Goal: Task Accomplishment & Management: Use online tool/utility

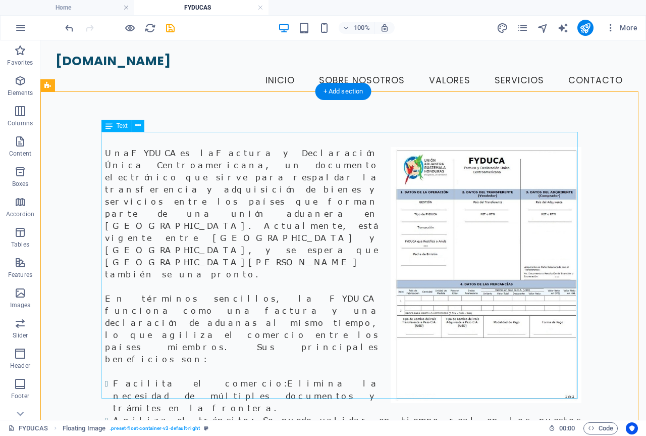
scroll to position [50, 0]
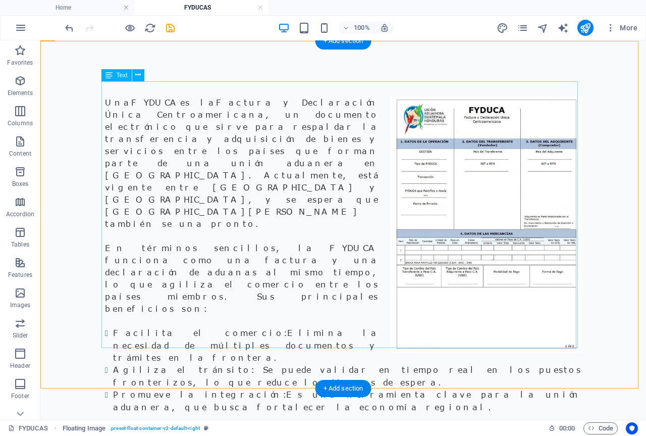
click at [264, 145] on div "Una FYDUCA es la Factura y Declaración Única Centroamericana , un documento ele…" at bounding box center [343, 278] width 476 height 365
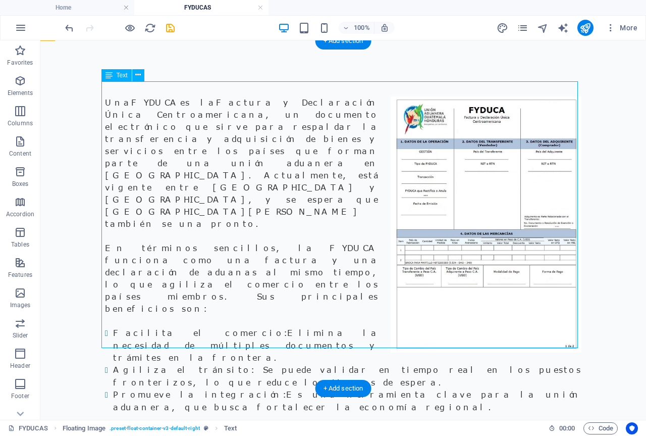
click at [272, 138] on div "Una FYDUCA es la Factura y Declaración Única Centroamericana , un documento ele…" at bounding box center [343, 278] width 476 height 365
click at [272, 135] on div "Una FYDUCA es la Factura y Declaración Única Centroamericana , un documento ele…" at bounding box center [343, 278] width 476 height 365
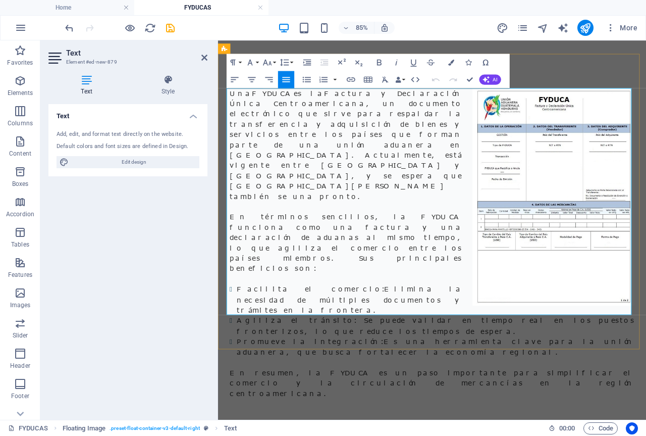
click at [394, 152] on p "Una FYDUCA es la Factura y Declaración Única Centroamericana , un documento ele…" at bounding box center [470, 162] width 476 height 133
click at [414, 153] on p "Una FYDUCA es la Factura y Declaración Única Centroamericana , un documento ele…" at bounding box center [470, 162] width 476 height 133
drag, startPoint x: 394, startPoint y: 149, endPoint x: 452, endPoint y: 153, distance: 57.7
click at [452, 153] on p "Una FYDUCA es la Factura y Declaración Única Centroamericana , un documento ele…" at bounding box center [470, 162] width 476 height 133
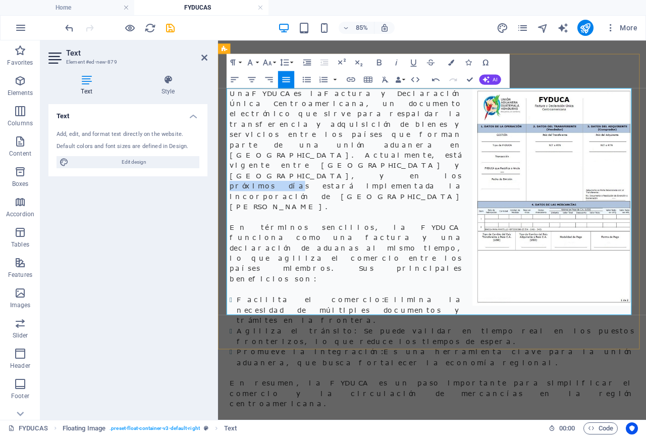
drag, startPoint x: 256, startPoint y: 163, endPoint x: 313, endPoint y: 163, distance: 57.5
click at [313, 163] on p "Una FYDUCA es la Factura y Declaración Única Centroamericana , un documento ele…" at bounding box center [470, 168] width 476 height 145
click at [387, 254] on p "En términos sencillos, la FYDUCA funciona como una factura y una declaración de…" at bounding box center [470, 290] width 476 height 73
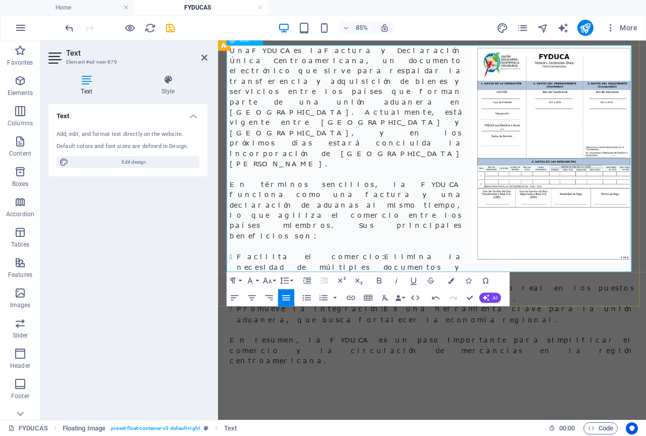
scroll to position [151, 0]
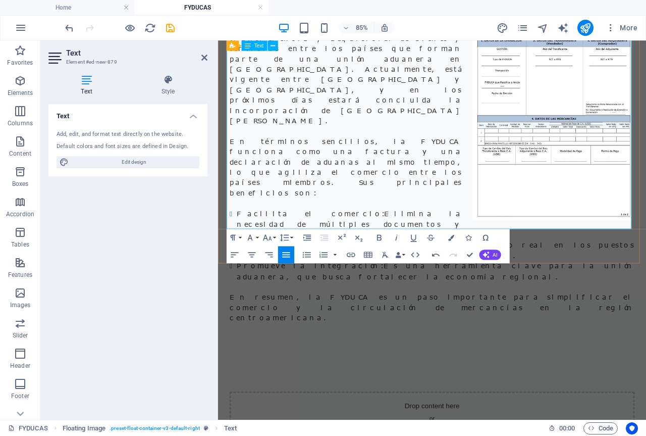
click at [332, 238] on li "Facilita el comercio: Elimina la necesidad de múltiples documentos y trámites e…" at bounding box center [474, 256] width 468 height 37
click at [350, 275] on li "Agiliza el tránsito: Se puede validar en tiempo real en los puestos fronterizos…" at bounding box center [474, 287] width 468 height 25
click at [337, 238] on li "Facilita el comercio: Elimina la necesidad de múltiples documentos y trámites e…" at bounding box center [474, 256] width 468 height 37
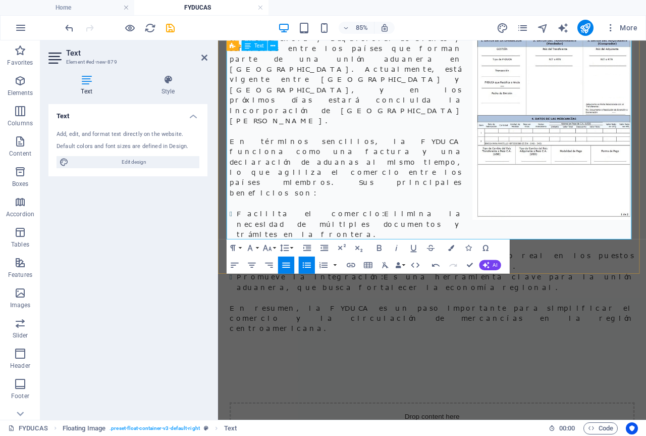
click at [473, 287] on li "Agiliza el tránsito: Se puede validar en tiempo real en los puestos fronterizos…" at bounding box center [474, 299] width 468 height 25
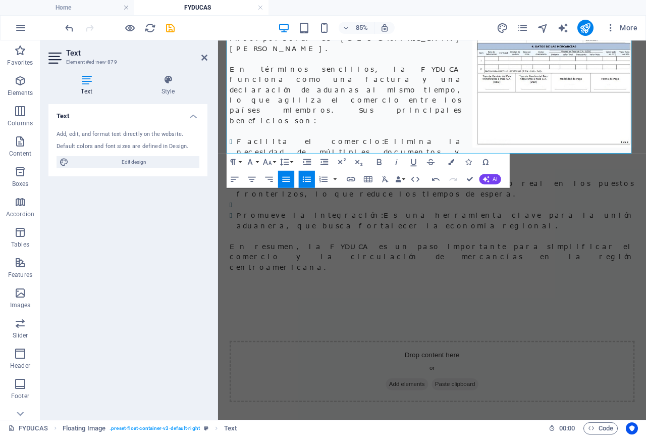
scroll to position [252, 0]
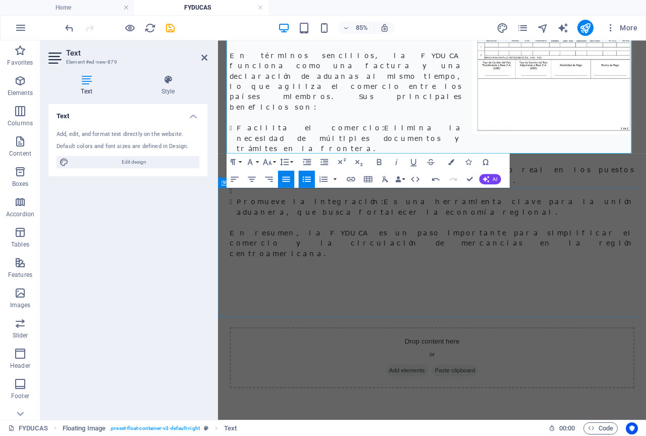
click at [603, 337] on div "Drop content here or Add elements Paste clipboard" at bounding box center [470, 413] width 504 height 152
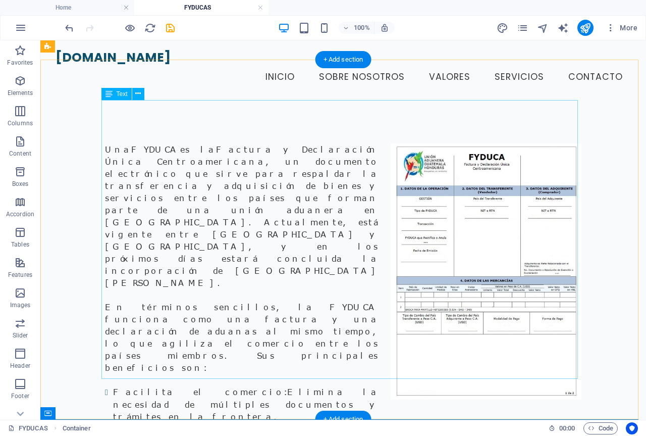
scroll to position [0, 0]
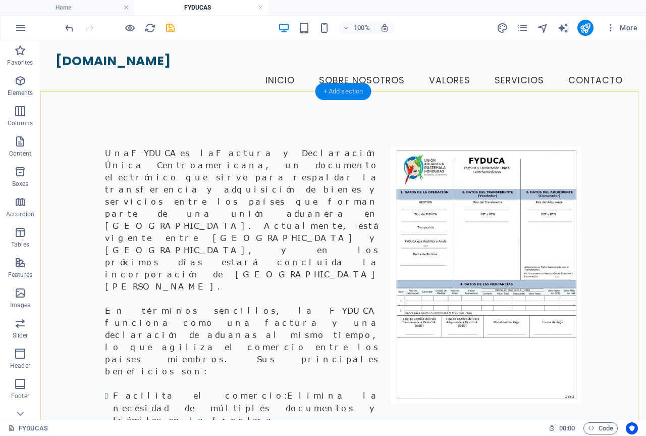
click at [336, 93] on div "+ Add section" at bounding box center [343, 91] width 56 height 17
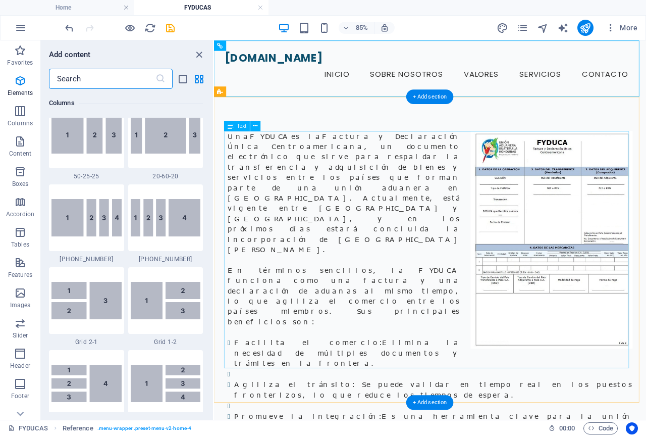
scroll to position [1766, 0]
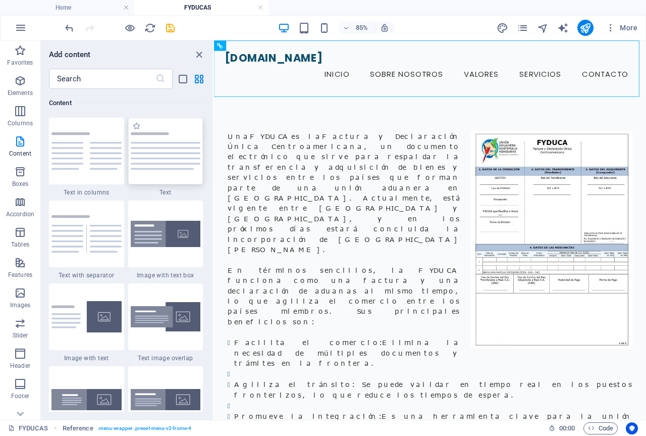
click at [164, 162] on img at bounding box center [166, 150] width 70 height 37
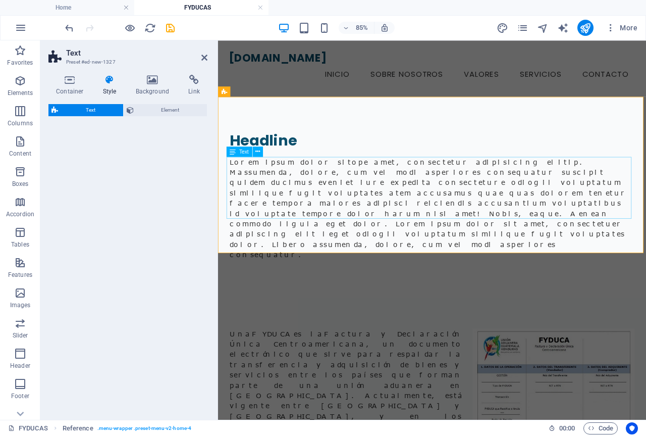
select select "preset-text-v2-default"
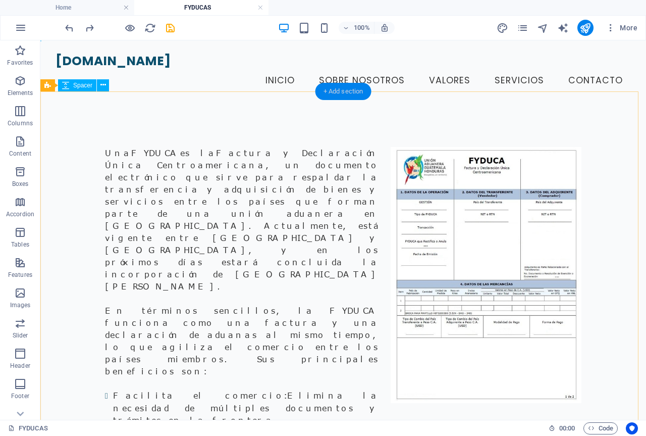
click at [344, 90] on div "+ Add section" at bounding box center [343, 91] width 56 height 17
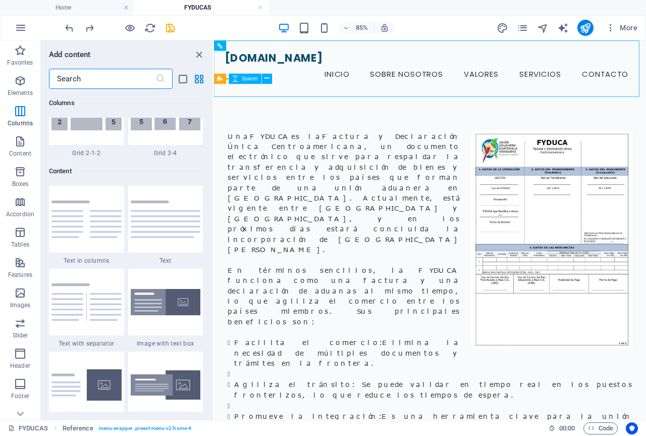
scroll to position [1716, 0]
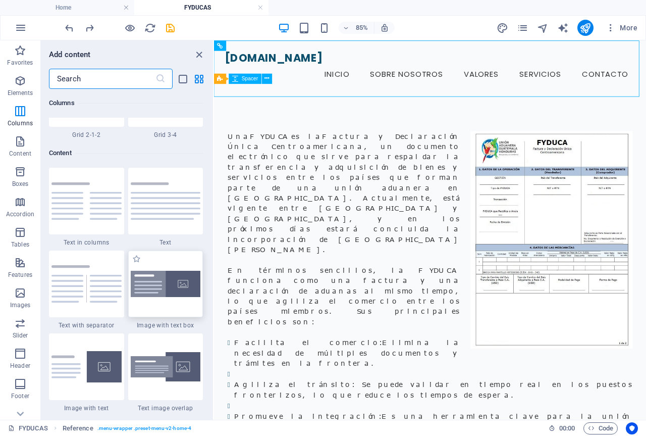
click at [151, 288] on img at bounding box center [166, 284] width 70 height 27
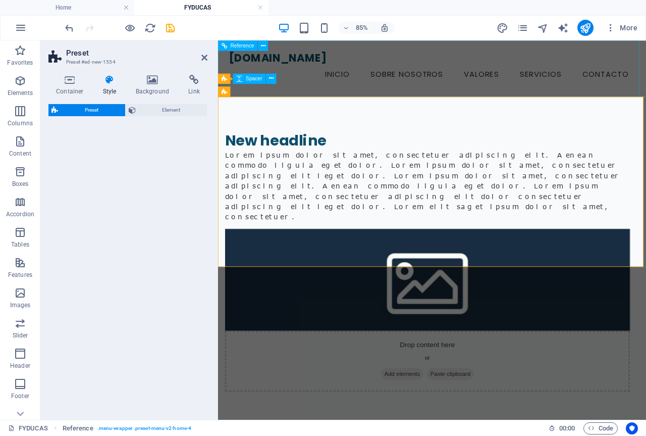
select select "rem"
select select "px"
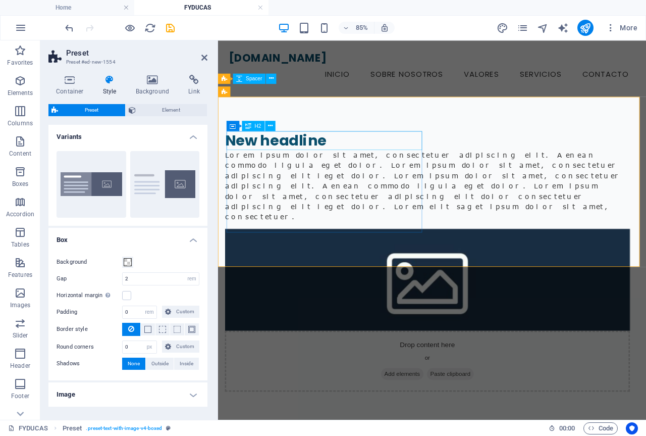
click at [357, 157] on div "New headline" at bounding box center [464, 158] width 476 height 22
click at [350, 153] on div "New headline" at bounding box center [464, 158] width 476 height 22
click at [348, 157] on div "New headline" at bounding box center [464, 158] width 476 height 22
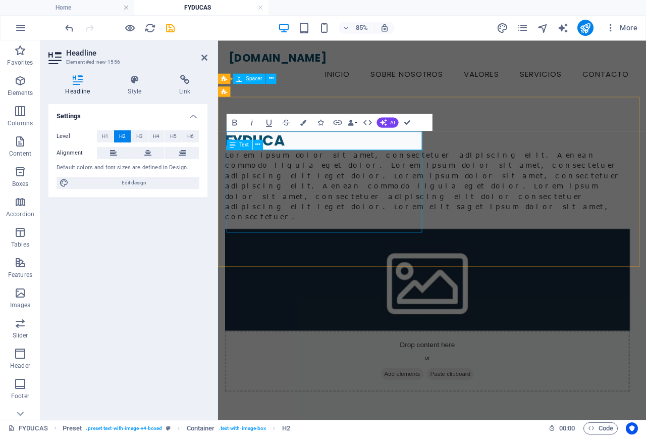
click at [368, 228] on div "Lorem ipsum dolor sit amet, consectetuer adipiscing elit. Aenean commodo ligula…" at bounding box center [464, 211] width 476 height 85
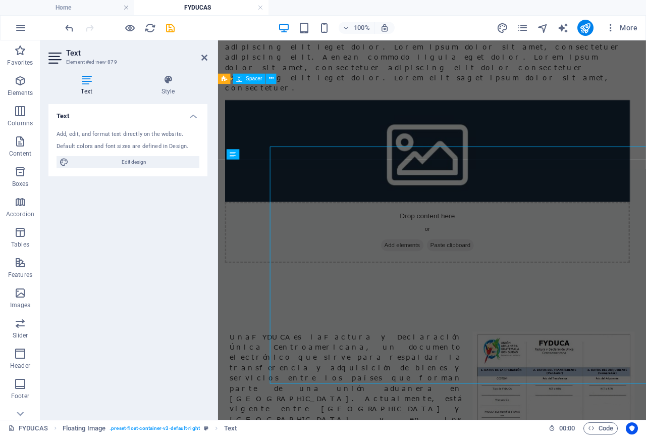
scroll to position [167, 0]
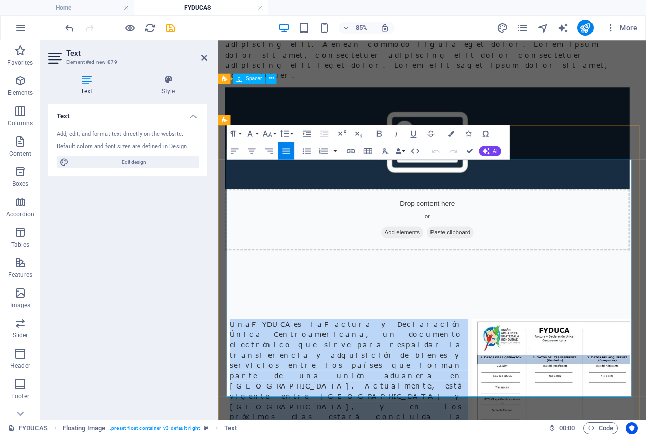
drag, startPoint x: 229, startPoint y: 184, endPoint x: 531, endPoint y: 452, distance: 404.1
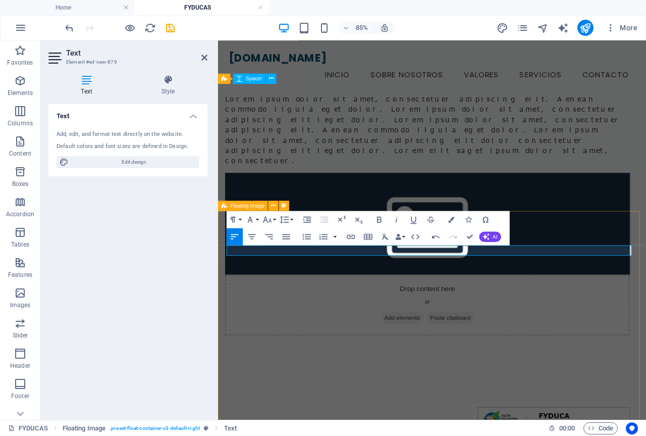
scroll to position [66, 0]
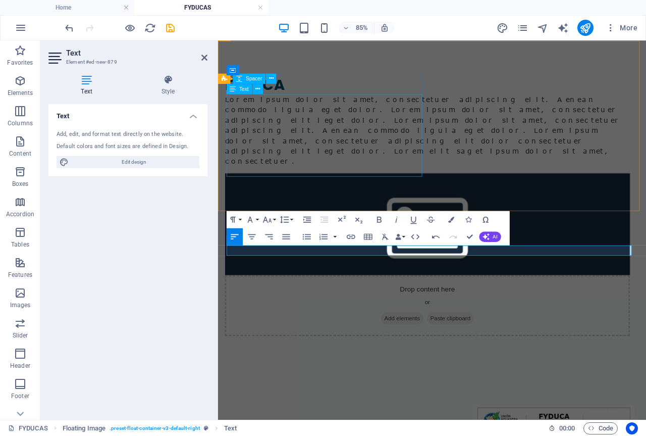
click at [348, 163] on div "Lorem ipsum dolor sit amet, consectetuer adipiscing elit. Aenean commodo ligula…" at bounding box center [464, 145] width 476 height 85
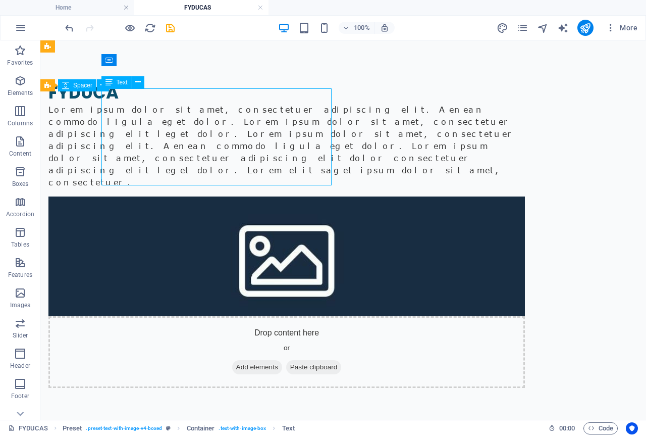
click at [329, 144] on div "Lorem ipsum dolor sit amet, consectetuer adipiscing elit. Aenean commodo ligula…" at bounding box center [286, 145] width 476 height 85
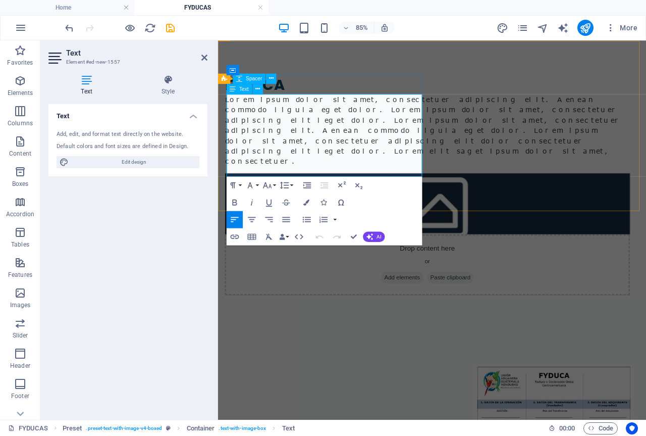
click at [392, 188] on p "Lorem ipsum dolor sit amet, consectetuer adipiscing elit. Aenean commodo ligula…" at bounding box center [464, 145] width 476 height 85
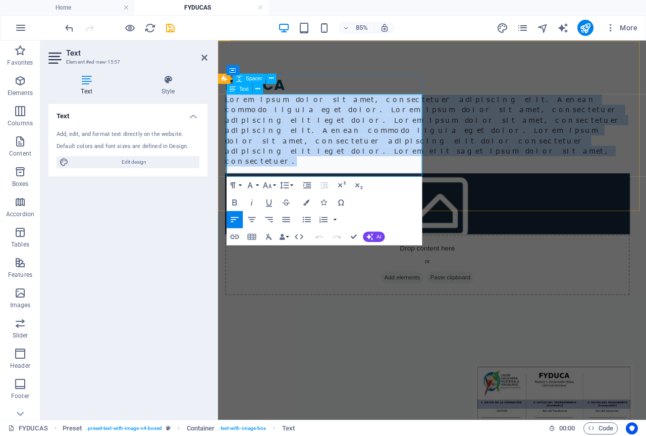
drag, startPoint x: 388, startPoint y: 193, endPoint x: 228, endPoint y: 112, distance: 179.9
click at [228, 112] on p "Lorem ipsum dolor sit amet, consectetuer adipiscing elit. Aenean commodo ligula…" at bounding box center [464, 145] width 476 height 85
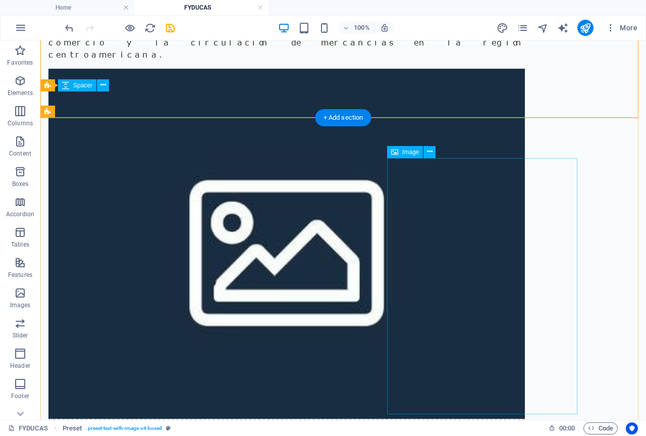
scroll to position [404, 0]
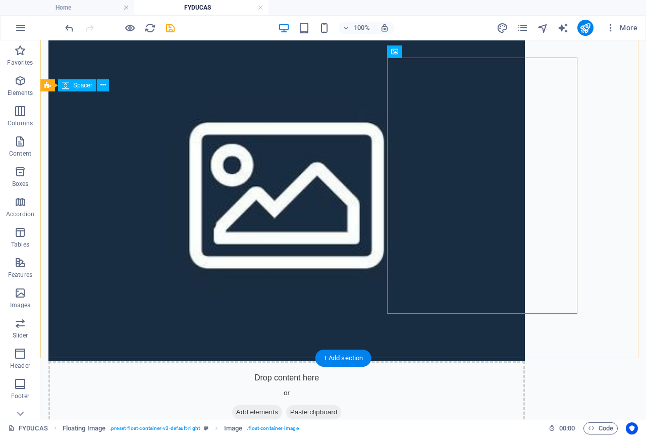
scroll to position [505, 0]
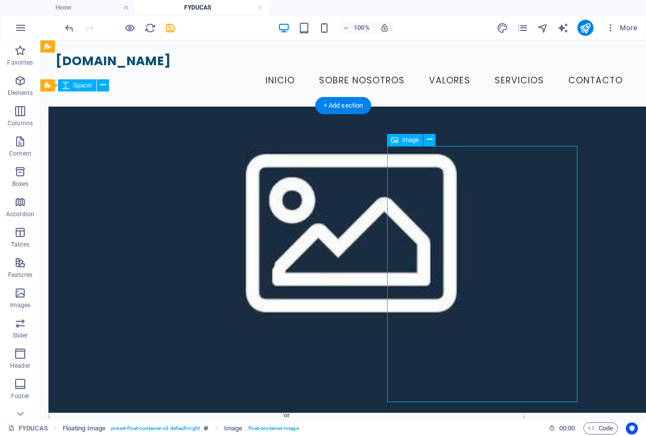
scroll to position [404, 0]
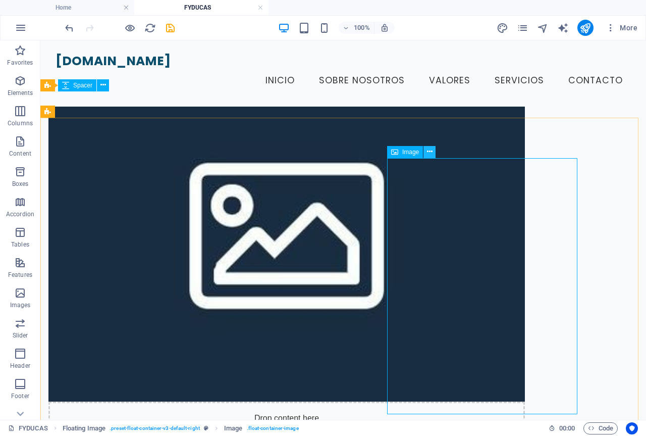
click at [433, 152] on button at bounding box center [429, 152] width 12 height 12
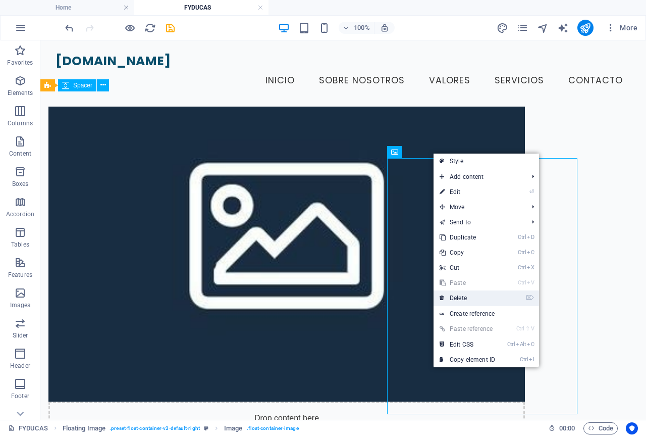
drag, startPoint x: 461, startPoint y: 296, endPoint x: 421, endPoint y: 256, distance: 56.4
click at [461, 296] on link "⌦ Delete" at bounding box center [468, 297] width 68 height 15
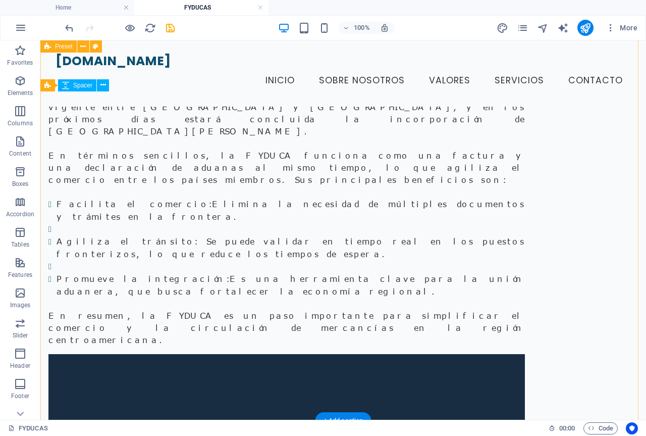
scroll to position [101, 0]
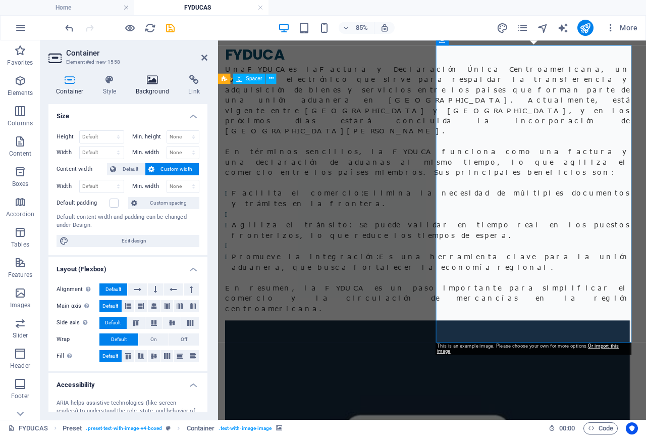
click at [142, 89] on h4 "Background" at bounding box center [154, 85] width 53 height 21
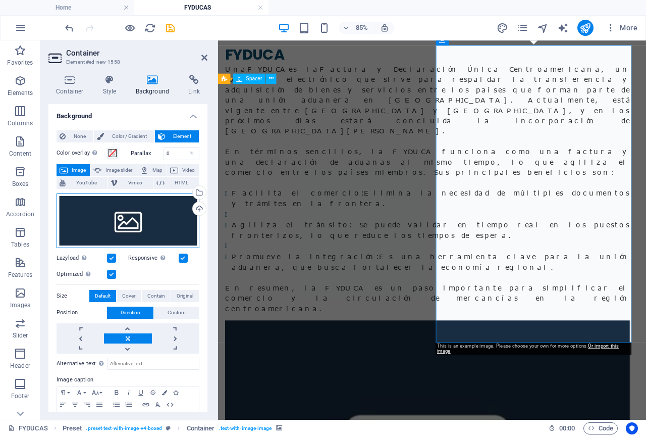
click at [115, 221] on div "Drag files here, click to choose files or select files from Files or our free s…" at bounding box center [128, 220] width 143 height 55
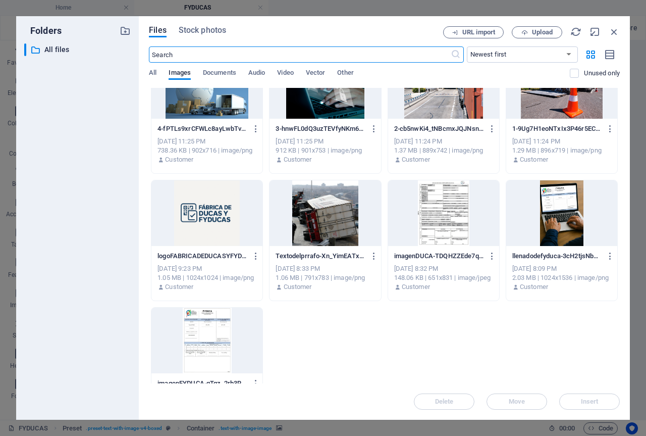
scroll to position [50, 0]
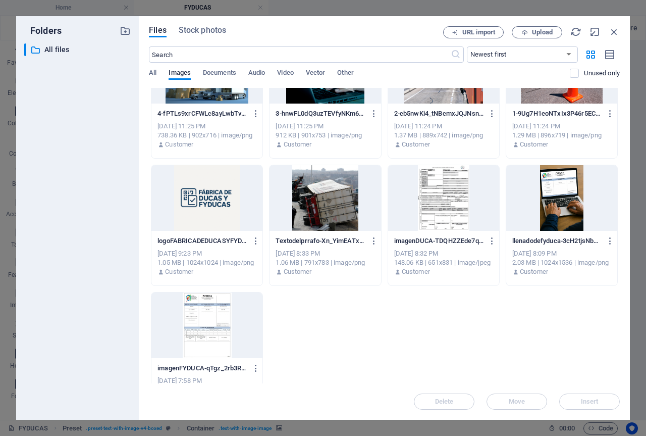
click at [225, 324] on div at bounding box center [206, 325] width 111 height 66
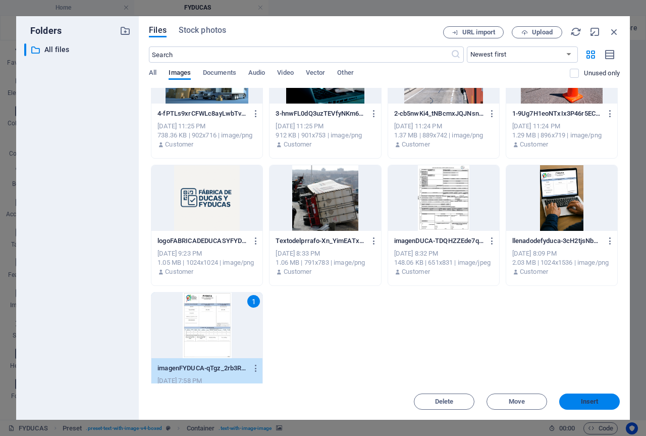
click at [590, 399] on span "Insert" at bounding box center [590, 401] width 18 height 6
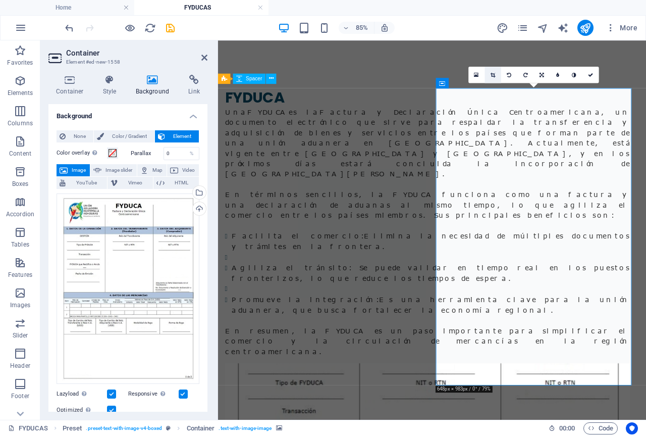
click at [493, 75] on icon at bounding box center [493, 74] width 5 height 5
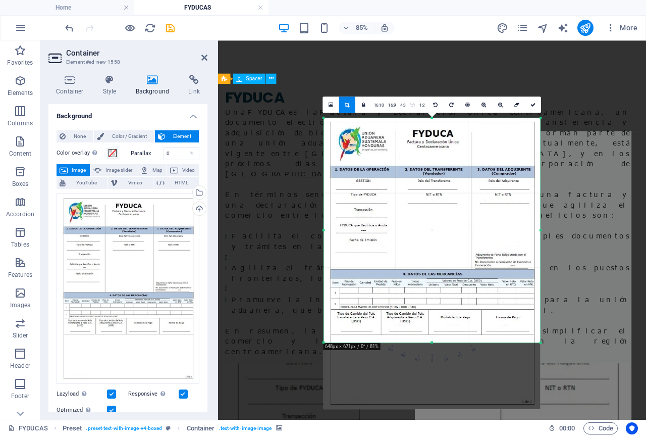
drag, startPoint x: 545, startPoint y: 382, endPoint x: 535, endPoint y: 289, distance: 93.5
click at [535, 289] on div "180 170 160 150 140 130 120 110 100 90 80 70 60 50 40 30 20 10 0 -10 -20 -30 -4…" at bounding box center [432, 230] width 217 height 224
click at [593, 341] on div "Drag here to replace the existing content. Press “Ctrl” if you want to create a…" at bounding box center [432, 229] width 428 height 379
click at [536, 105] on link at bounding box center [533, 104] width 16 height 16
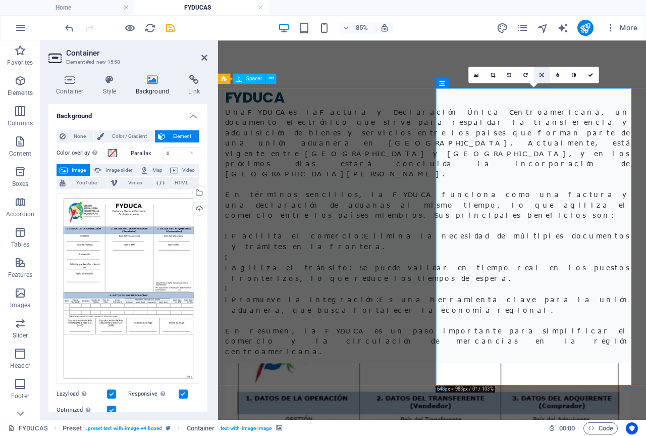
click at [542, 75] on icon at bounding box center [542, 74] width 5 height 5
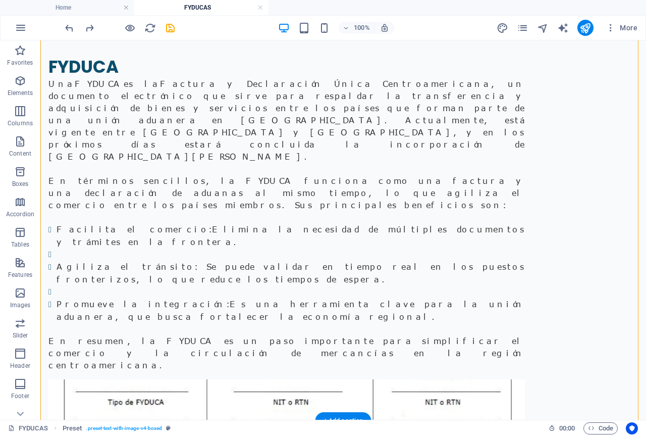
scroll to position [101, 0]
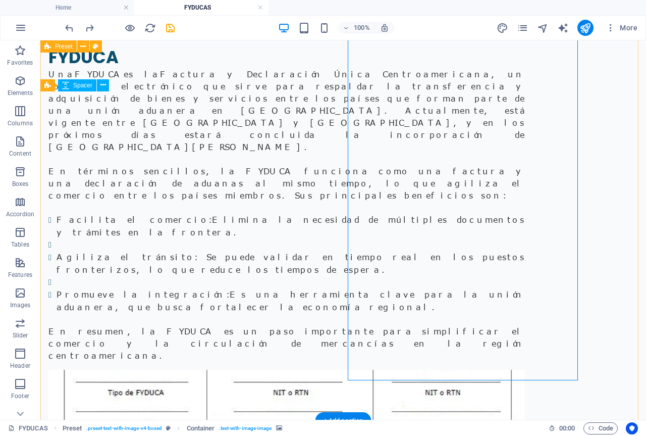
click at [599, 302] on div "FYDUCA Una FYDUCA es la Factura y Declaración Única Centroamericana , un docume…" at bounding box center [343, 419] width 606 height 826
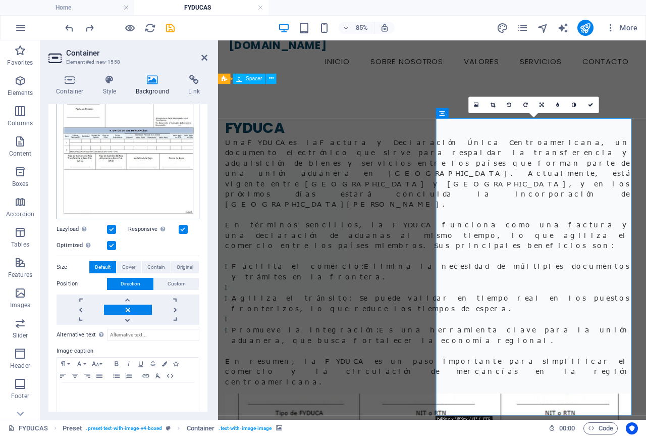
scroll to position [172, 0]
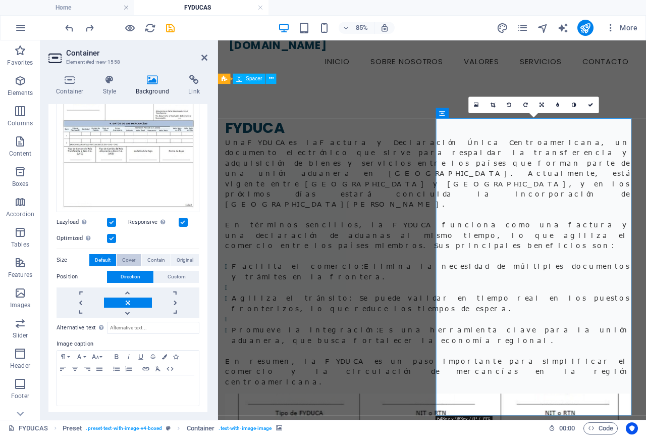
click at [122, 258] on span "Cover" at bounding box center [128, 260] width 13 height 12
click at [154, 258] on span "Contain" at bounding box center [156, 260] width 18 height 12
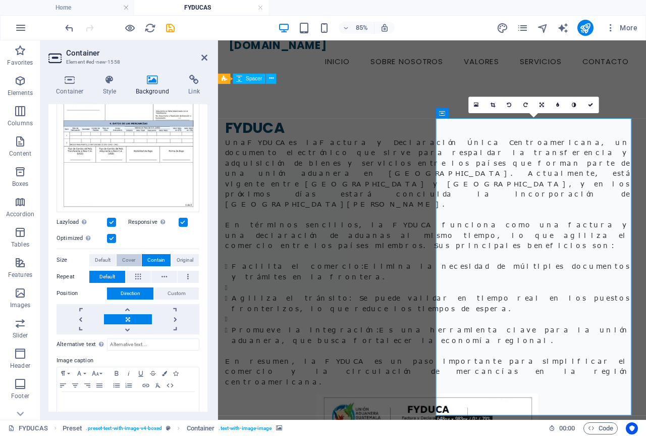
click at [128, 256] on span "Cover" at bounding box center [128, 260] width 13 height 12
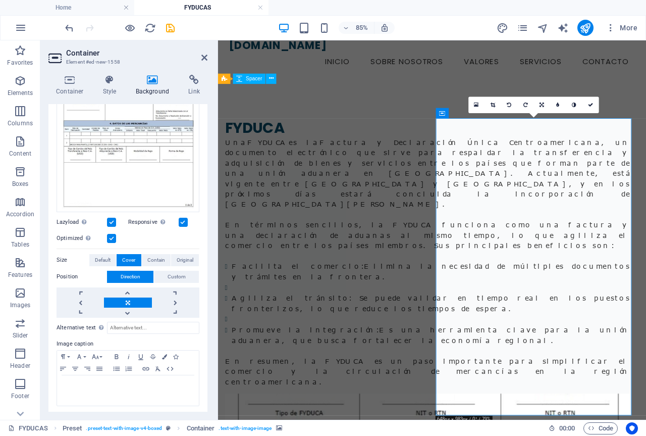
click at [137, 256] on button "Cover" at bounding box center [129, 260] width 24 height 12
click at [152, 258] on span "Contain" at bounding box center [156, 260] width 18 height 12
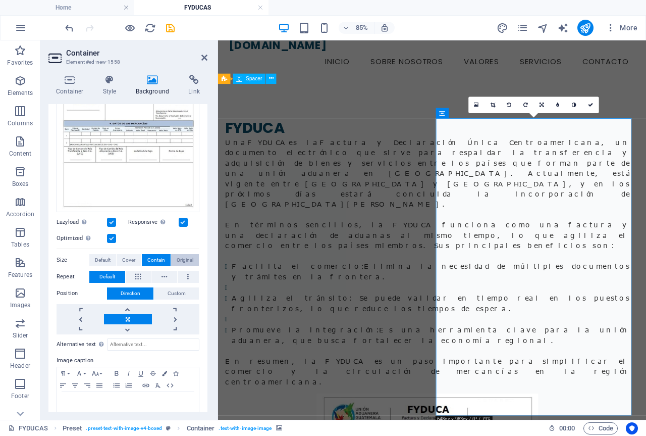
click at [188, 260] on span "Original" at bounding box center [185, 260] width 17 height 12
click at [105, 259] on span "Default" at bounding box center [103, 260] width 16 height 12
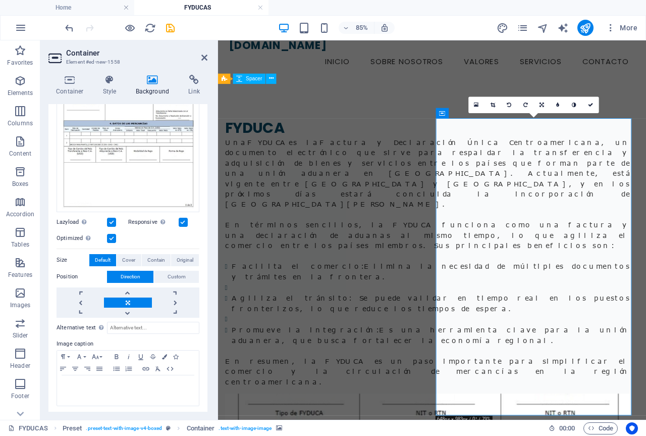
click at [105, 259] on span "Default" at bounding box center [103, 260] width 16 height 12
click at [130, 261] on span "Cover" at bounding box center [128, 260] width 13 height 12
click at [162, 260] on span "Contain" at bounding box center [156, 260] width 18 height 12
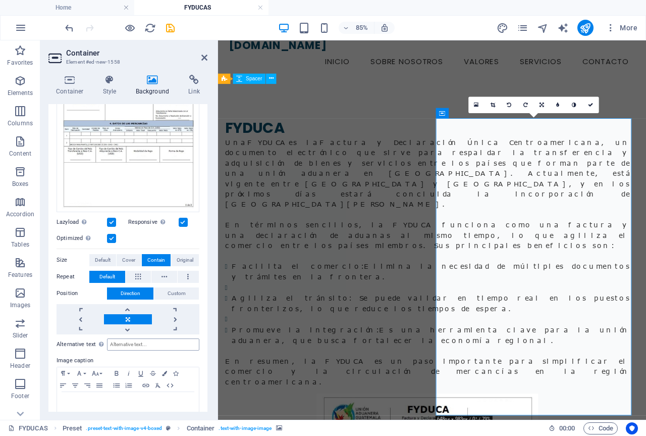
scroll to position [188, 0]
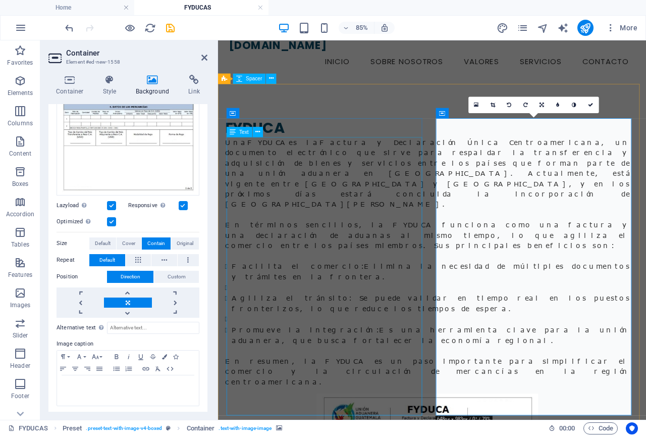
click at [273, 305] on div "Una FYDUCA es la Factura y Declaración Única Centroamericana , un documento ele…" at bounding box center [464, 300] width 476 height 293
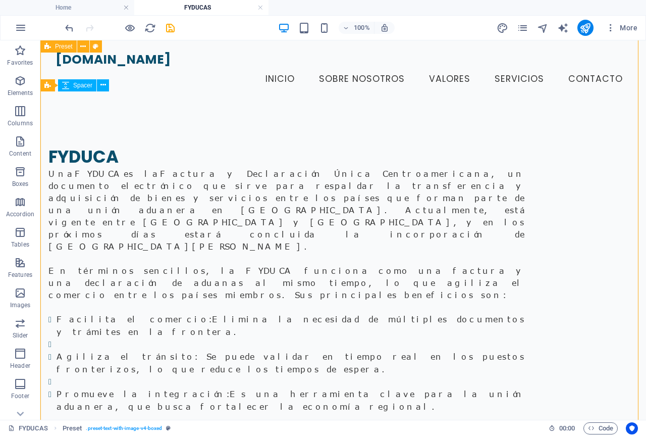
scroll to position [0, 0]
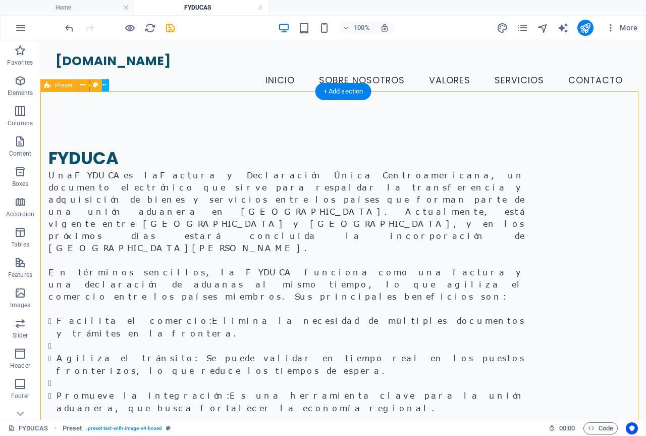
click at [353, 94] on div "+ Add section" at bounding box center [343, 91] width 56 height 17
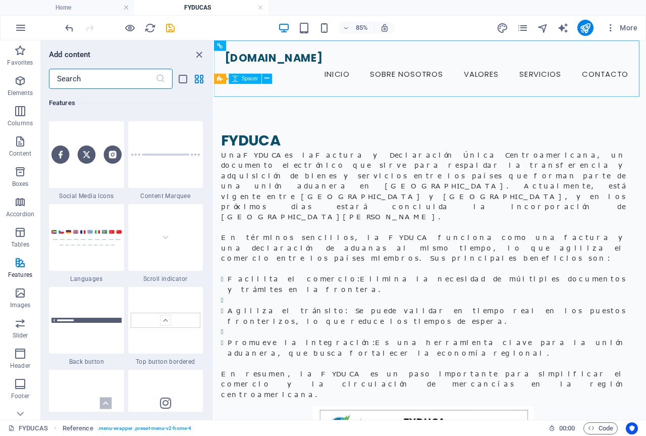
scroll to position [4694, 0]
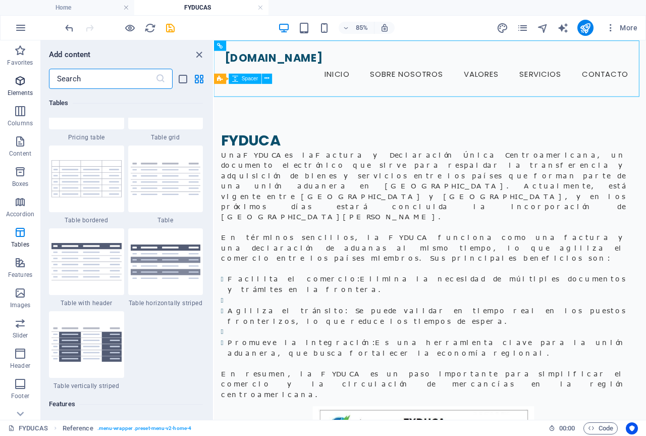
click at [28, 86] on span "Elements" at bounding box center [20, 87] width 40 height 24
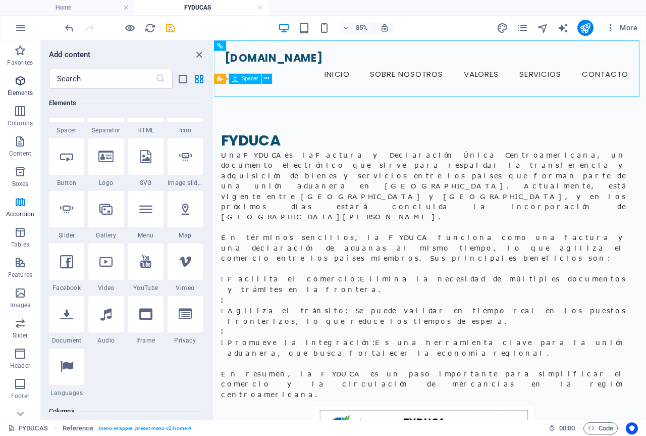
scroll to position [108, 0]
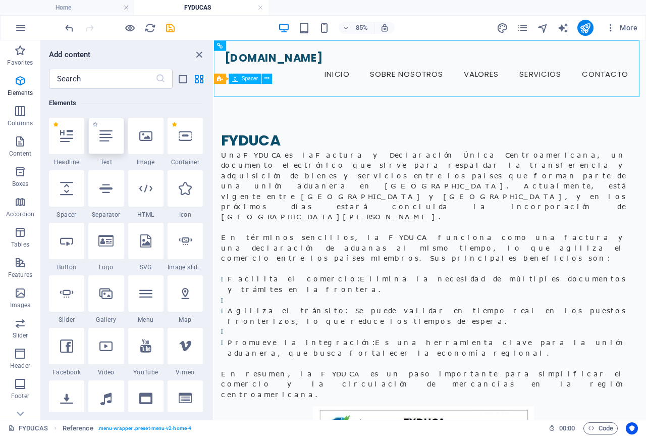
click at [104, 150] on div at bounding box center [105, 136] width 35 height 36
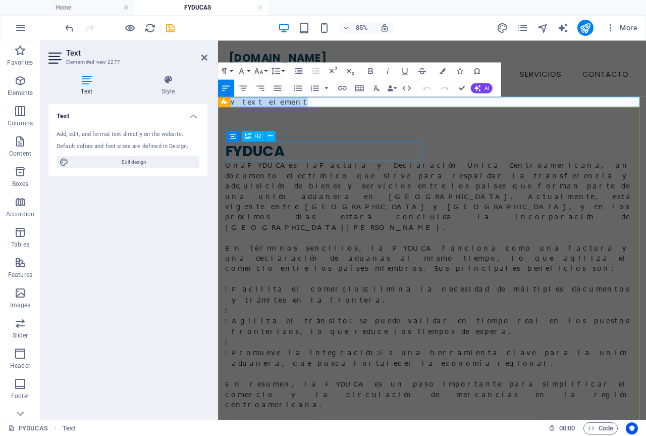
click at [409, 160] on div "FYDUCA" at bounding box center [464, 170] width 476 height 22
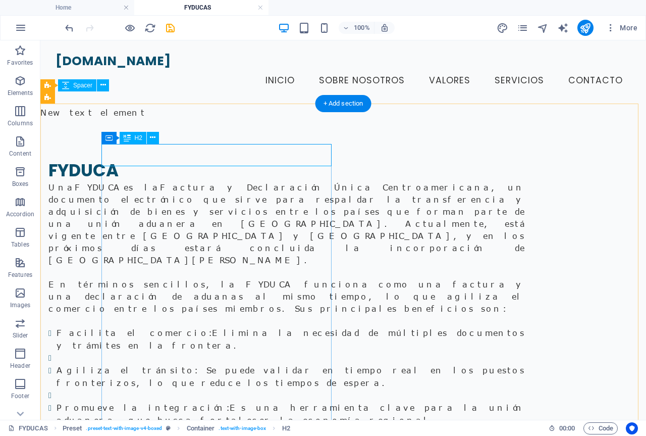
click at [182, 159] on div "FYDUCA" at bounding box center [286, 170] width 476 height 22
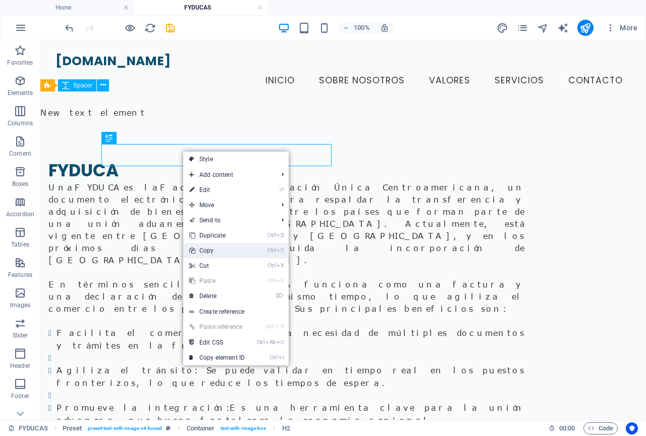
click at [216, 251] on link "Ctrl C Copy" at bounding box center [217, 250] width 68 height 15
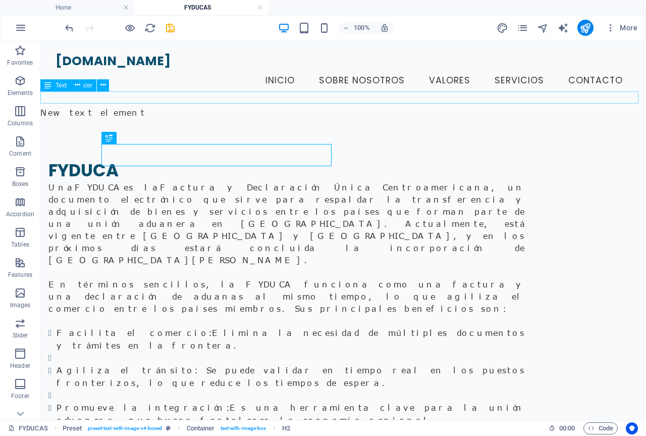
click at [124, 106] on div "New text element" at bounding box center [343, 112] width 606 height 12
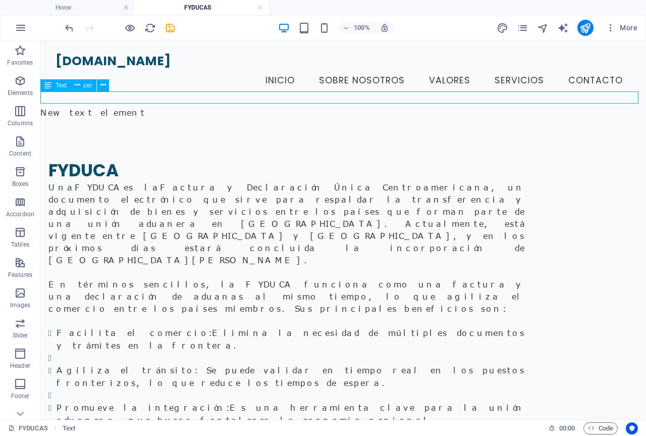
click at [123, 106] on div "New text element" at bounding box center [343, 112] width 606 height 12
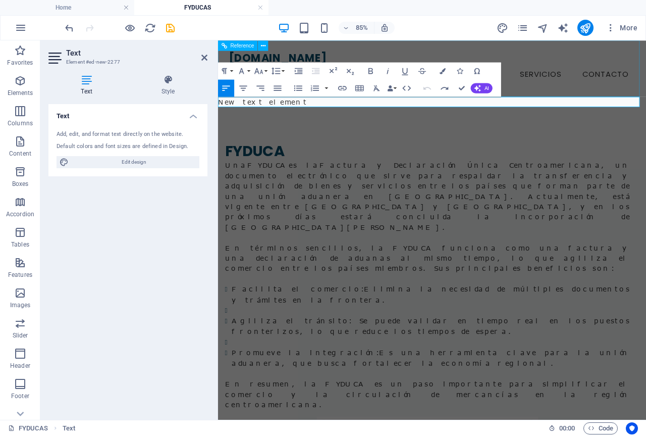
click at [586, 97] on div "[DOMAIN_NAME] Menu Inicio Sobre Nosotros Valores Servicios Contacto" at bounding box center [470, 73] width 504 height 66
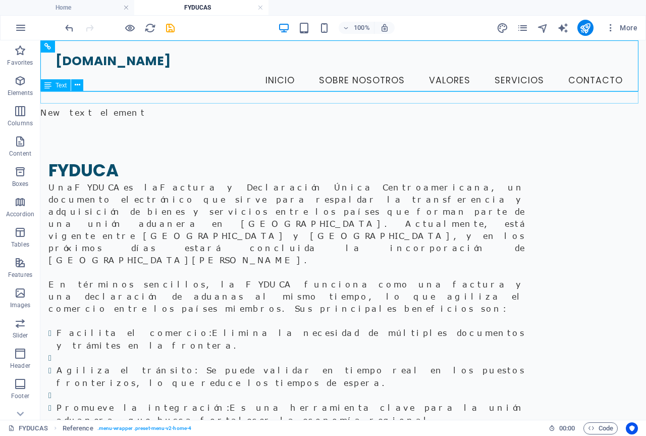
click at [109, 106] on div "New text element" at bounding box center [343, 112] width 606 height 12
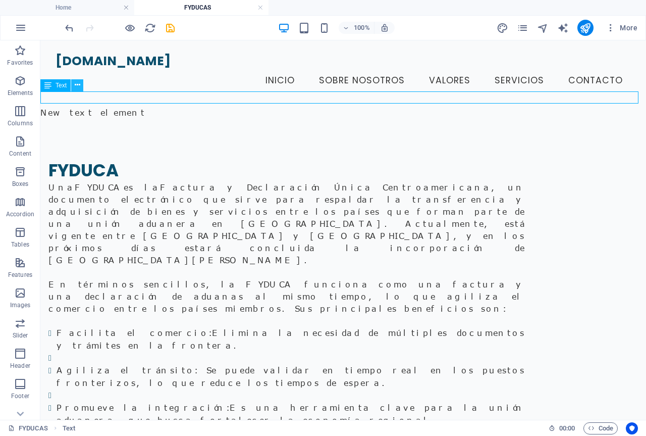
click at [77, 85] on icon at bounding box center [78, 85] width 6 height 11
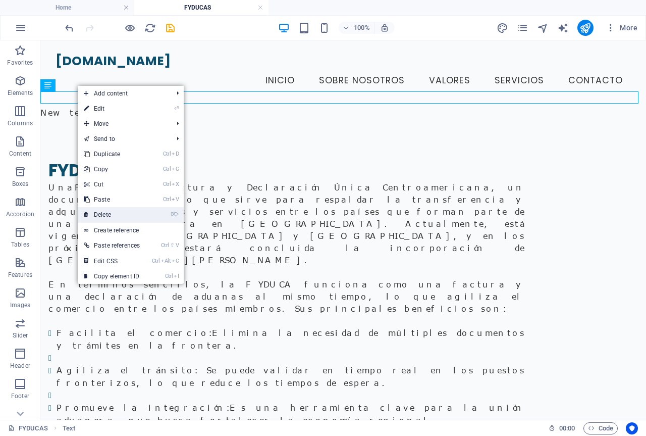
click at [117, 210] on link "⌦ Delete" at bounding box center [112, 214] width 68 height 15
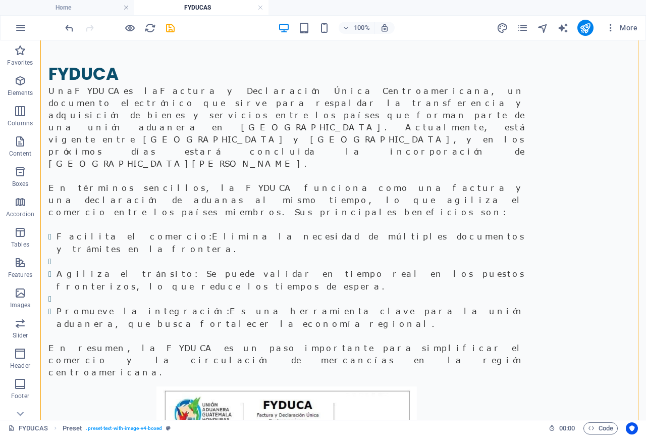
scroll to position [101, 0]
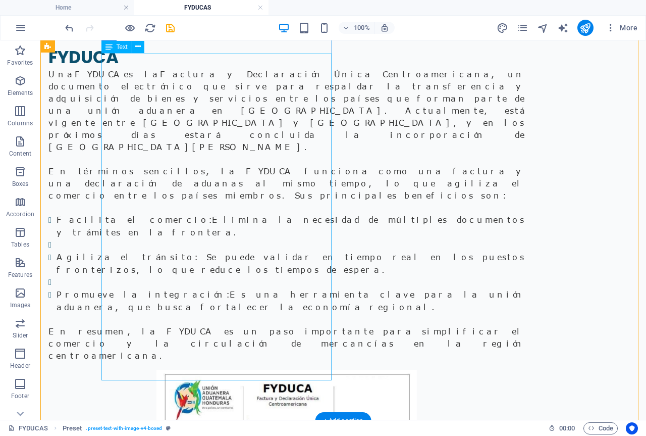
click at [163, 220] on div "Una FYDUCA es la Factura y Declaración Única Centroamericana , un documento ele…" at bounding box center [286, 214] width 476 height 293
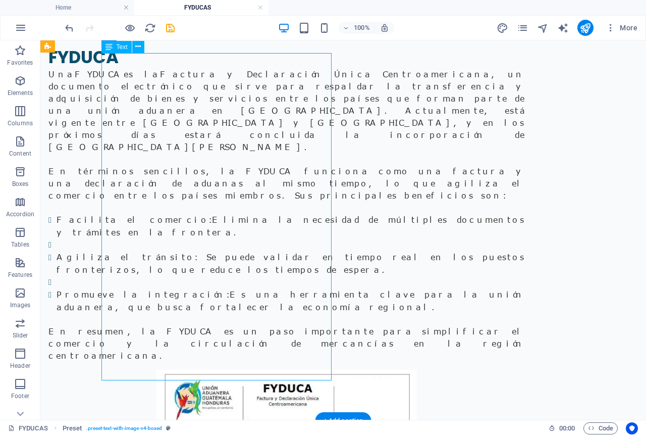
click at [163, 220] on div "Una FYDUCA es la Factura y Declaración Única Centroamericana , un documento ele…" at bounding box center [286, 214] width 476 height 293
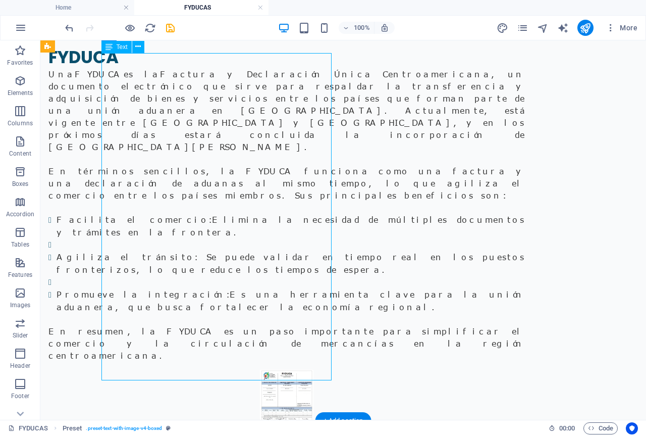
scroll to position [116, 0]
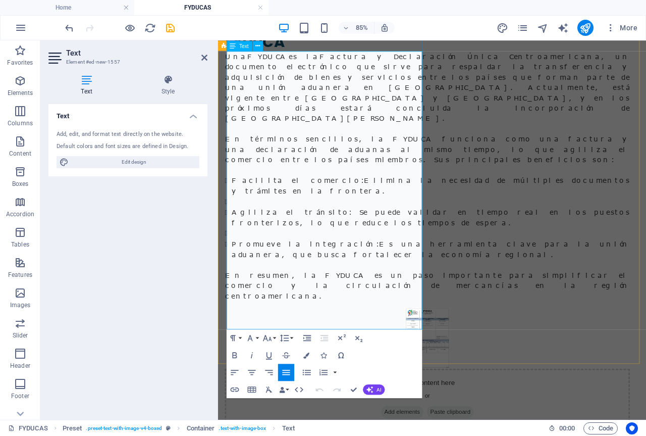
click at [398, 184] on p "En términos sencillos, la FYDUCA funciona como una factura y una declaración de…" at bounding box center [464, 168] width 476 height 36
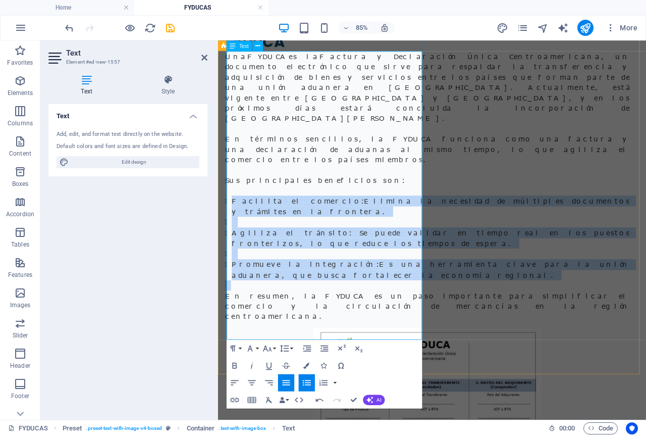
drag, startPoint x: 237, startPoint y: 228, endPoint x: 325, endPoint y: 343, distance: 144.4
click at [325, 343] on div "Una FYDUCA es la Factura y Declaración Única Centroamericana , un documento ele…" at bounding box center [464, 211] width 476 height 317
click at [306, 384] on icon "button" at bounding box center [306, 382] width 10 height 10
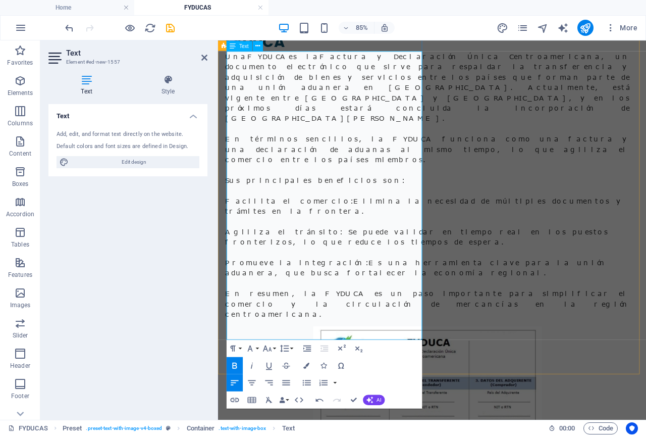
click at [262, 295] on p at bounding box center [464, 289] width 476 height 12
drag, startPoint x: 367, startPoint y: 241, endPoint x: 229, endPoint y: 229, distance: 139.3
click at [229, 229] on p "Facilita el comercio: Elimina la necesidad de múltiples documentos y trámites e…" at bounding box center [464, 235] width 476 height 24
click at [305, 383] on icon "button" at bounding box center [306, 382] width 10 height 10
click at [273, 284] on p "Agiliza el tránsito: Se puede validar en tiempo real en los puestos fronterizos…" at bounding box center [464, 271] width 476 height 24
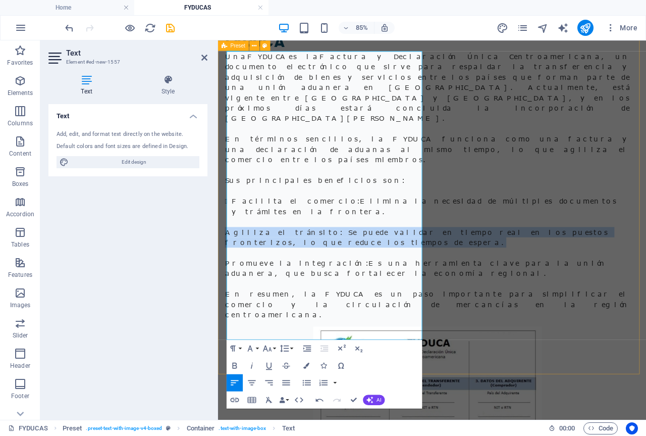
drag, startPoint x: 268, startPoint y: 290, endPoint x: 227, endPoint y: 268, distance: 46.8
click at [227, 268] on div "FYDUCA Una FYDUCA es la Factura y Declaración Única Centroamericana , un docume…" at bounding box center [470, 420] width 504 height 860
click at [303, 382] on icon "button" at bounding box center [306, 383] width 8 height 6
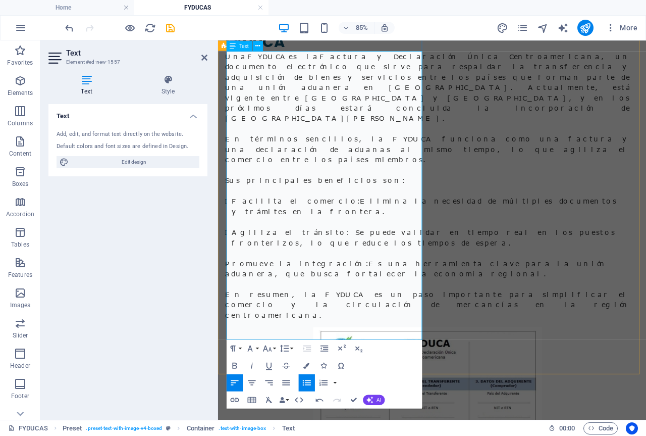
click at [268, 321] on p "Promueve la integración: Es una herramienta clave para la unión aduanera, que b…" at bounding box center [464, 308] width 476 height 24
drag, startPoint x: 270, startPoint y: 340, endPoint x: 229, endPoint y: 318, distance: 46.7
click at [229, 318] on p "Promueve la integración: Es una herramienta clave para la unión aduanera, que b…" at bounding box center [464, 308] width 476 height 24
click at [306, 383] on icon "button" at bounding box center [306, 382] width 10 height 10
click at [324, 280] on li "Agiliza el tránsito: Se puede validar en tiempo real en los puestos fronterizos…" at bounding box center [468, 271] width 468 height 25
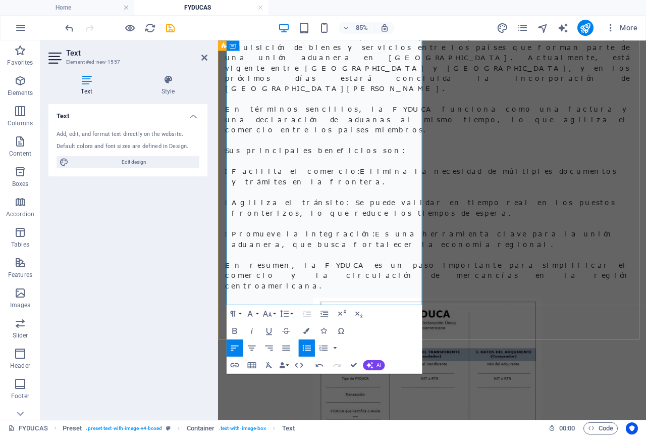
scroll to position [167, 0]
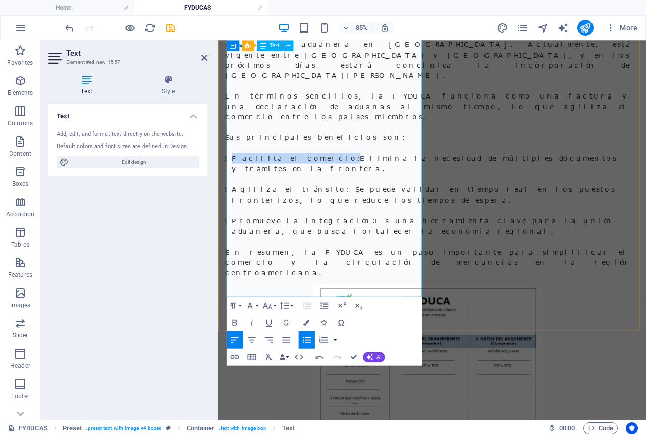
drag, startPoint x: 314, startPoint y: 177, endPoint x: 235, endPoint y: 179, distance: 79.3
click at [235, 179] on li "Facilita el comercio: Elimina la necesidad de múltiples documentos y trámites e…" at bounding box center [468, 184] width 468 height 25
click at [234, 317] on icon "button" at bounding box center [235, 322] width 10 height 10
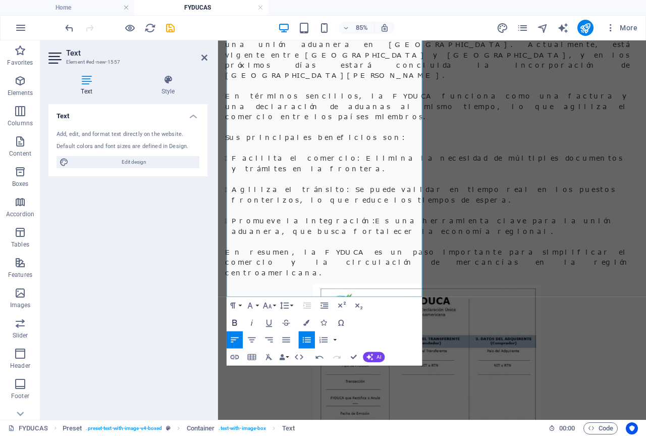
click at [234, 319] on icon "button" at bounding box center [235, 322] width 10 height 10
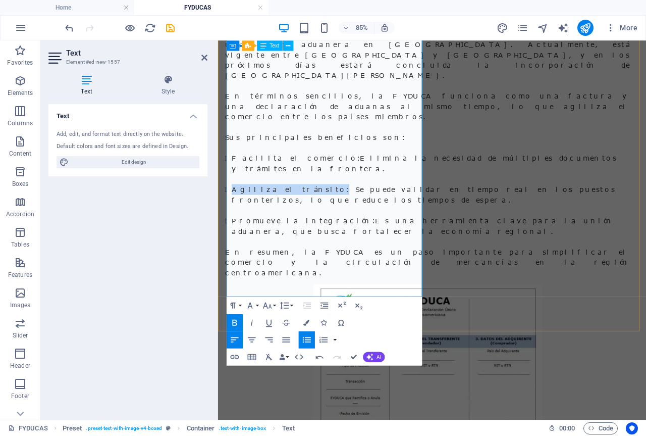
drag, startPoint x: 308, startPoint y: 218, endPoint x: 236, endPoint y: 215, distance: 72.8
click at [236, 215] on li "Agiliza el tránsito: Se puede validar en tiempo real en los puestos fronterizos…" at bounding box center [468, 221] width 468 height 25
click at [237, 320] on icon "button" at bounding box center [235, 322] width 10 height 10
click at [305, 256] on strong "Promueve la integración:" at bounding box center [318, 251] width 169 height 9
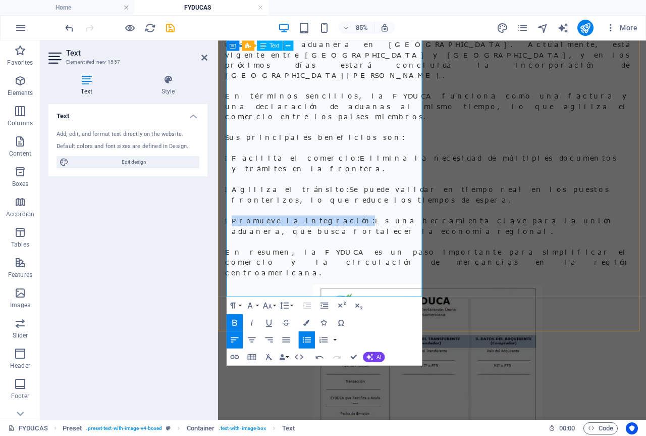
drag, startPoint x: 338, startPoint y: 263, endPoint x: 237, endPoint y: 263, distance: 100.9
click at [237, 263] on li "Promueve la integración: Es una herramienta clave para la unión aduanera, que b…" at bounding box center [468, 258] width 468 height 25
click at [237, 323] on icon "button" at bounding box center [235, 322] width 10 height 10
click at [236, 322] on icon "button" at bounding box center [234, 322] width 5 height 6
click at [334, 271] on li "Promueve la integración: Es una herramienta clave para la unión aduanera, que b…" at bounding box center [468, 258] width 468 height 25
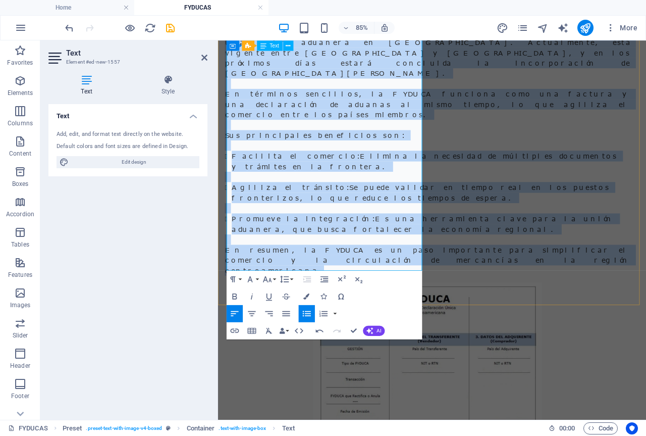
scroll to position [0, 0]
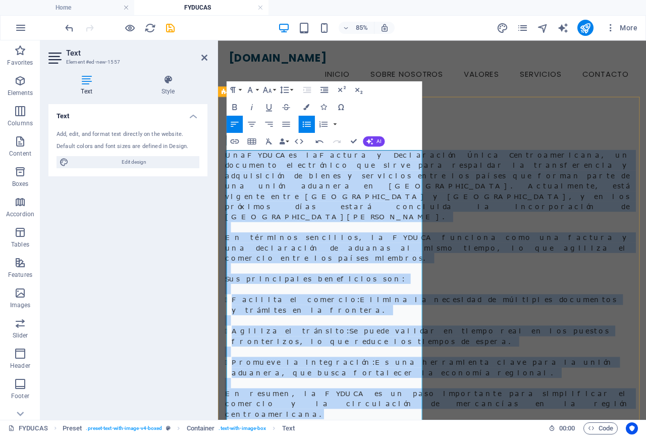
drag, startPoint x: 340, startPoint y: 285, endPoint x: 224, endPoint y: 176, distance: 159.6
click at [287, 125] on icon "button" at bounding box center [286, 124] width 10 height 10
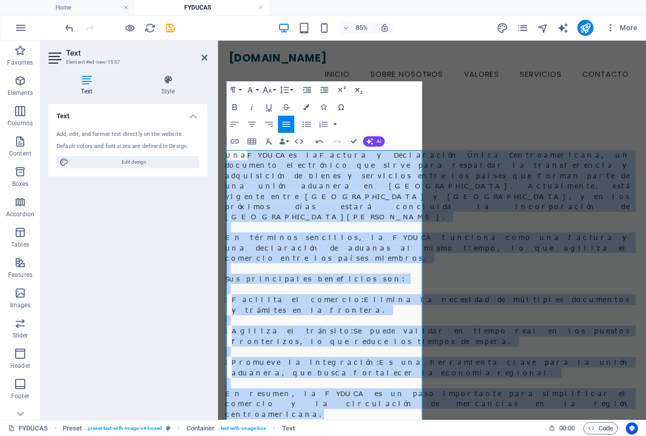
click at [287, 125] on icon "button" at bounding box center [286, 124] width 10 height 10
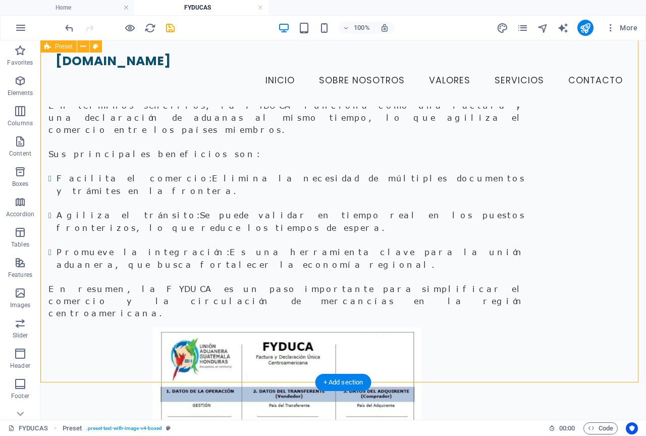
scroll to position [101, 0]
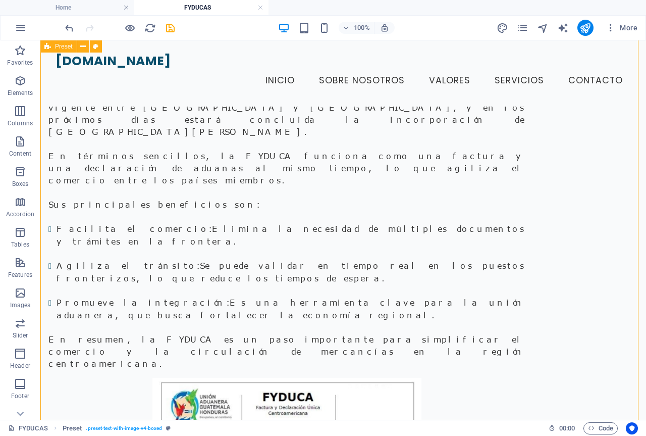
click at [599, 336] on div "FYDUCA Una FYDUCA es la Factura y Declaración Única Centroamericana , un docume…" at bounding box center [343, 395] width 606 height 912
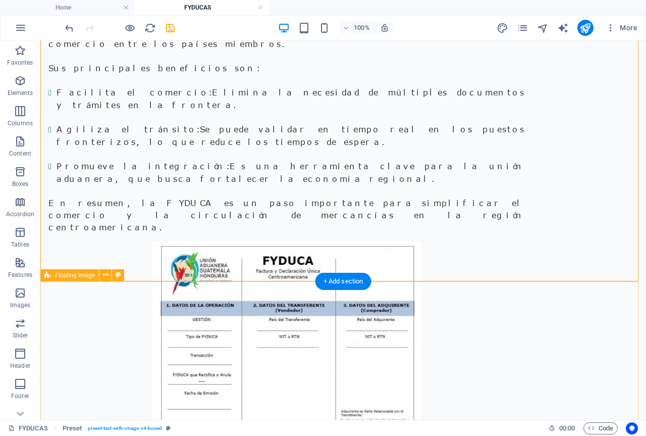
scroll to position [303, 0]
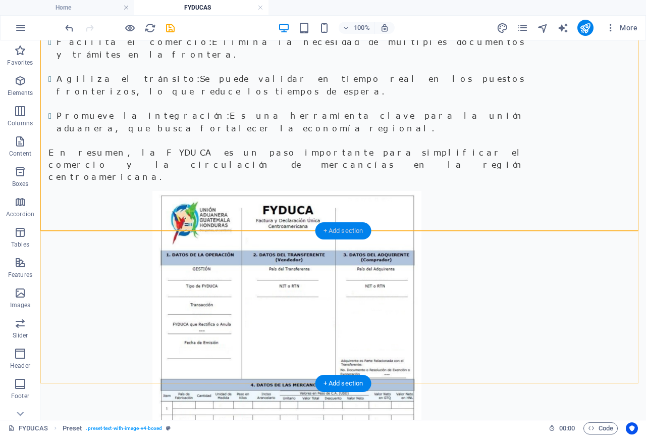
click at [344, 233] on div "+ Add section" at bounding box center [343, 230] width 56 height 17
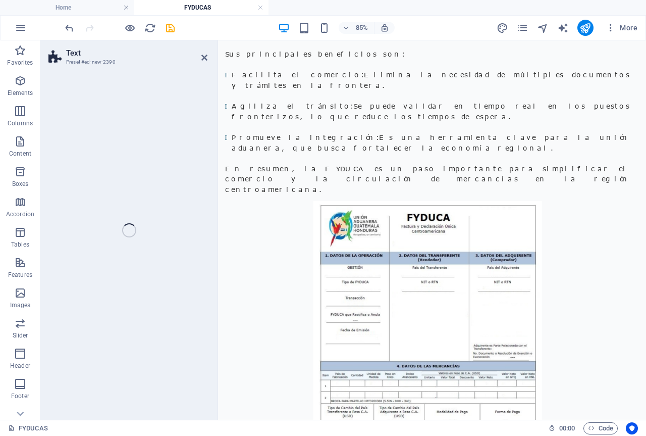
scroll to position [275, 0]
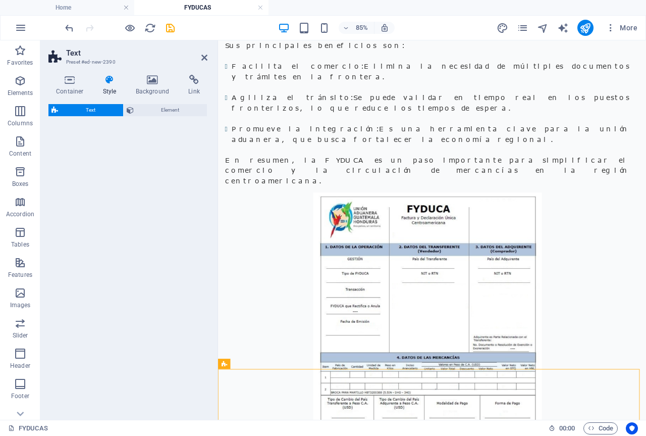
select select "preset-text-v2-default"
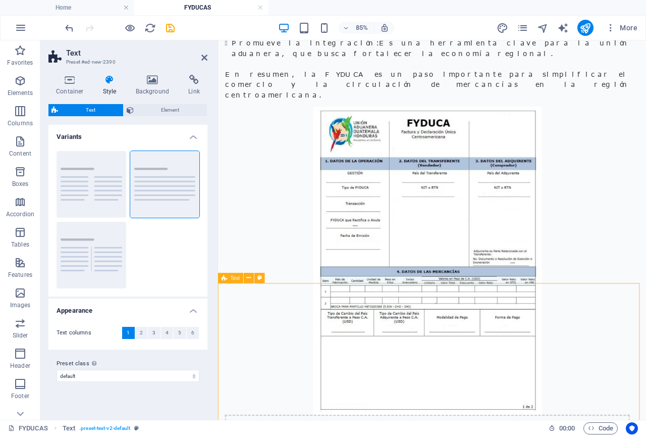
scroll to position [360, 0]
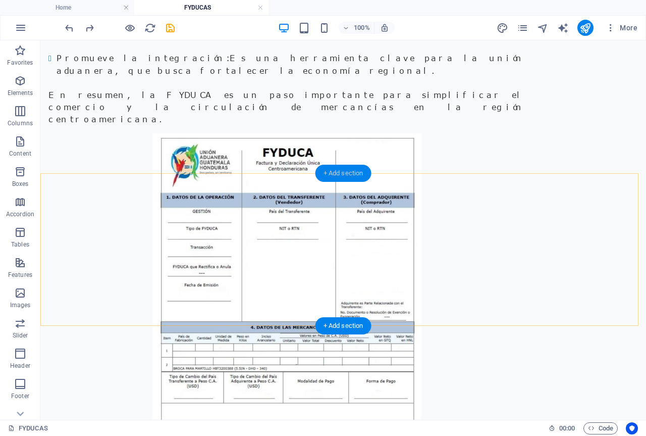
drag, startPoint x: 354, startPoint y: 179, endPoint x: 153, endPoint y: 206, distance: 203.2
click at [354, 179] on div "+ Add section" at bounding box center [343, 173] width 56 height 17
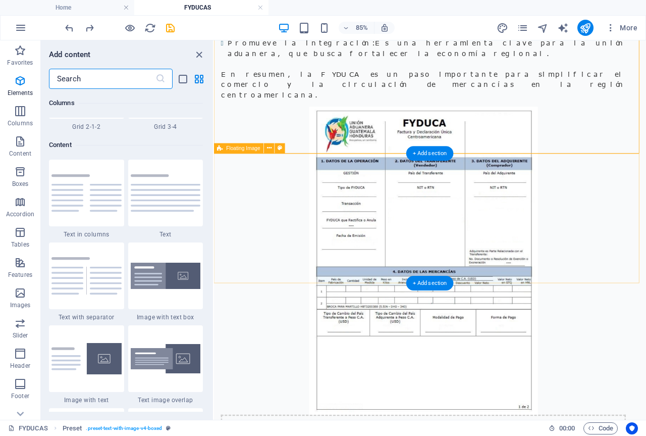
scroll to position [1766, 0]
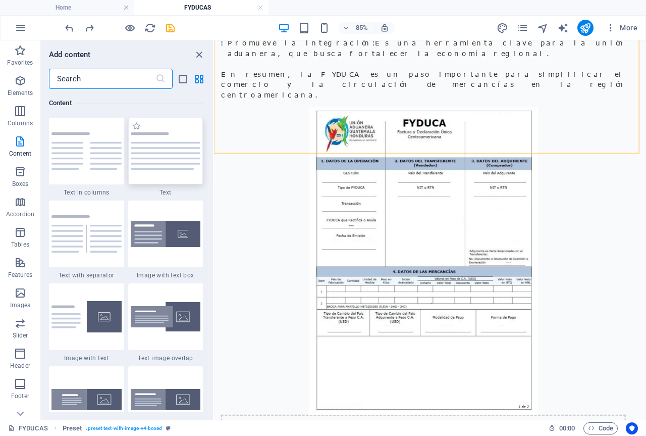
click at [181, 160] on img at bounding box center [166, 150] width 70 height 37
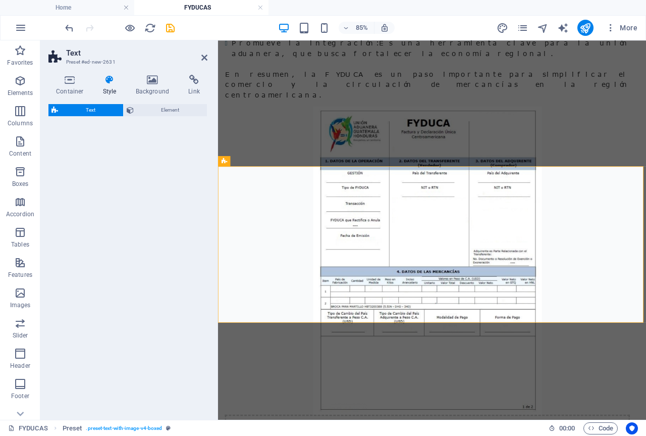
scroll to position [360, 0]
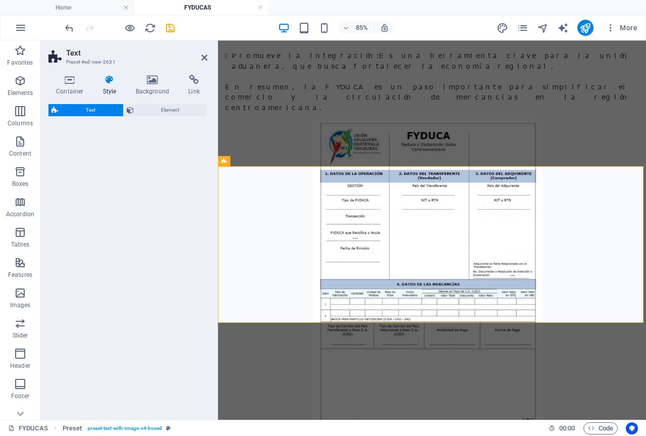
select select "preset-text-v2-default"
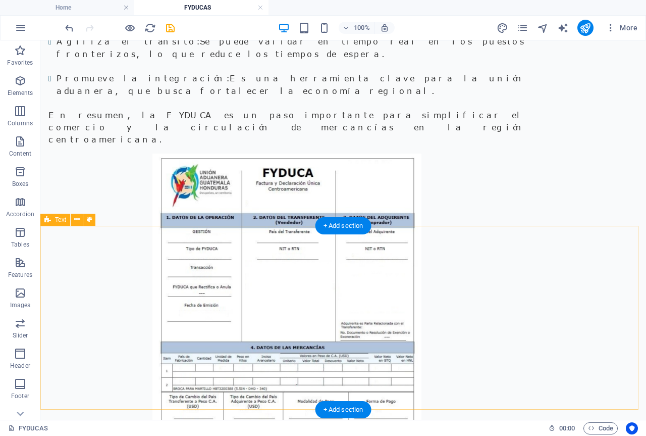
scroll to position [404, 0]
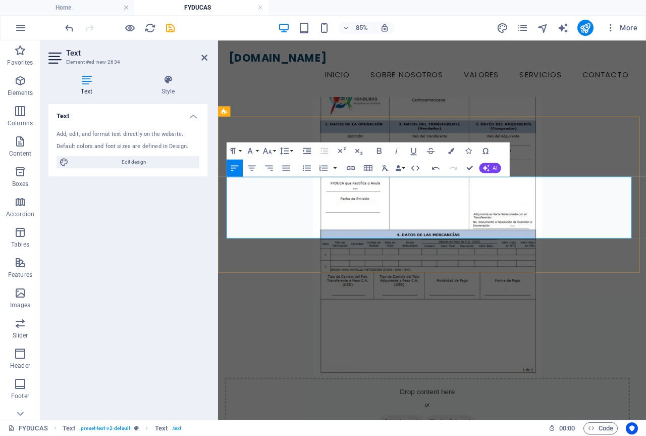
scroll to position [368, 0]
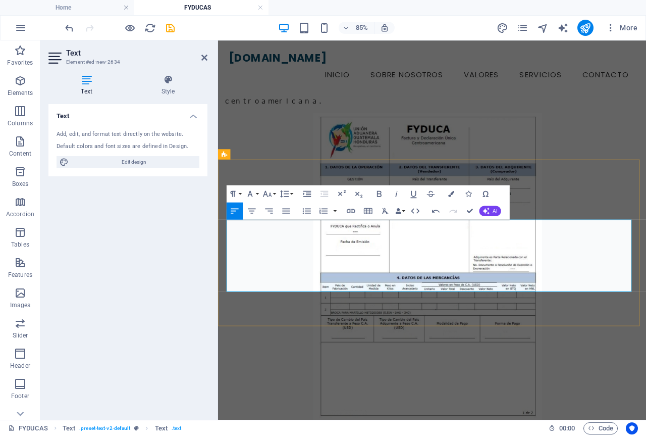
drag, startPoint x: 479, startPoint y: 327, endPoint x: 227, endPoint y: 254, distance: 262.6
click at [286, 216] on icon "button" at bounding box center [286, 210] width 10 height 10
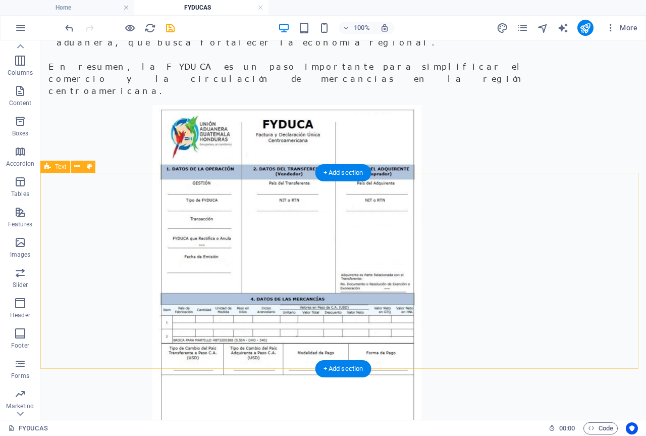
scroll to position [404, 0]
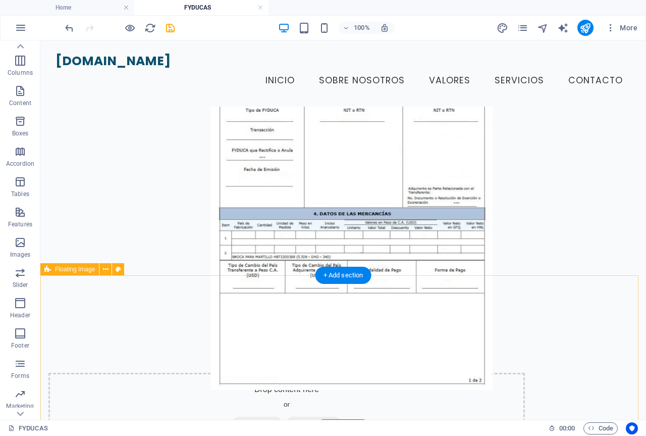
scroll to position [454, 0]
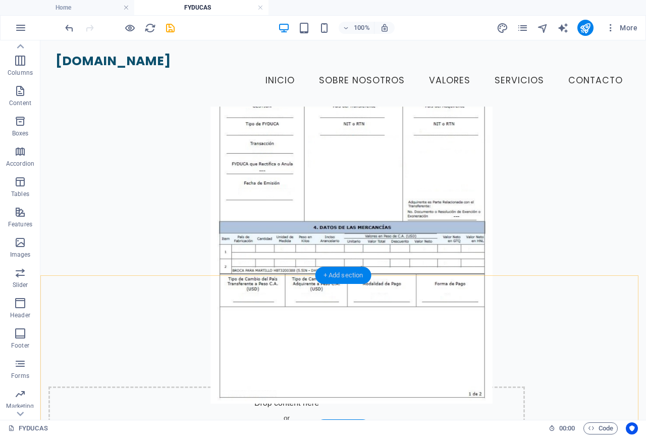
click at [341, 281] on div "+ Add section" at bounding box center [343, 274] width 56 height 17
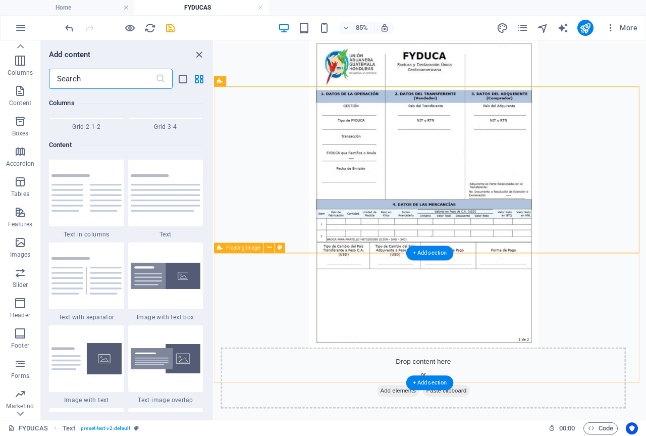
scroll to position [1766, 0]
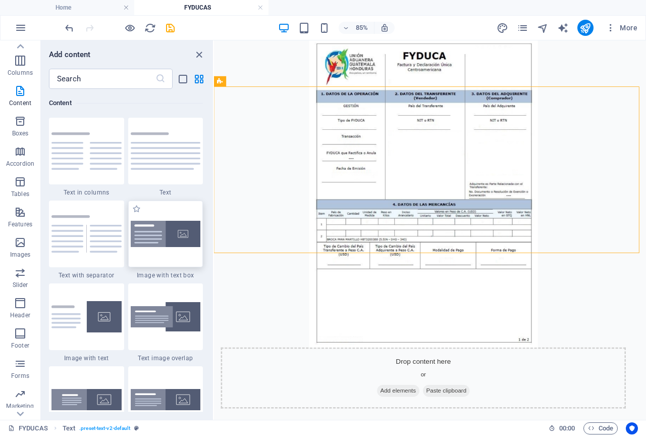
click at [160, 237] on img at bounding box center [166, 234] width 70 height 27
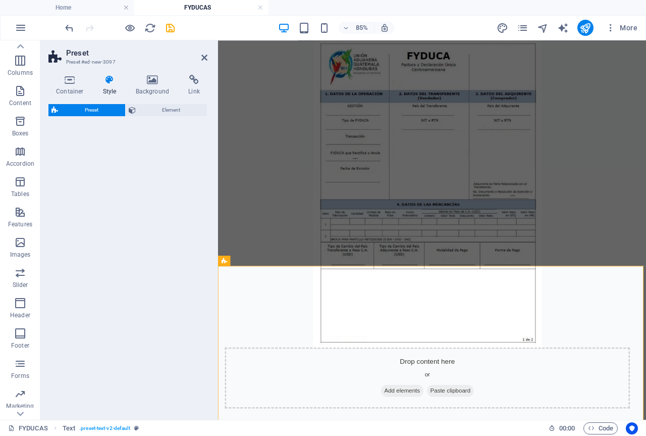
scroll to position [439, 0]
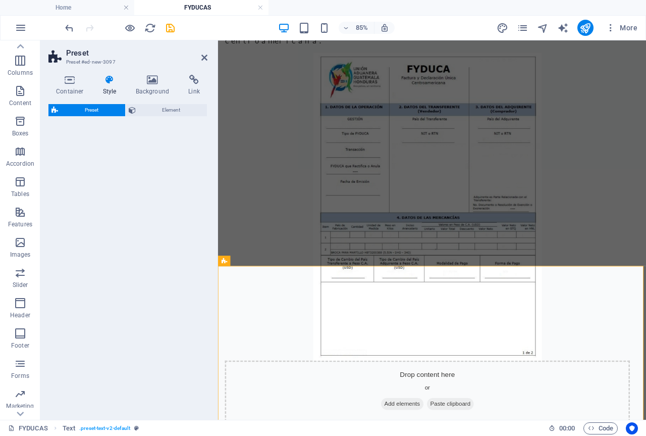
select select "rem"
select select "px"
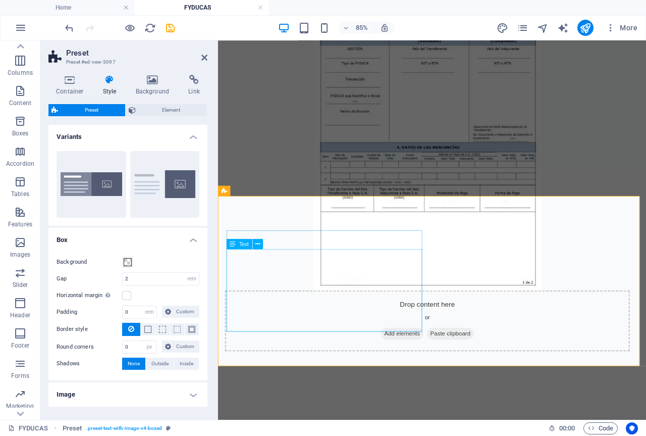
scroll to position [505, 0]
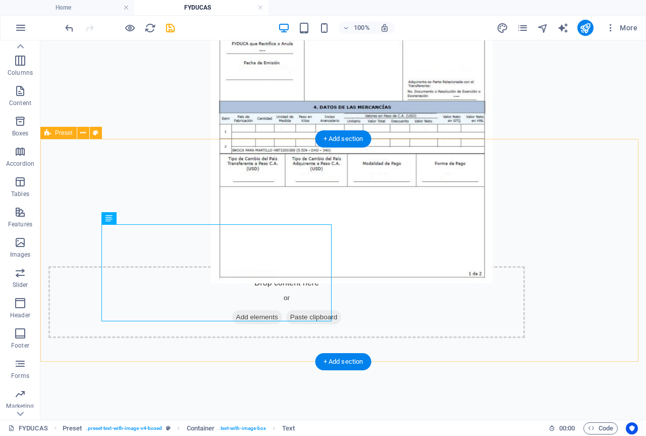
scroll to position [591, 0]
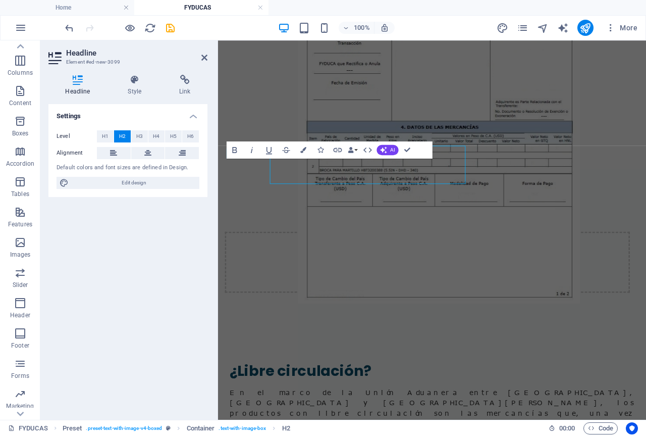
scroll to position [606, 0]
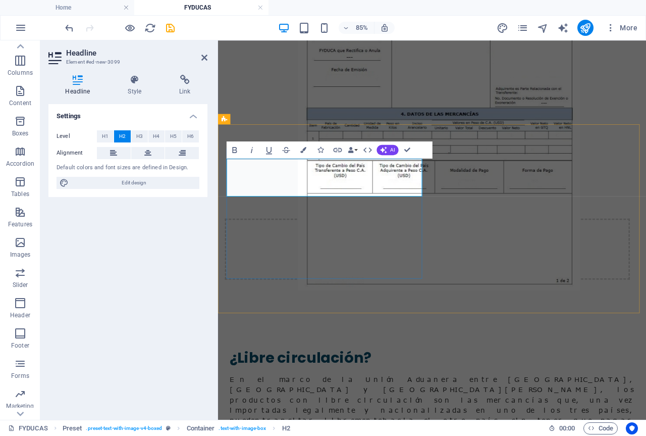
drag, startPoint x: 368, startPoint y: 211, endPoint x: 243, endPoint y: 196, distance: 125.6
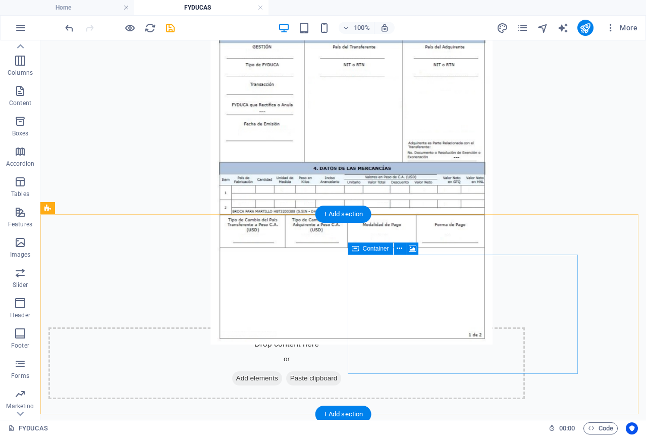
scroll to position [555, 0]
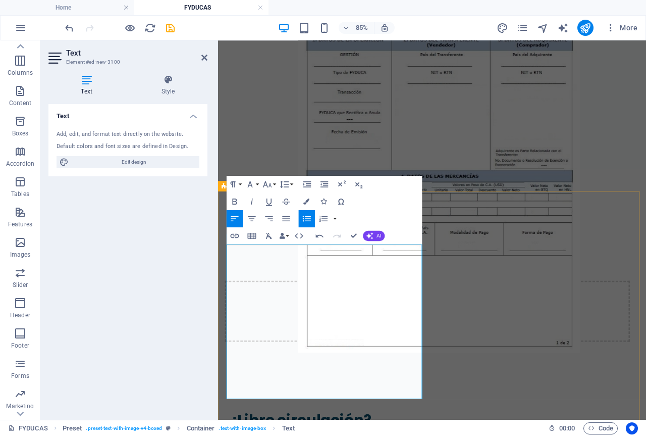
scroll to position [520, 0]
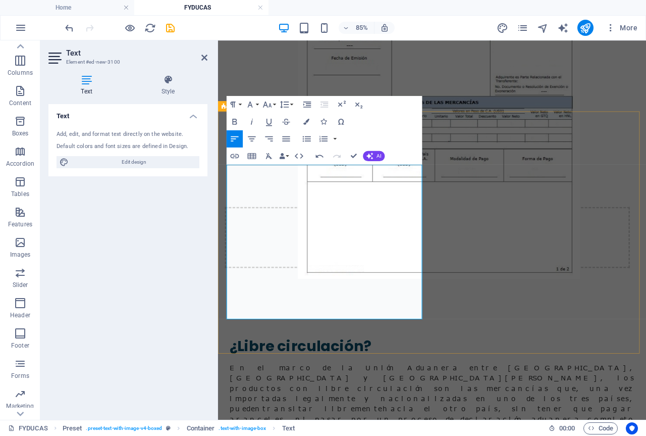
scroll to position [621, 0]
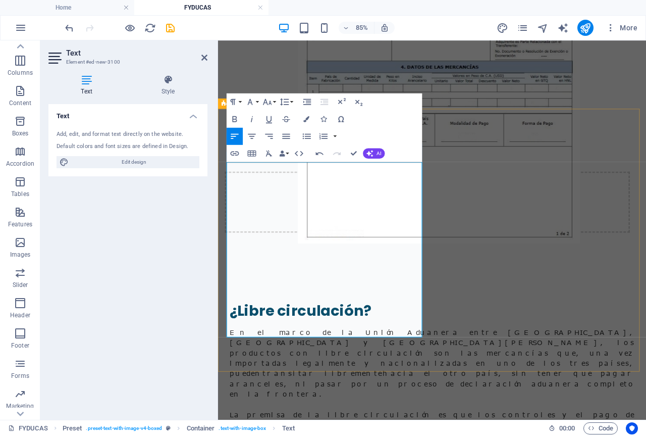
scroll to position [671, 0]
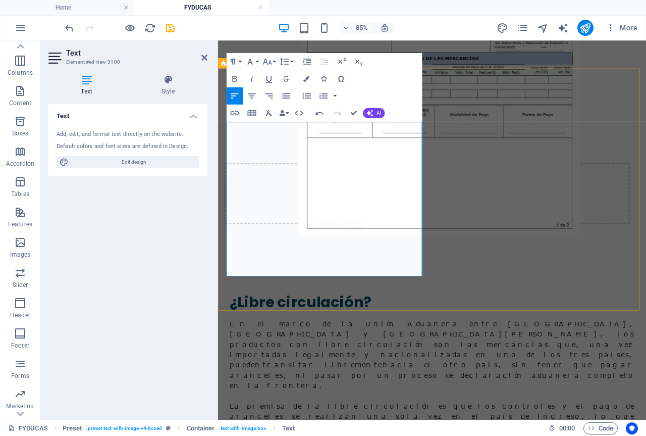
drag, startPoint x: 229, startPoint y: 238, endPoint x: 333, endPoint y: 299, distance: 120.3
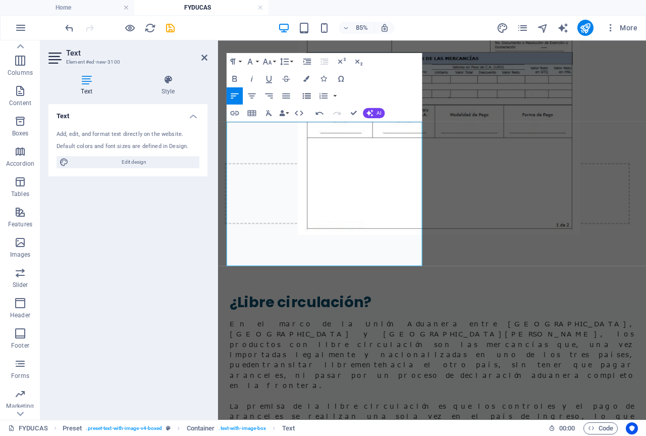
click at [308, 99] on icon "button" at bounding box center [306, 96] width 10 height 10
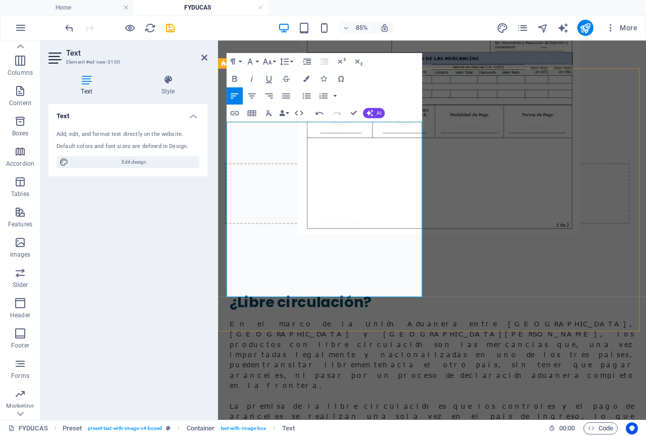
drag, startPoint x: 374, startPoint y: 325, endPoint x: 398, endPoint y: 324, distance: 23.7
click at [232, 116] on icon "button" at bounding box center [235, 113] width 10 height 10
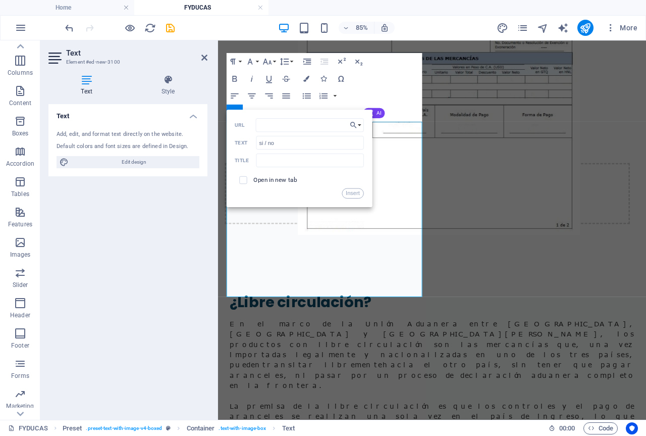
click at [249, 127] on label "URL" at bounding box center [245, 125] width 21 height 6
click at [256, 127] on input "URL" at bounding box center [310, 125] width 108 height 14
paste input "[URL][DOMAIN_NAME]"
type input "[URL][DOMAIN_NAME]"
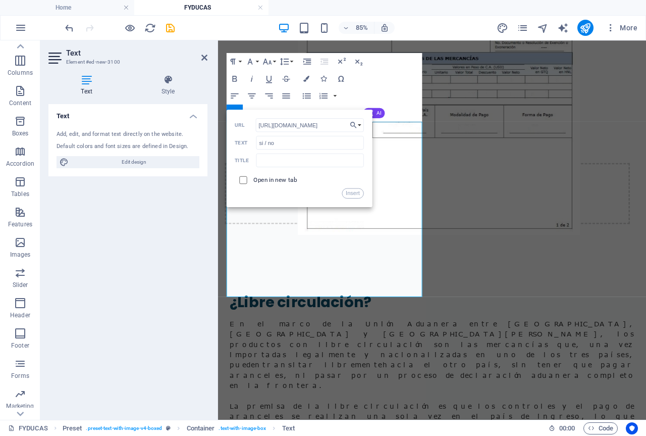
click at [245, 179] on input "checkbox" at bounding box center [242, 179] width 8 height 8
checkbox input "true"
click at [351, 192] on button "Insert" at bounding box center [353, 193] width 22 height 10
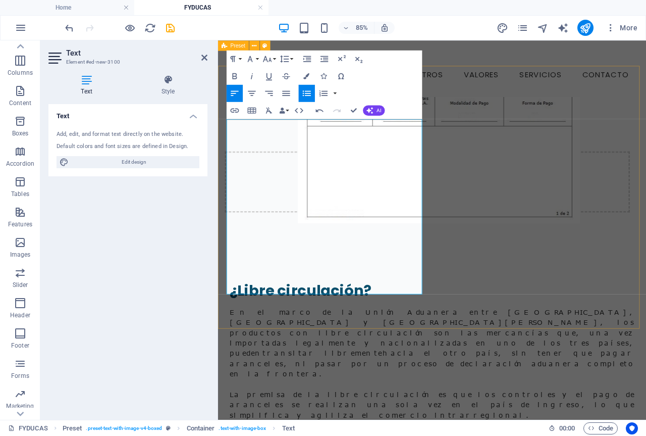
scroll to position [671, 0]
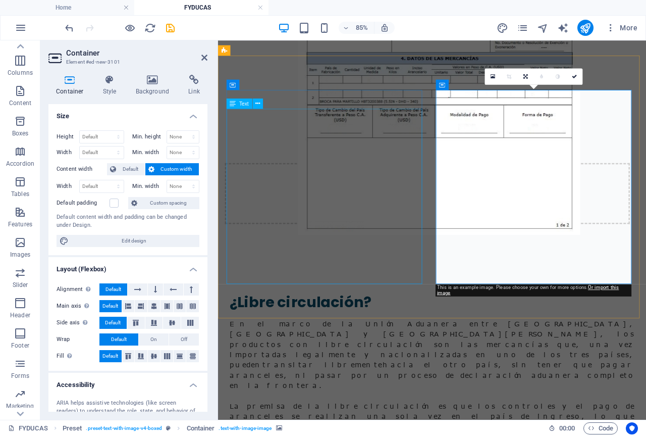
scroll to position [686, 0]
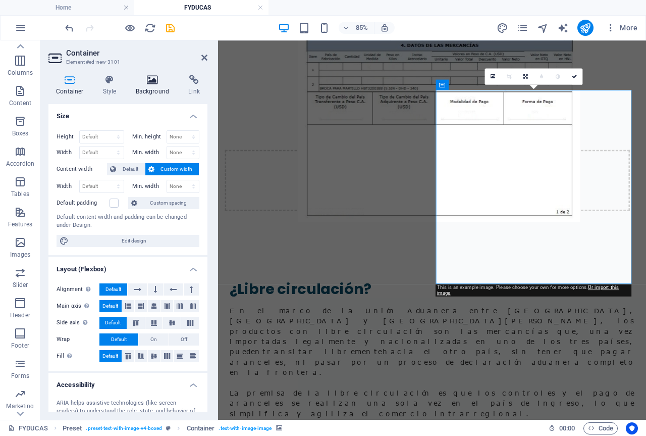
click at [152, 87] on h4 "Background" at bounding box center [154, 85] width 53 height 21
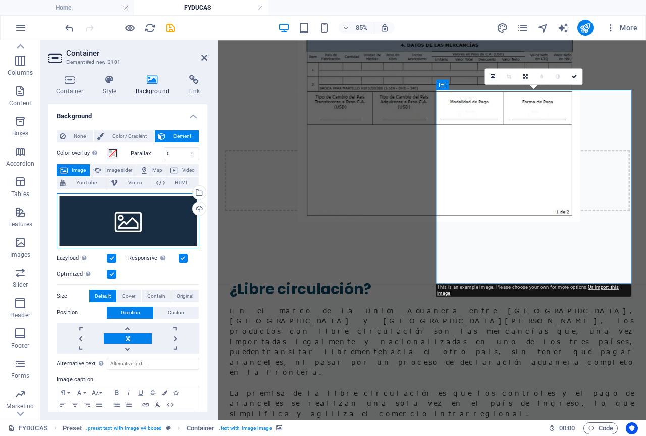
click at [127, 219] on div "Drag files here, click to choose files or select files from Files or our free s…" at bounding box center [128, 220] width 143 height 55
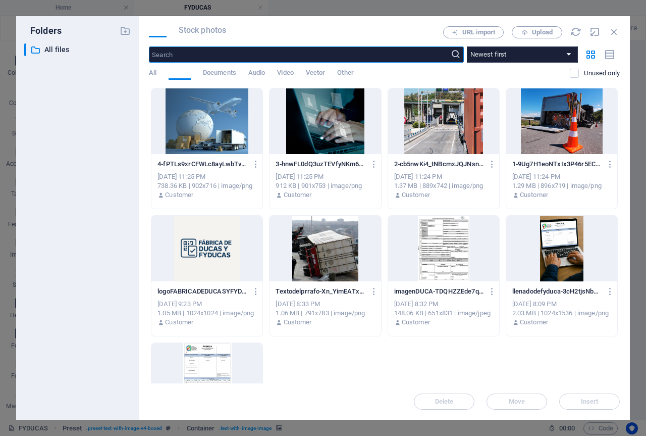
scroll to position [428, 0]
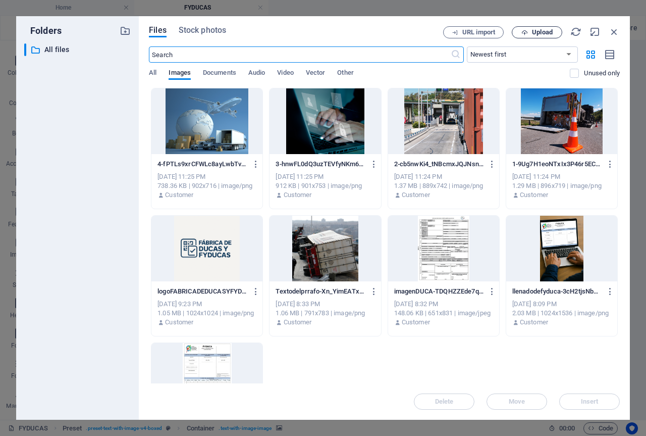
click at [537, 34] on span "Upload" at bounding box center [542, 32] width 21 height 6
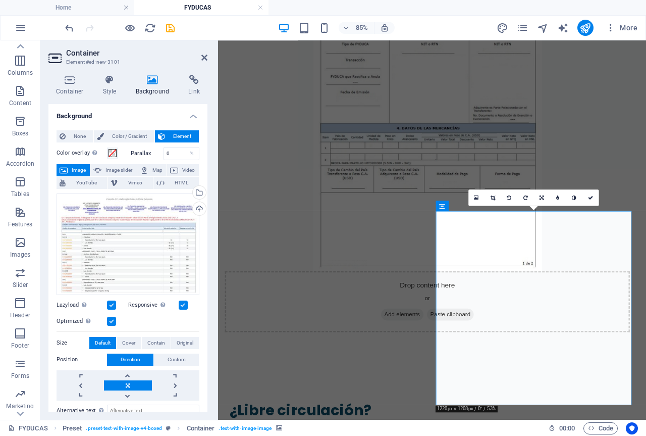
scroll to position [579, 0]
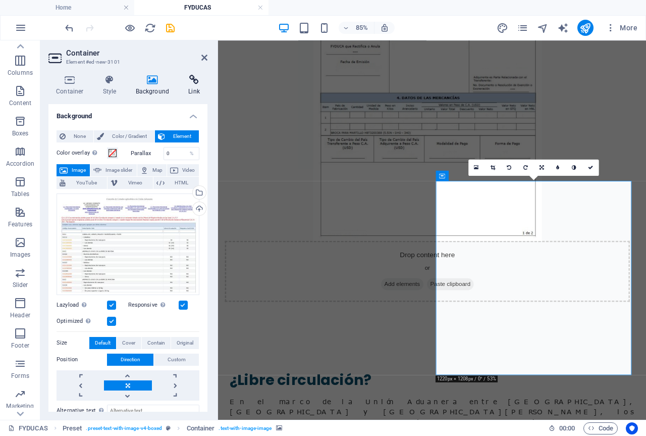
click at [194, 82] on icon at bounding box center [194, 80] width 27 height 10
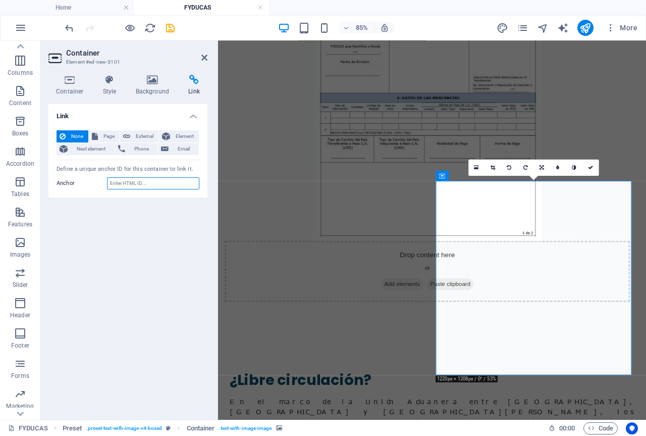
click at [121, 182] on input "Anchor" at bounding box center [153, 183] width 92 height 12
paste input "[URL][DOMAIN_NAME]"
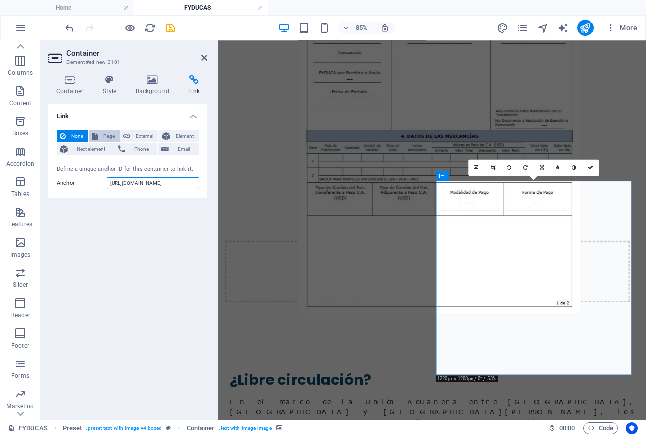
type input "[URL][DOMAIN_NAME]"
click at [108, 138] on span "Page" at bounding box center [109, 136] width 16 height 12
select select
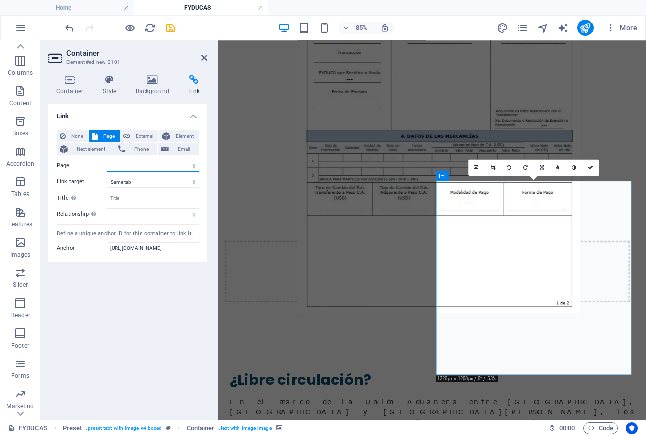
scroll to position [0, 0]
click at [132, 134] on button "External" at bounding box center [139, 136] width 38 height 12
select select "blank"
click at [126, 167] on input "URL" at bounding box center [153, 165] width 92 height 12
paste input "[URL][DOMAIN_NAME]"
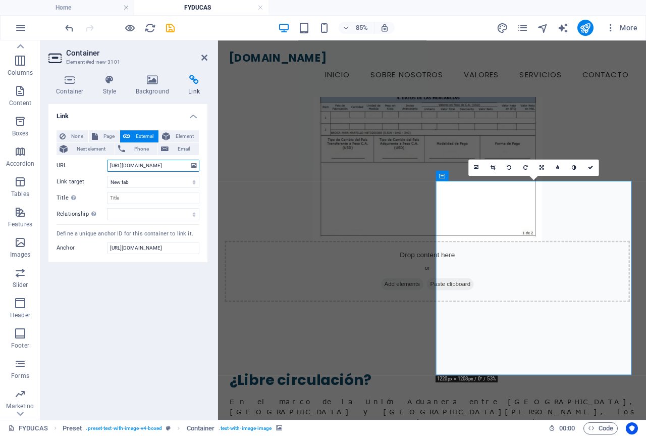
scroll to position [198, 0]
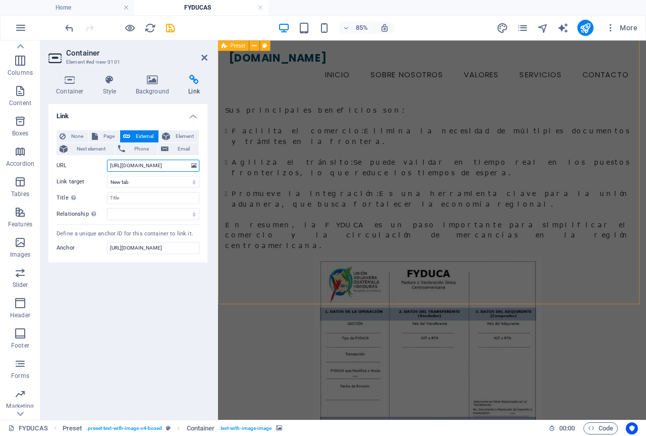
type input "[URL][DOMAIN_NAME]"
click at [558, 328] on div "FYDUCA Una FYDUCA es la Factura y Declaración Única Centroamericana , un docume…" at bounding box center [470, 305] width 504 height 927
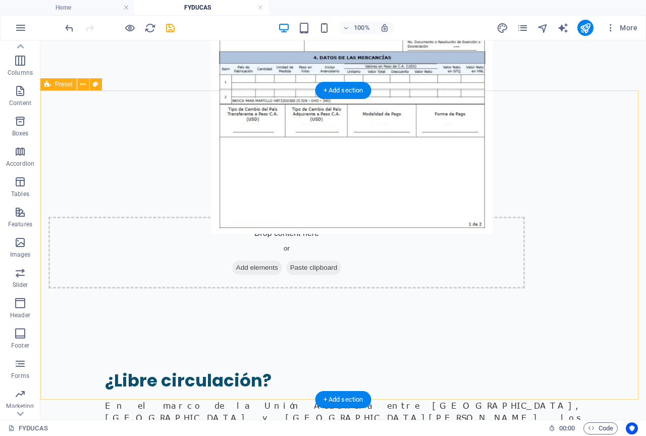
scroll to position [656, 0]
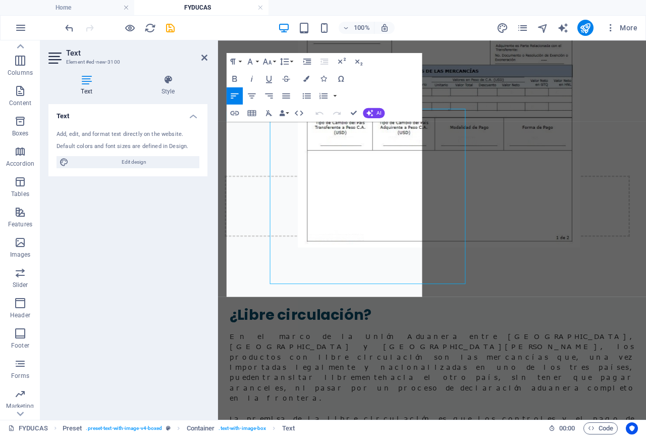
scroll to position [671, 0]
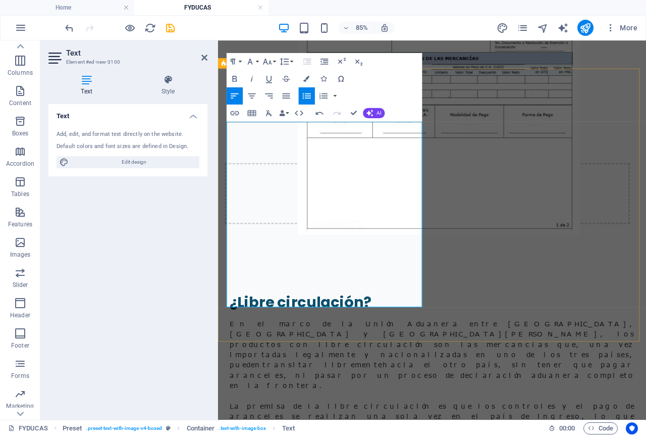
drag, startPoint x: 361, startPoint y: 312, endPoint x: 234, endPoint y: 271, distance: 133.6
click at [306, 98] on icon "button" at bounding box center [306, 96] width 8 height 6
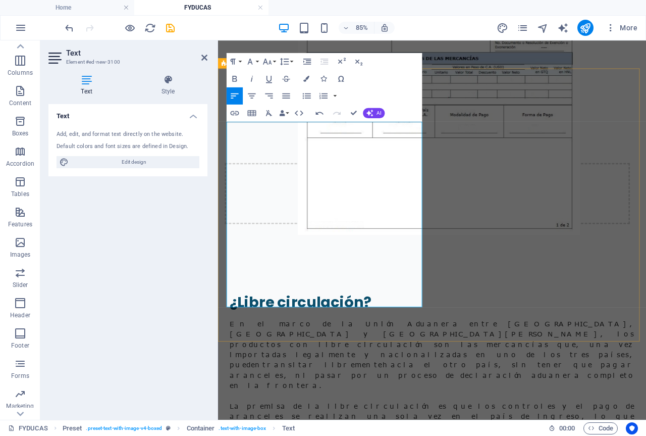
drag, startPoint x: 335, startPoint y: 309, endPoint x: 222, endPoint y: 276, distance: 117.2
click at [303, 99] on icon "button" at bounding box center [306, 96] width 10 height 10
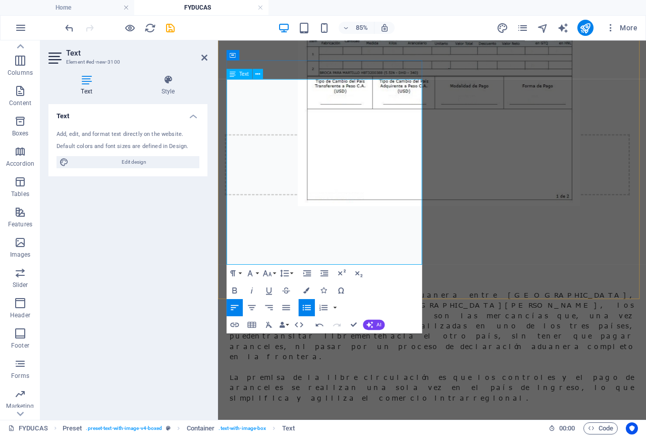
scroll to position [722, 0]
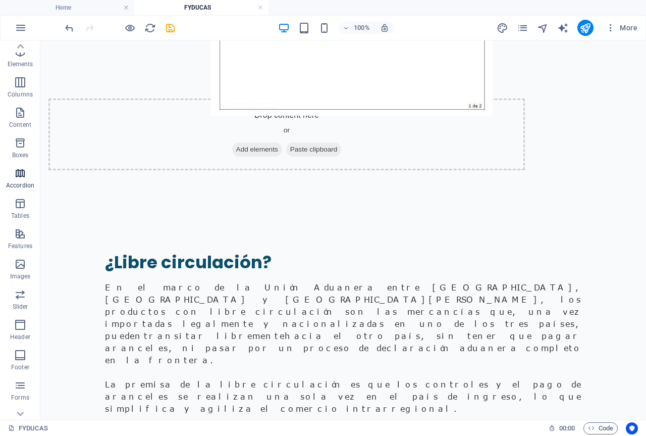
scroll to position [0, 0]
click at [26, 88] on span "Elements" at bounding box center [20, 87] width 40 height 24
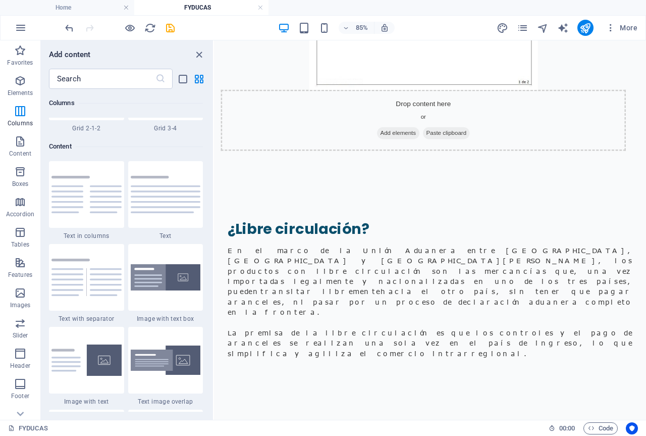
scroll to position [1773, 0]
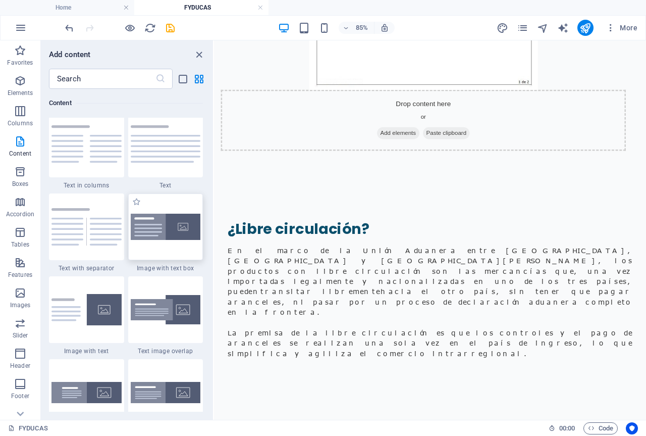
click at [153, 234] on img at bounding box center [166, 227] width 70 height 27
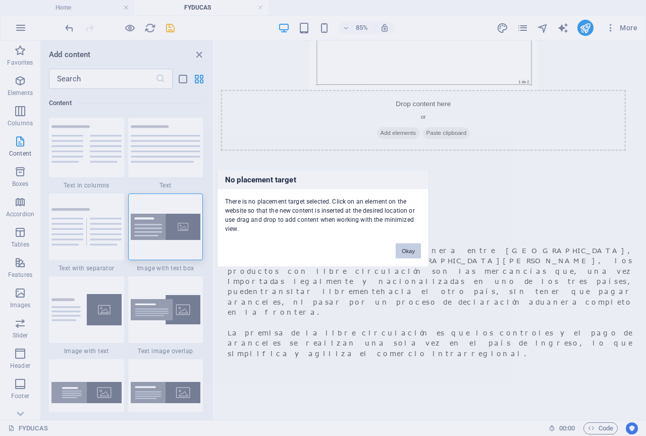
click at [418, 250] on button "Okay" at bounding box center [408, 250] width 25 height 15
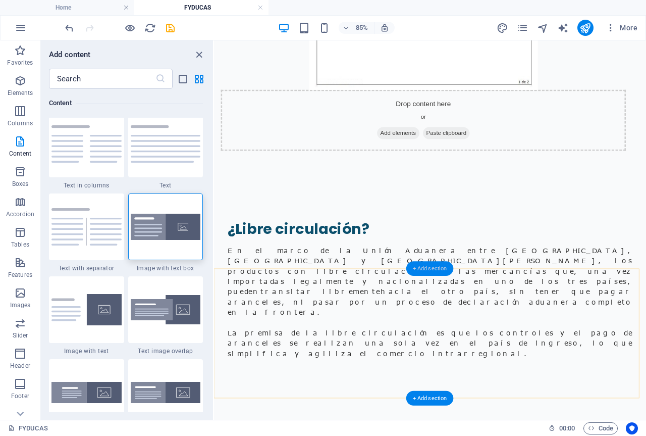
click at [425, 270] on div "+ Add section" at bounding box center [429, 268] width 47 height 15
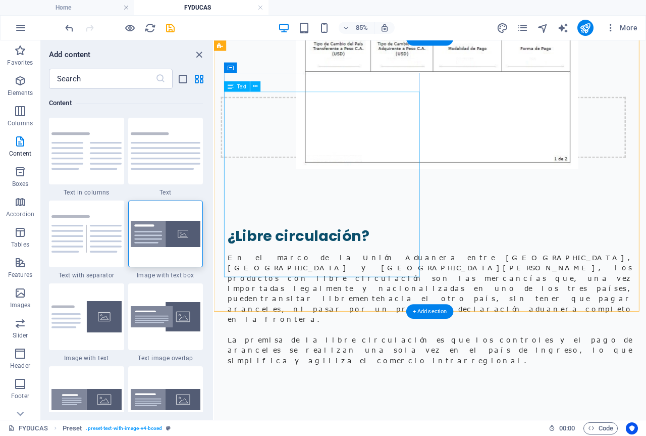
scroll to position [808, 0]
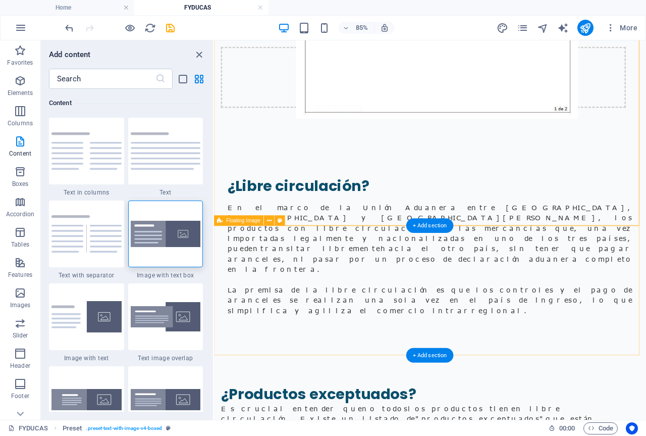
click at [432, 228] on div "+ Add section" at bounding box center [429, 225] width 47 height 15
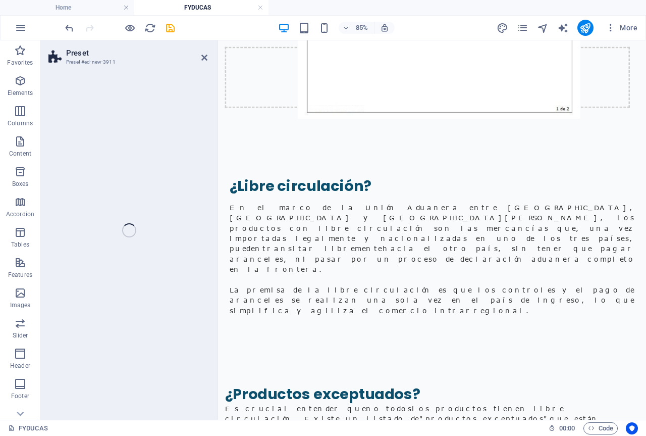
select select "rem"
select select "px"
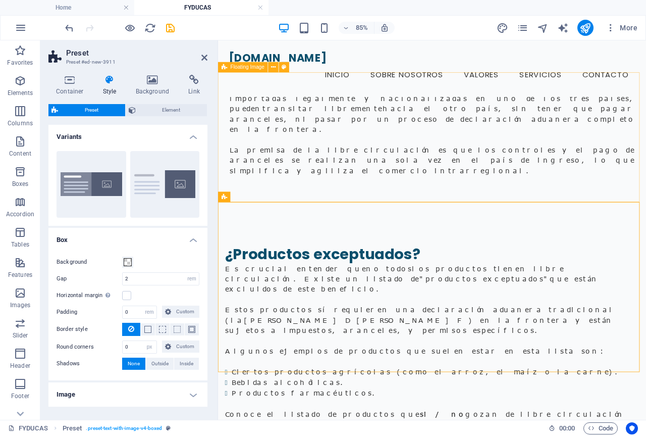
scroll to position [959, 0]
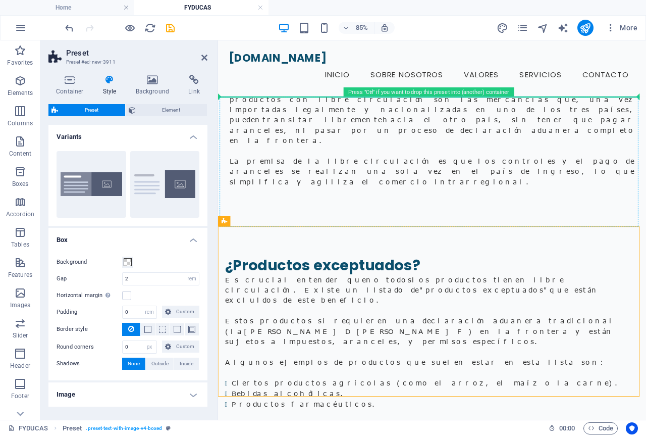
drag, startPoint x: 460, startPoint y: 265, endPoint x: 469, endPoint y: 152, distance: 113.0
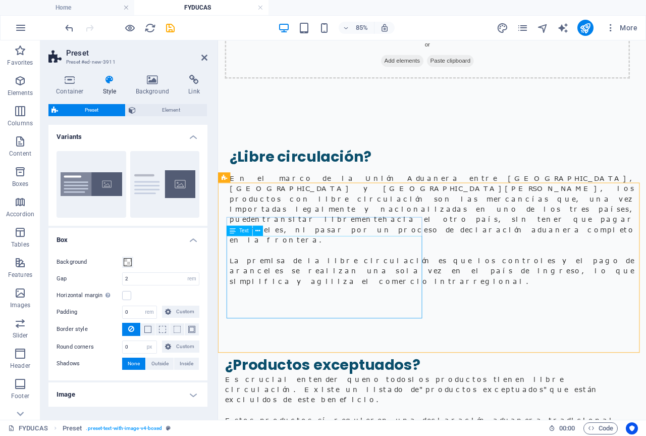
scroll to position [858, 0]
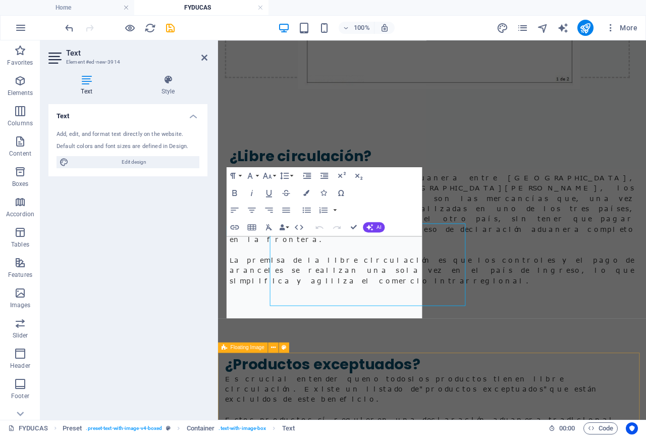
scroll to position [858, 0]
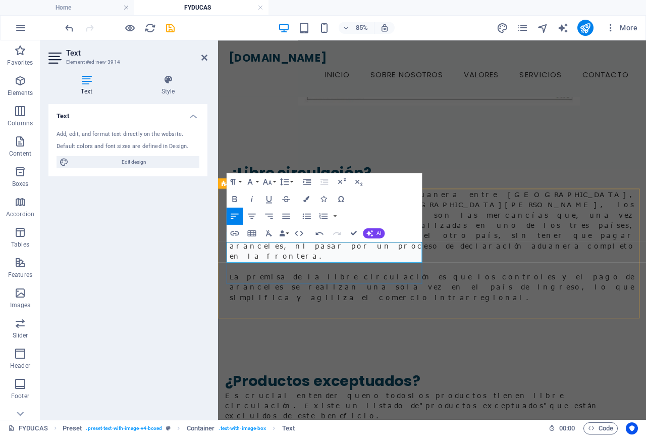
scroll to position [808, 0]
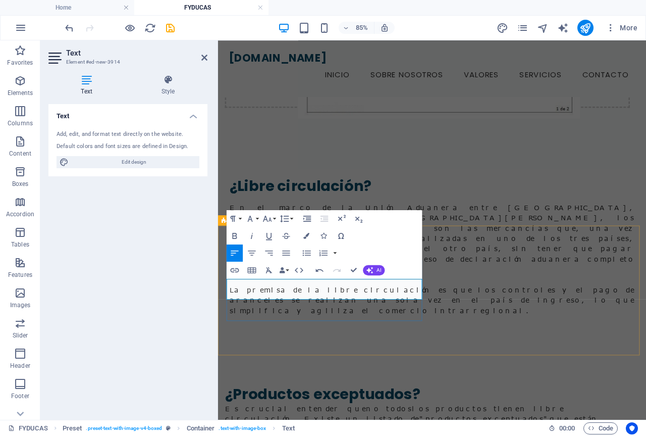
drag, startPoint x: 273, startPoint y: 327, endPoint x: 228, endPoint y: 325, distance: 44.9
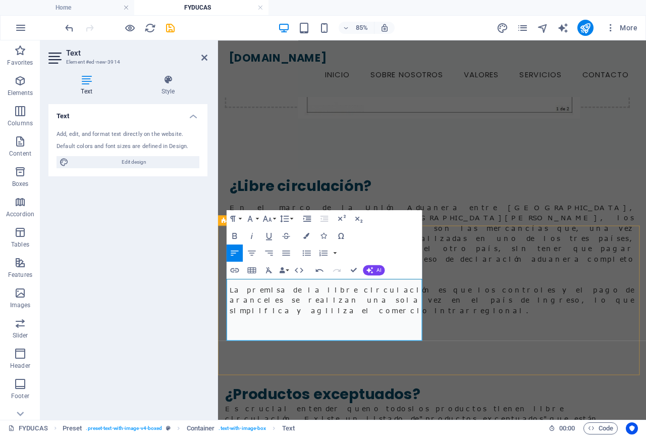
drag, startPoint x: 345, startPoint y: 399, endPoint x: 229, endPoint y: 326, distance: 136.8
copy p "La transmisión de la FYDUCA requiere un pago de US$1.00, por cada FYDUCA. Este …"
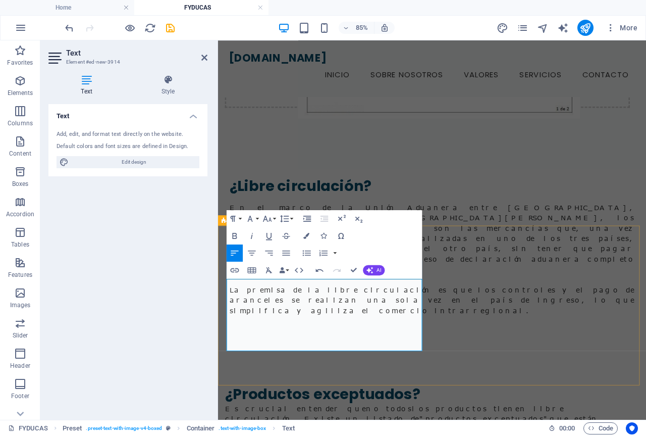
drag, startPoint x: 335, startPoint y: 400, endPoint x: 228, endPoint y: 324, distance: 131.8
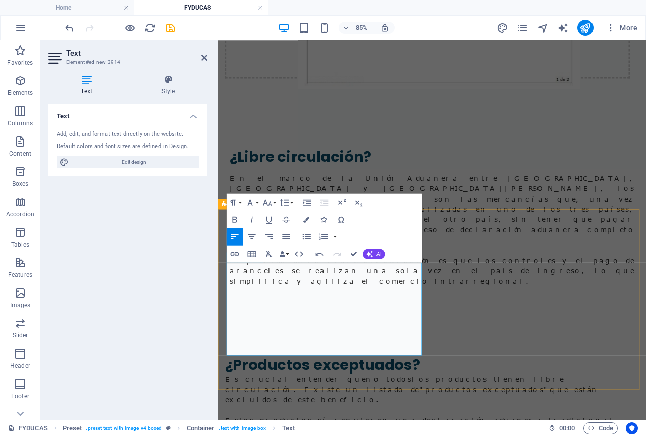
scroll to position [858, 0]
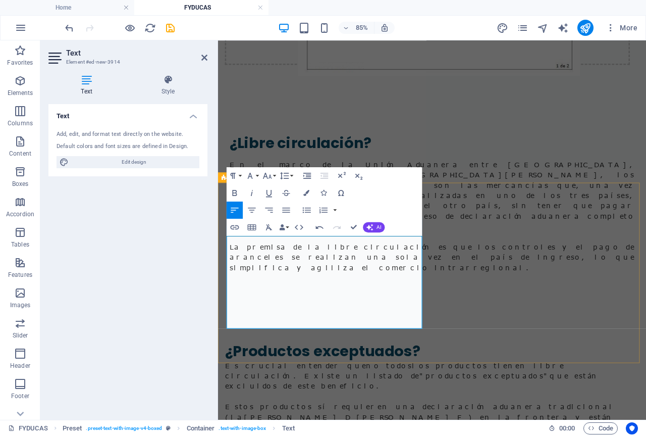
drag, startPoint x: 426, startPoint y: 374, endPoint x: 230, endPoint y: 372, distance: 195.8
drag, startPoint x: 422, startPoint y: 372, endPoint x: 419, endPoint y: 383, distance: 11.0
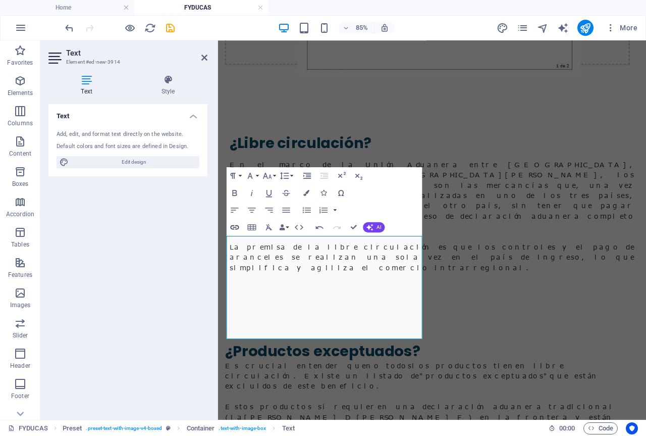
click at [235, 231] on icon "button" at bounding box center [235, 227] width 10 height 10
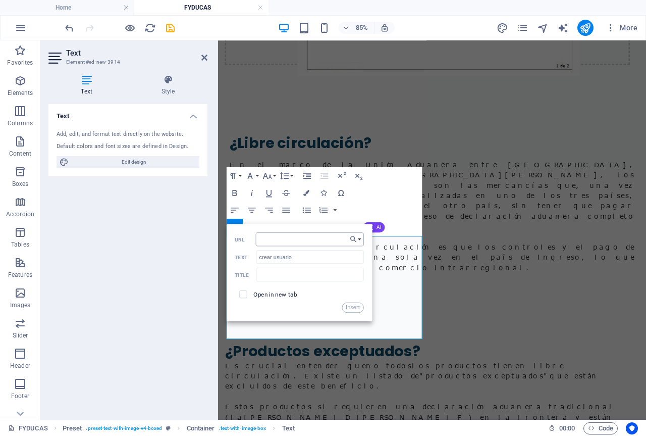
click at [317, 241] on input "URL" at bounding box center [310, 239] width 108 height 14
type input "[URL][DOMAIN_NAME]"
click at [245, 294] on input "checkbox" at bounding box center [242, 293] width 8 height 8
checkbox input "true"
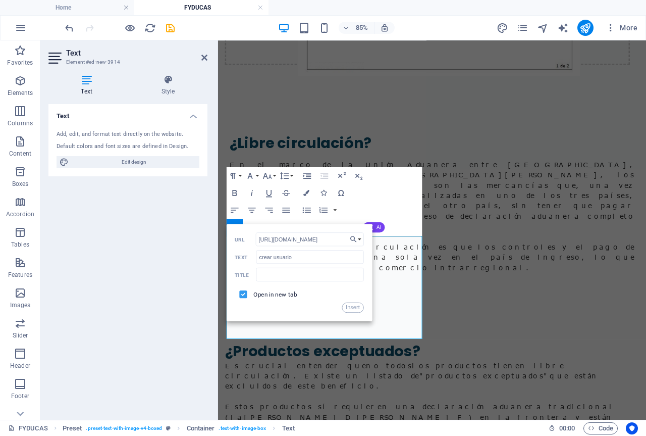
scroll to position [0, 0]
click at [357, 307] on button "Insert" at bounding box center [353, 307] width 22 height 10
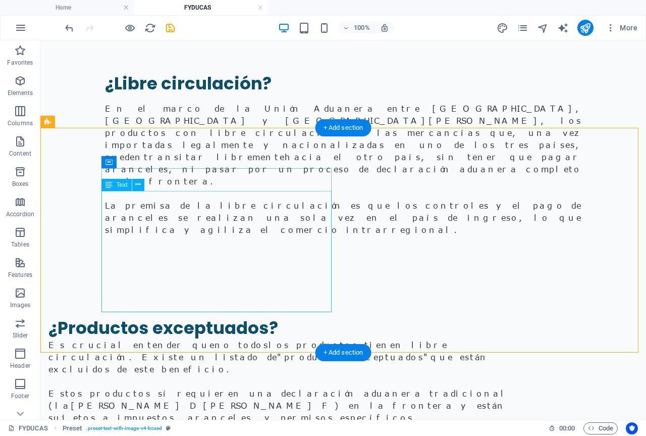
scroll to position [944, 0]
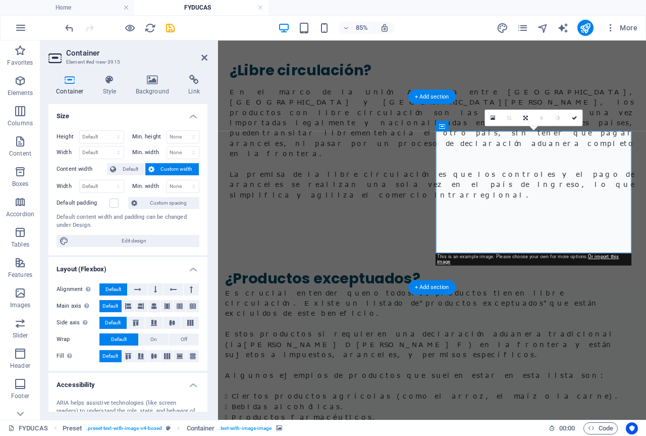
scroll to position [959, 0]
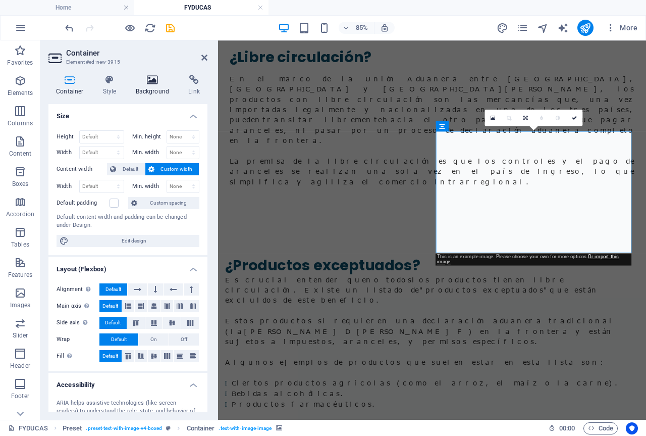
click at [156, 85] on h4 "Background" at bounding box center [154, 85] width 53 height 21
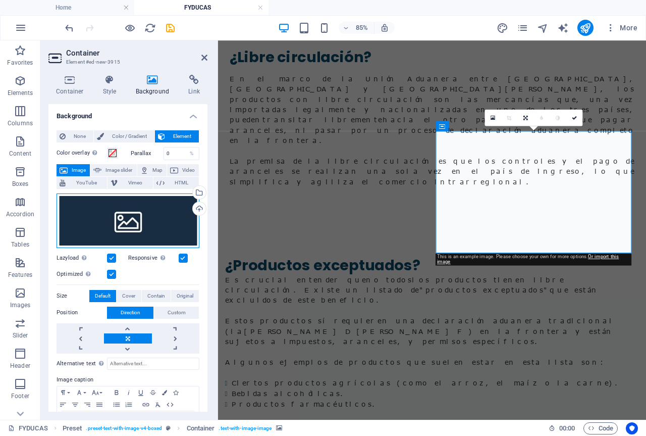
click at [110, 223] on div "Drag files here, click to choose files or select files from Files or our free s…" at bounding box center [128, 220] width 143 height 55
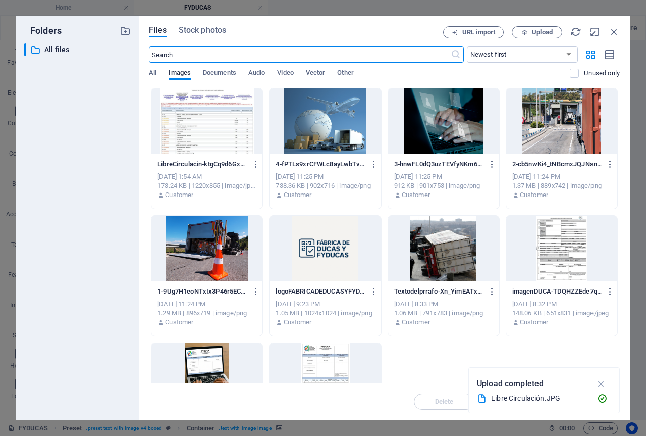
scroll to position [665, 0]
click at [543, 34] on span "Upload" at bounding box center [542, 32] width 21 height 6
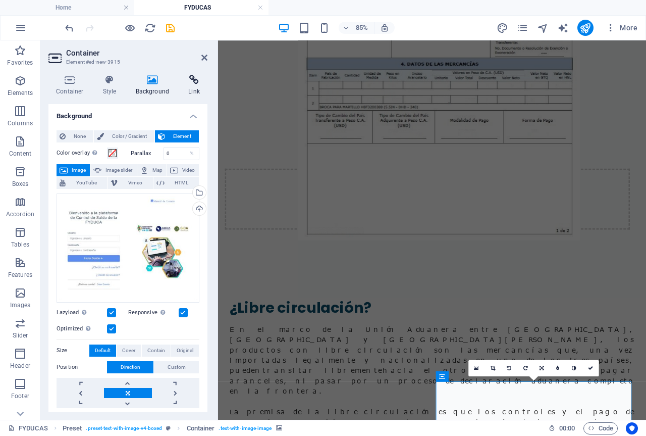
click at [197, 84] on icon at bounding box center [194, 80] width 27 height 10
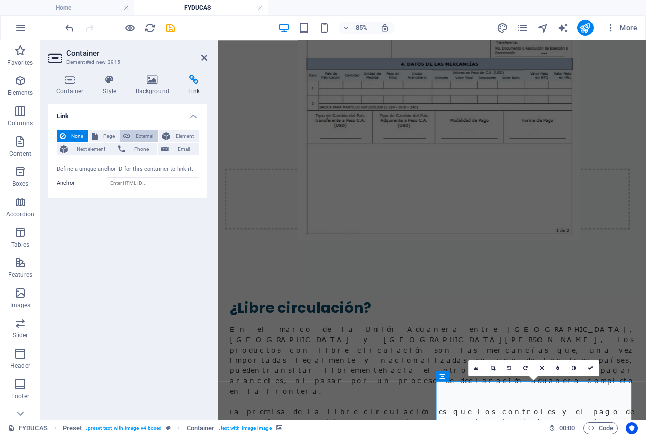
click at [139, 136] on span "External" at bounding box center [144, 136] width 22 height 12
select select "blank"
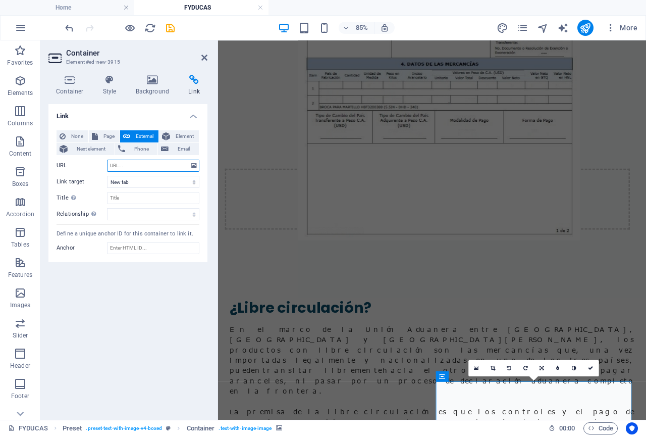
click at [119, 166] on input "URL" at bounding box center [153, 165] width 92 height 12
paste input "[URL][DOMAIN_NAME]"
type input "[URL][DOMAIN_NAME]"
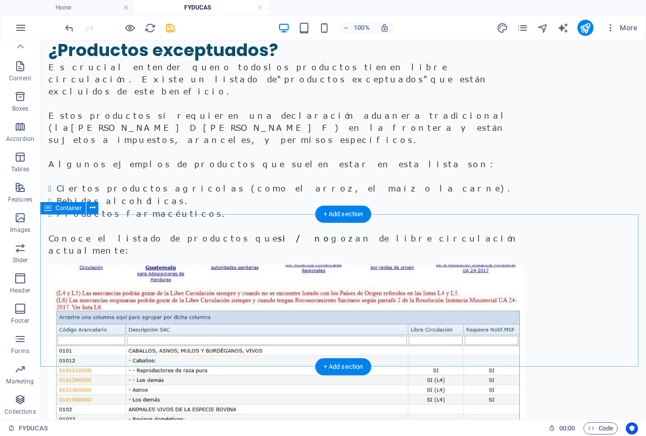
scroll to position [1262, 0]
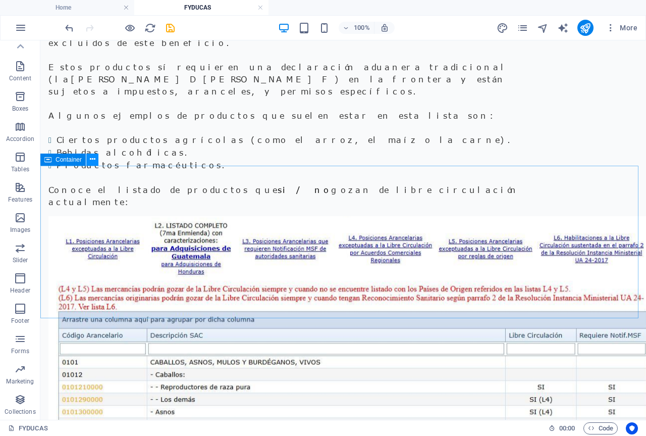
click at [92, 161] on icon at bounding box center [93, 159] width 6 height 11
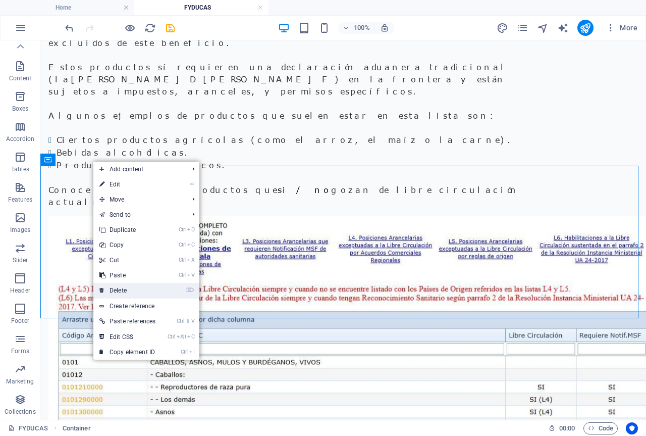
click at [136, 292] on link "⌦ Delete" at bounding box center [127, 290] width 68 height 15
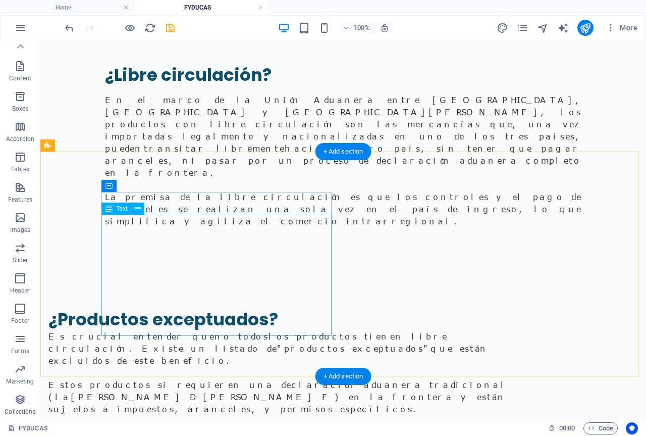
scroll to position [999, 0]
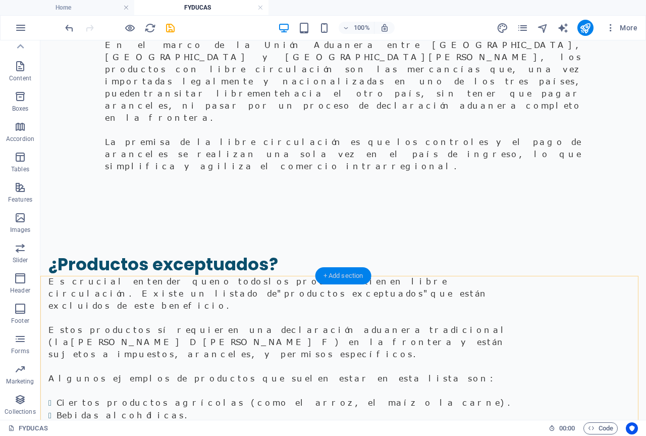
click at [348, 273] on div "+ Add section" at bounding box center [343, 275] width 56 height 17
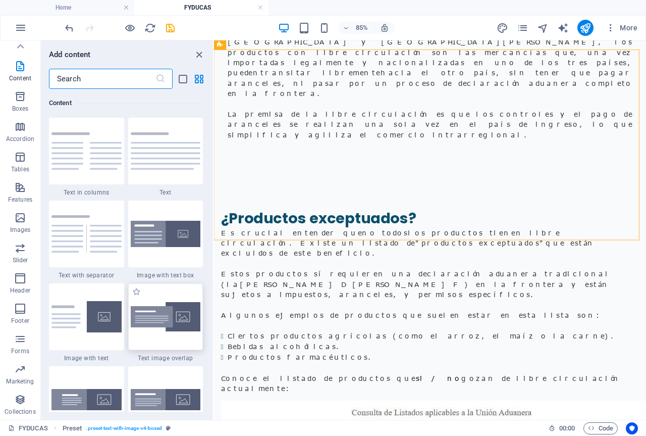
scroll to position [1817, 0]
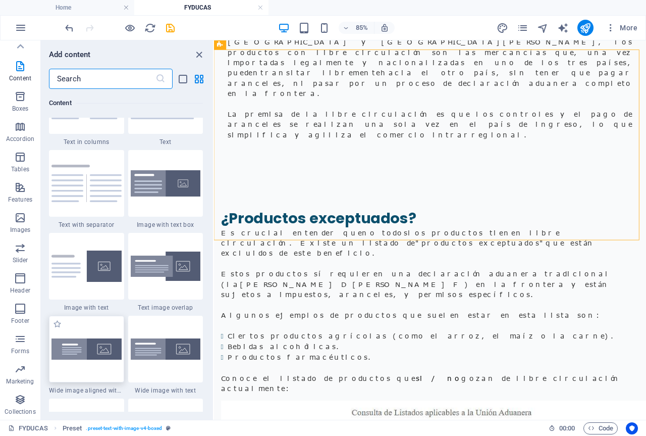
click at [78, 352] on img at bounding box center [86, 348] width 70 height 21
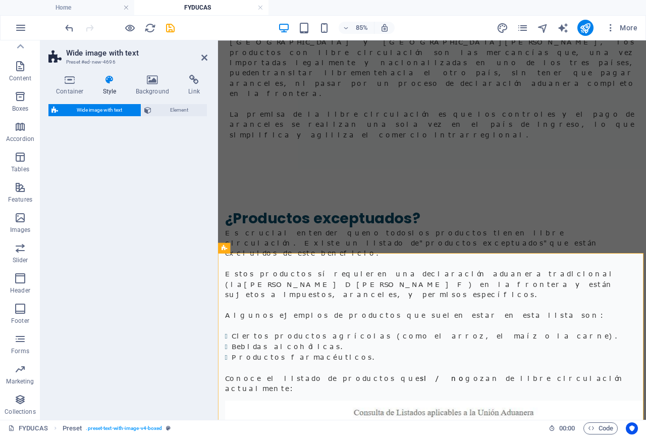
scroll to position [999, 0]
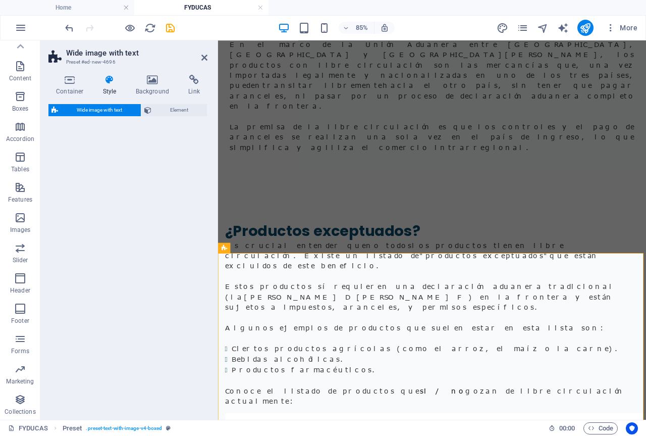
select select "%"
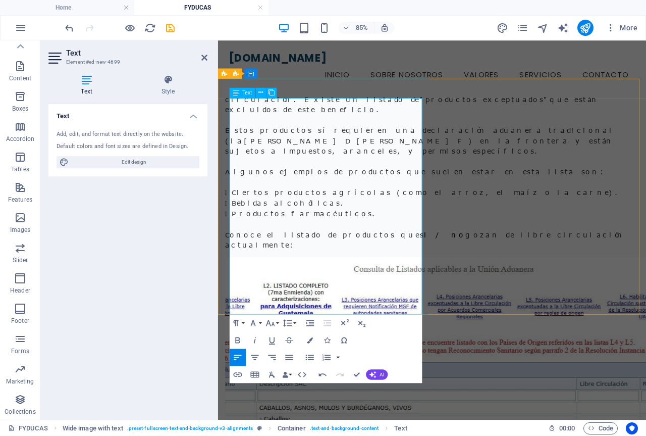
scroll to position [1174, 0]
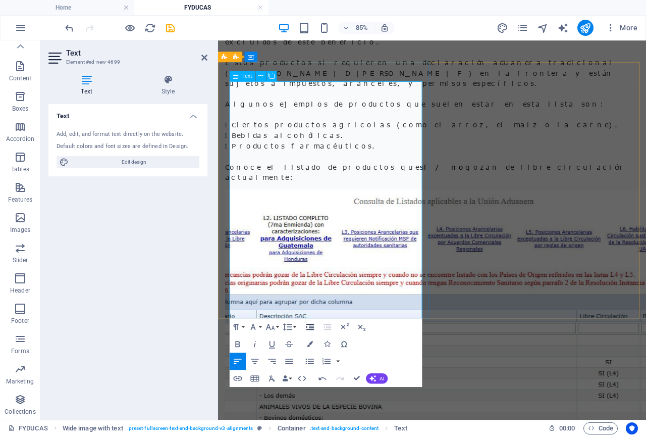
scroll to position [1274, 0]
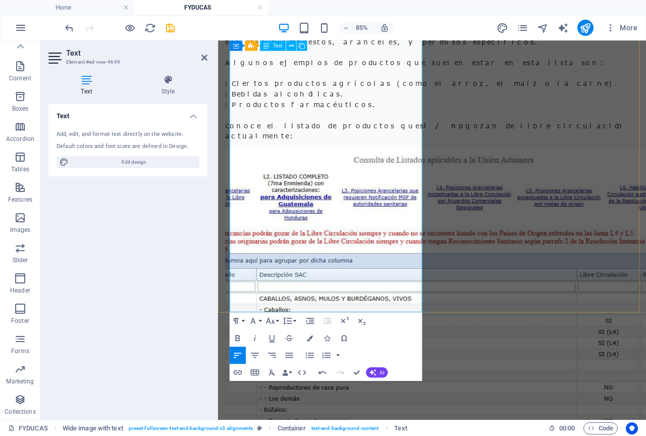
scroll to position [1325, 0]
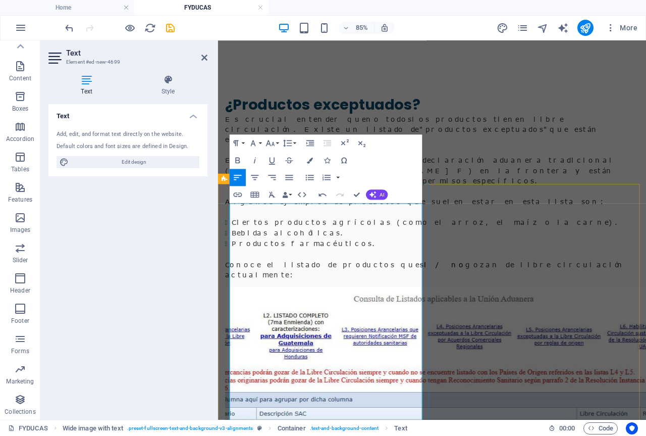
scroll to position [1224, 0]
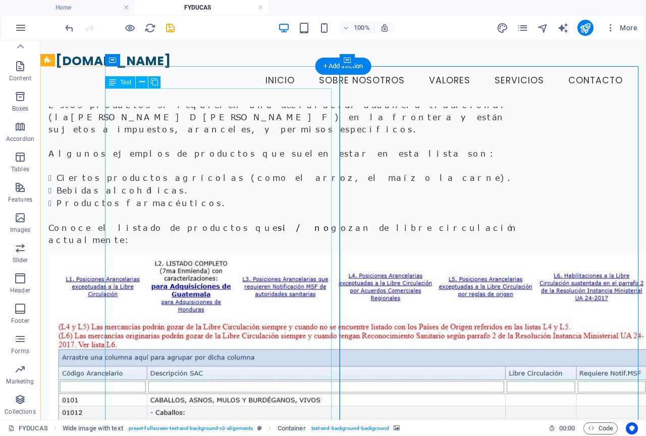
scroll to position [1108, 0]
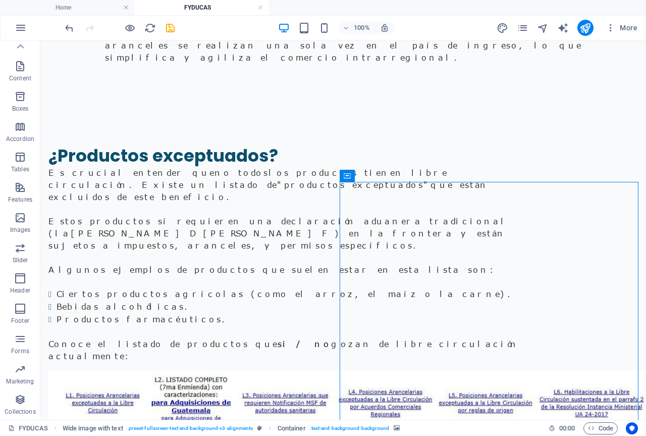
select select "px"
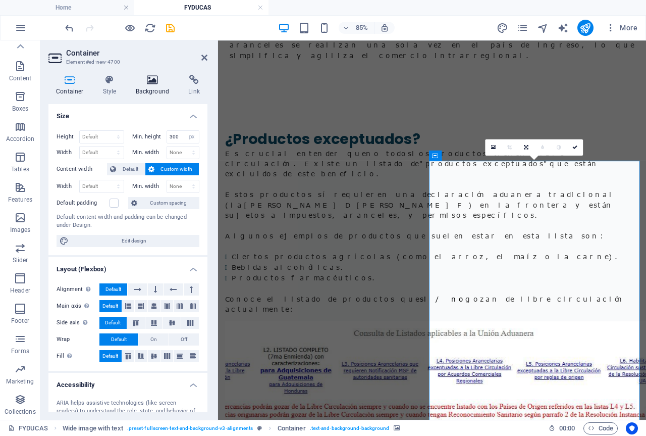
click at [149, 80] on icon at bounding box center [152, 80] width 49 height 10
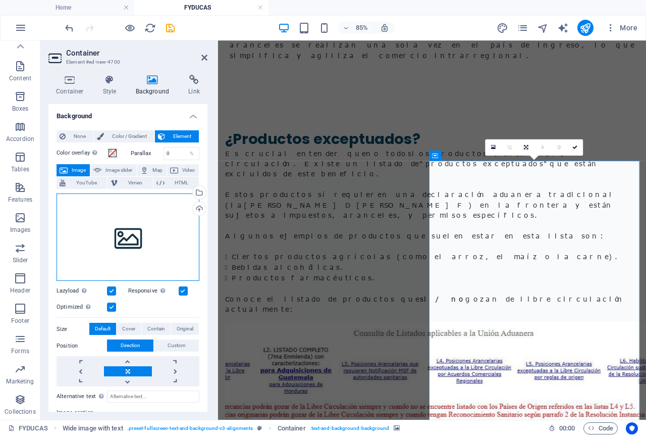
click at [113, 231] on div "Drag files here, click to choose files or select files from Files or our free s…" at bounding box center [128, 237] width 143 height 88
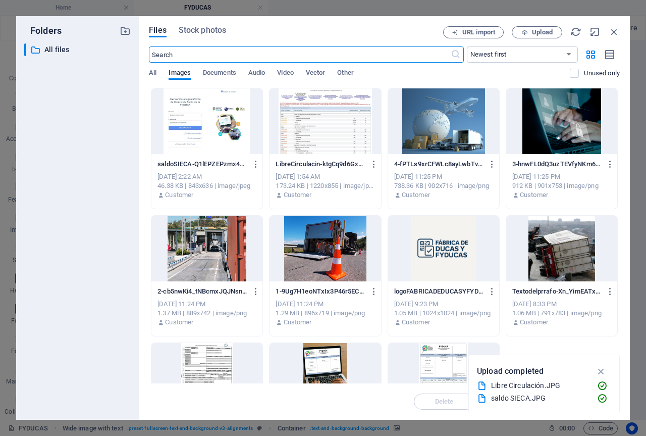
scroll to position [898, 0]
click at [435, 251] on div at bounding box center [443, 249] width 111 height 66
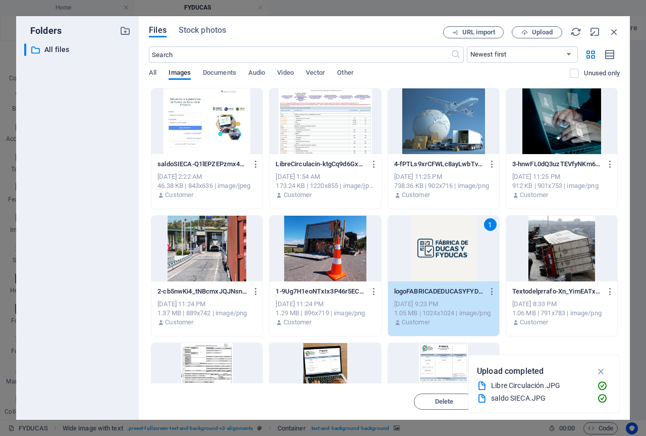
click at [442, 254] on div "1" at bounding box center [443, 249] width 111 height 66
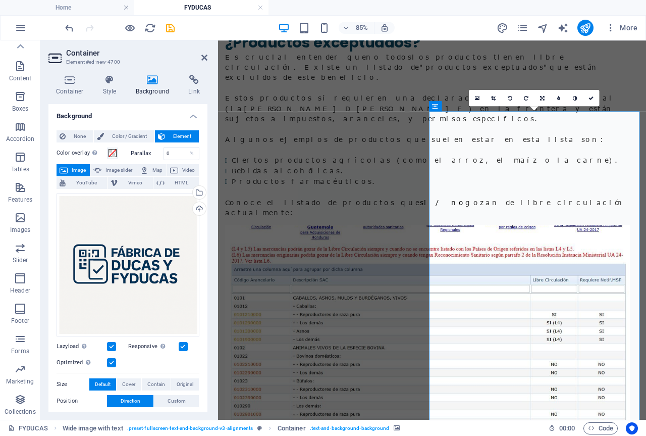
scroll to position [1251, 0]
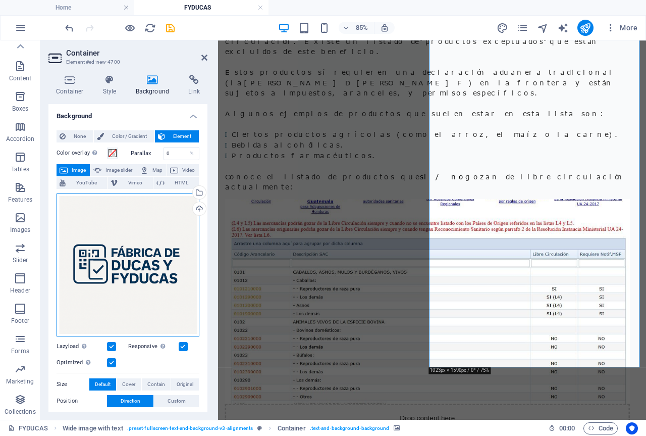
click at [104, 256] on div "Drag files here, click to choose files or select files from Files or our free s…" at bounding box center [128, 264] width 143 height 143
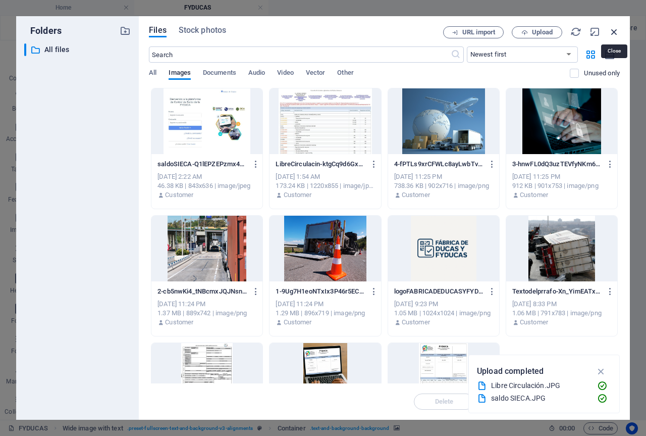
click at [617, 29] on icon "button" at bounding box center [614, 31] width 11 height 11
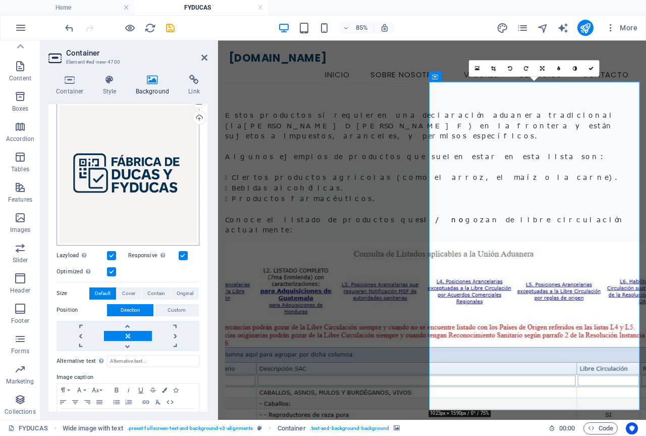
scroll to position [75, 0]
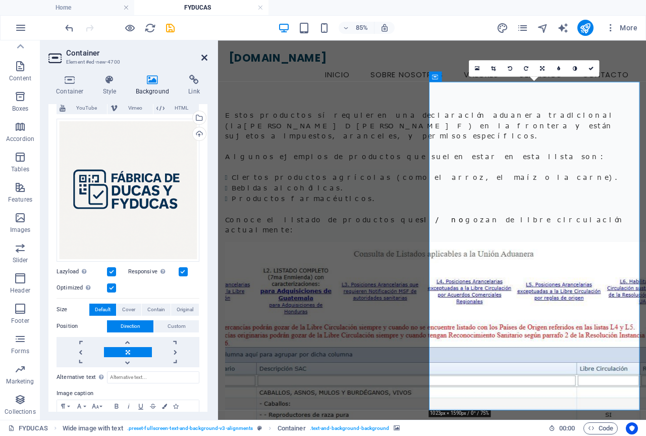
drag, startPoint x: 204, startPoint y: 55, endPoint x: 181, endPoint y: 43, distance: 26.0
click at [204, 55] on icon at bounding box center [204, 58] width 6 height 8
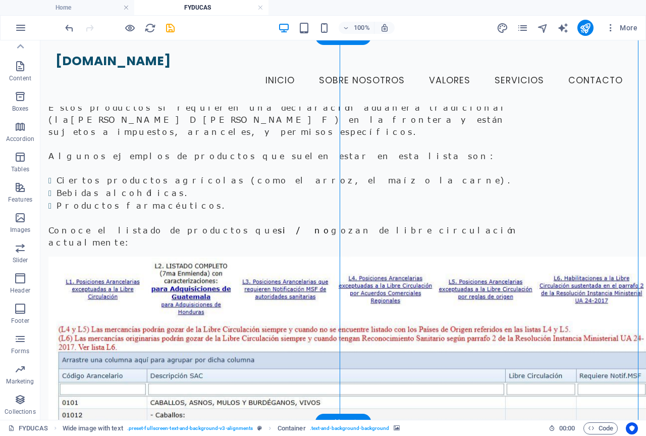
scroll to position [1150, 0]
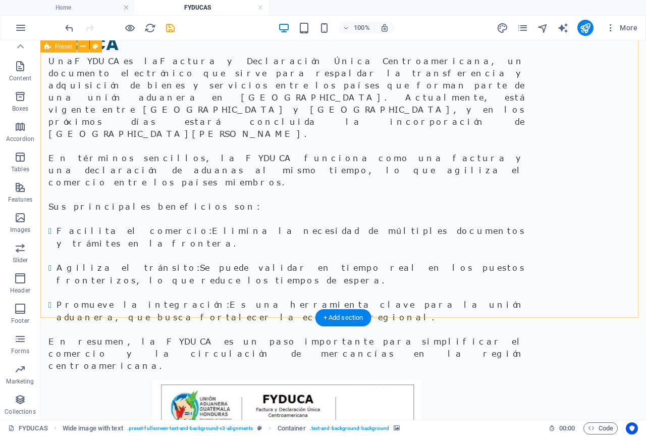
scroll to position [0, 0]
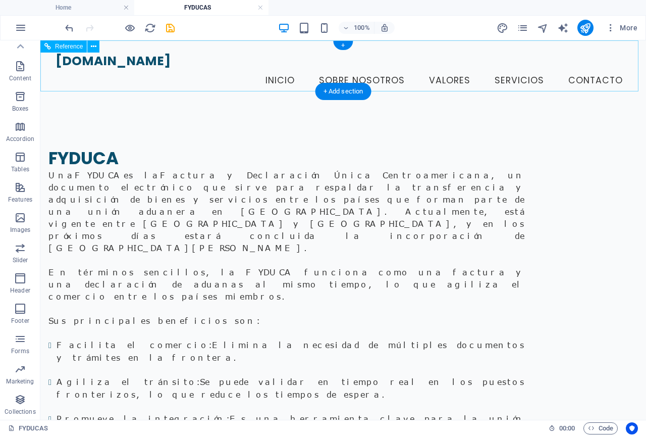
click at [516, 68] on nav "Inicio Sobre Nosotros Valores Servicios Contacto" at bounding box center [343, 80] width 575 height 25
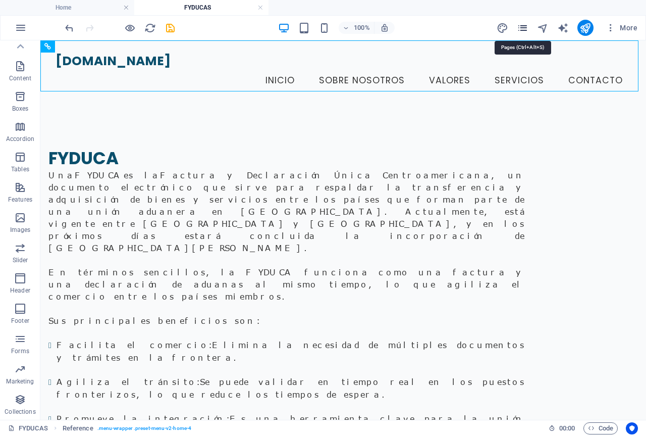
click at [521, 31] on icon "pages" at bounding box center [523, 28] width 12 height 12
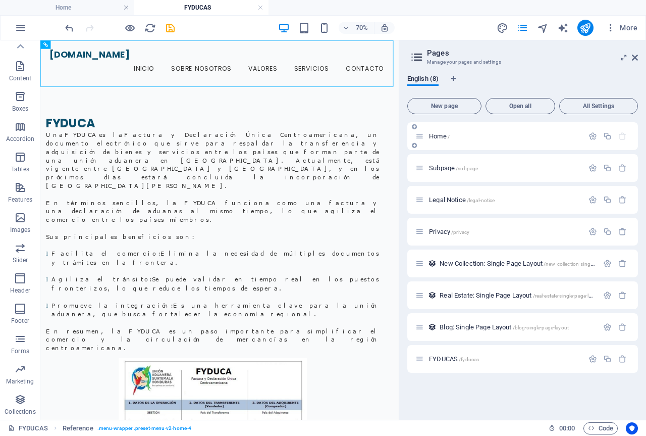
click at [422, 138] on icon at bounding box center [419, 136] width 9 height 9
click at [454, 137] on p "Home /" at bounding box center [504, 136] width 151 height 7
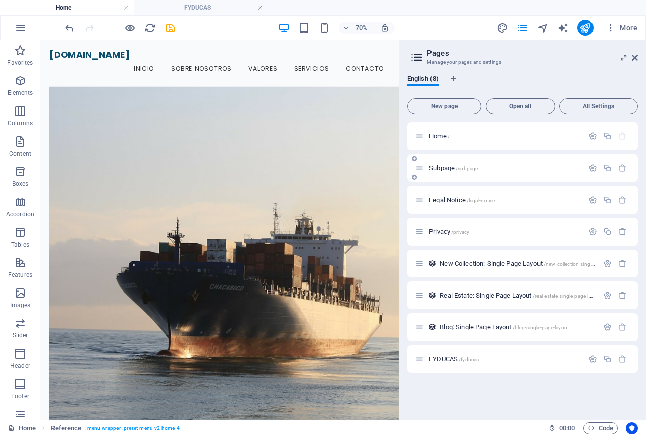
click at [484, 168] on p "Subpage /subpage" at bounding box center [504, 168] width 151 height 7
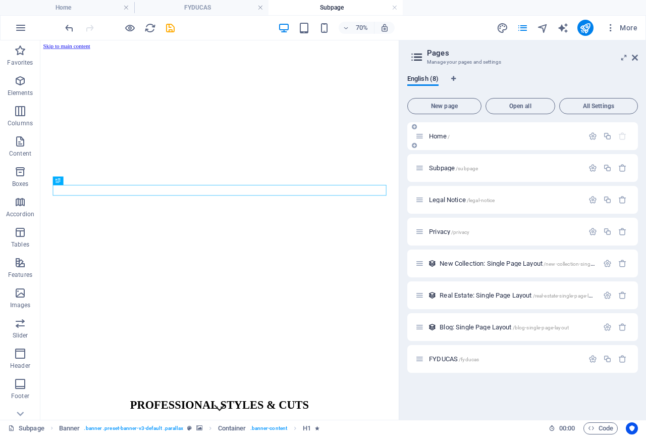
click at [457, 138] on p "Home /" at bounding box center [504, 136] width 151 height 7
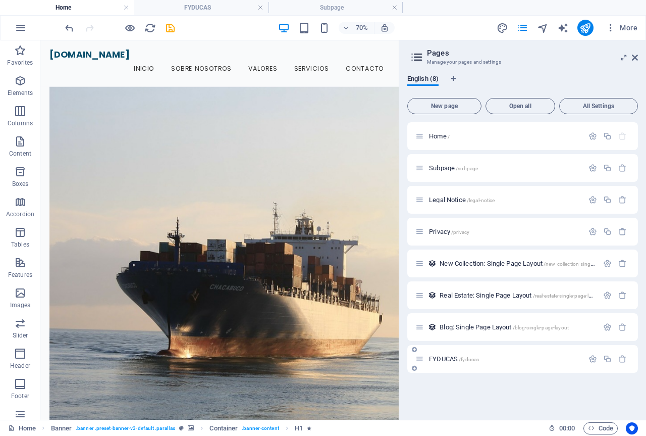
click at [434, 358] on span "FYDUCAS /fyducas" at bounding box center [454, 359] width 50 height 8
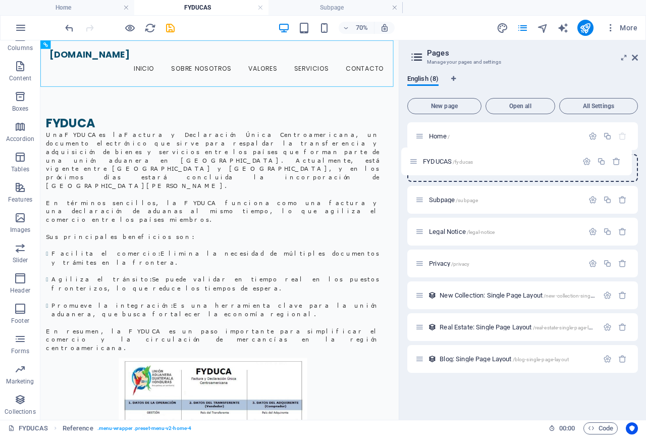
drag, startPoint x: 418, startPoint y: 358, endPoint x: 412, endPoint y: 158, distance: 200.0
click at [412, 158] on div "Home / Subpage /subpage Legal Notice /legal-notice Privacy /privacy New Collect…" at bounding box center [522, 247] width 231 height 250
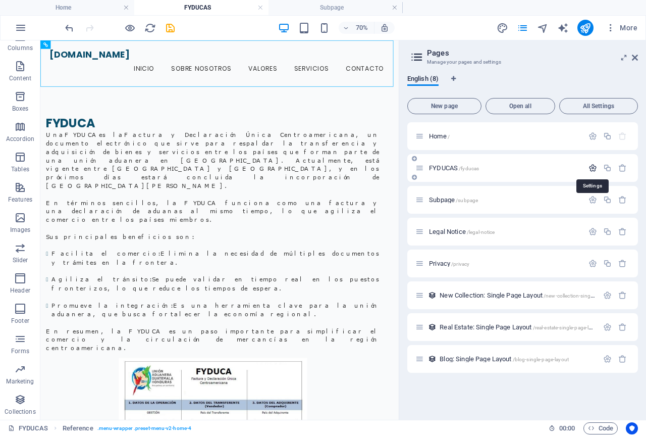
click at [592, 168] on icon "button" at bounding box center [593, 168] width 9 height 9
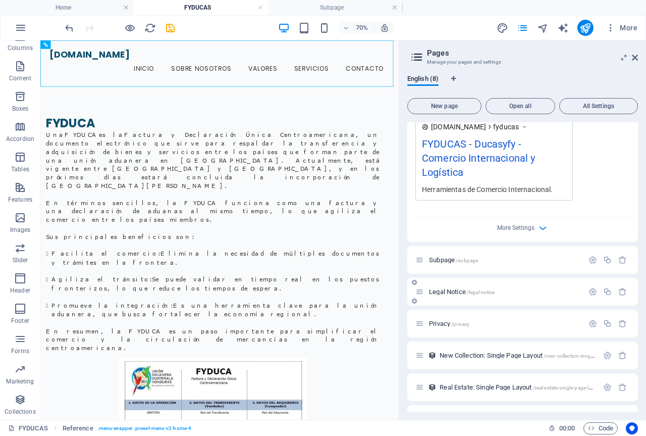
scroll to position [353, 0]
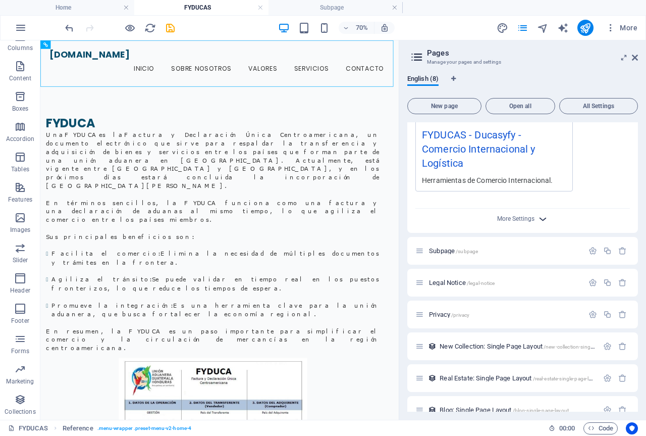
click at [542, 221] on icon "button" at bounding box center [543, 219] width 12 height 12
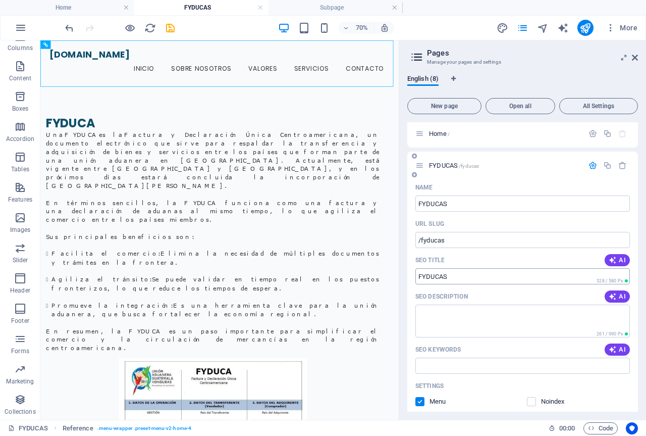
scroll to position [0, 0]
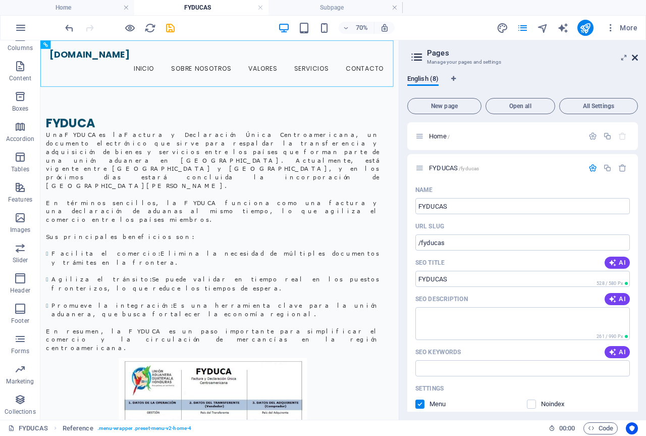
click at [637, 60] on icon at bounding box center [635, 58] width 6 height 8
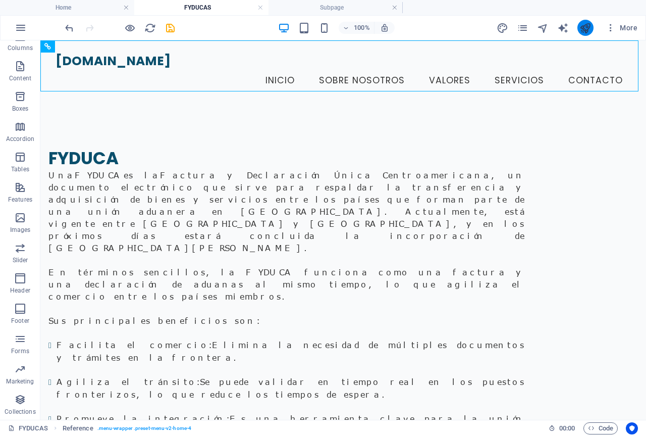
click at [586, 30] on icon "publish" at bounding box center [585, 28] width 12 height 12
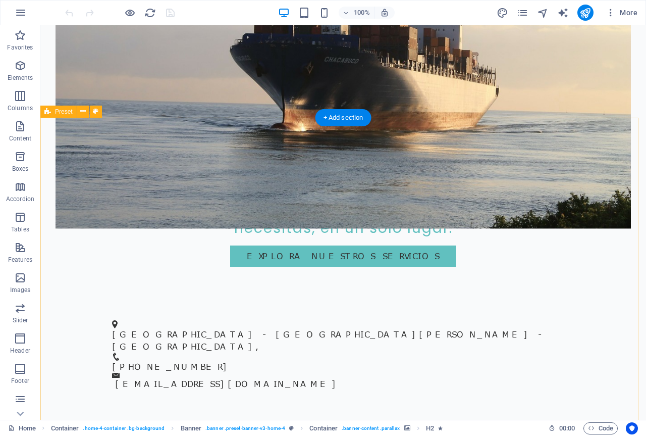
scroll to position [353, 0]
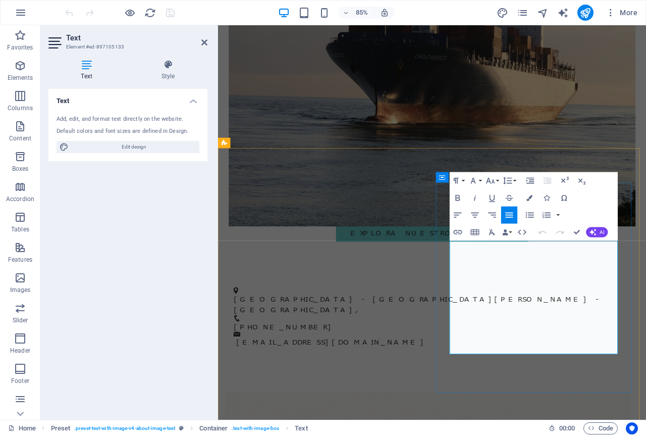
scroll to position [404, 0]
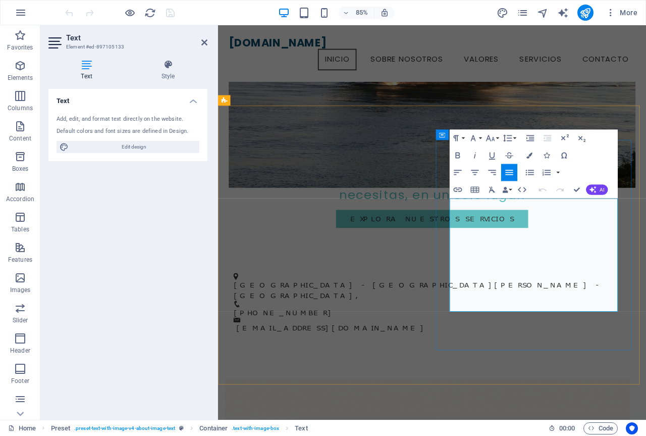
scroll to position [288, 0]
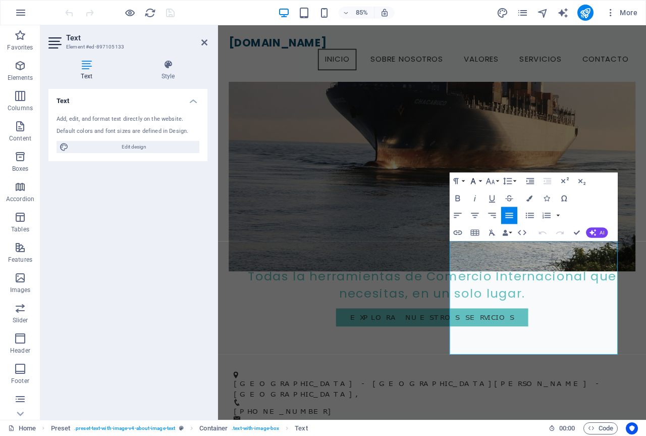
click at [480, 183] on button "Font Family" at bounding box center [475, 180] width 16 height 17
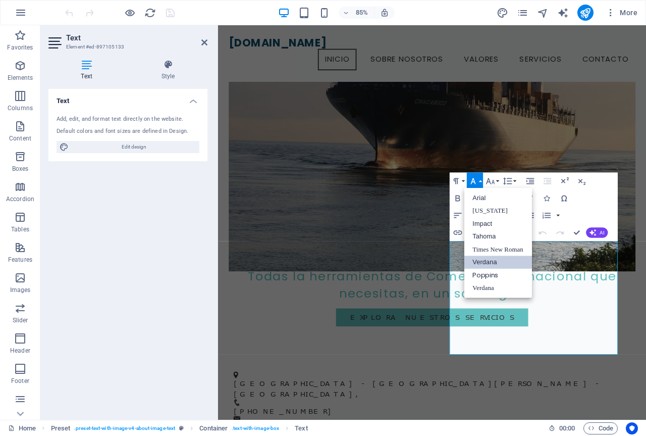
scroll to position [0, 0]
click at [480, 183] on button "Font Family" at bounding box center [475, 180] width 16 height 17
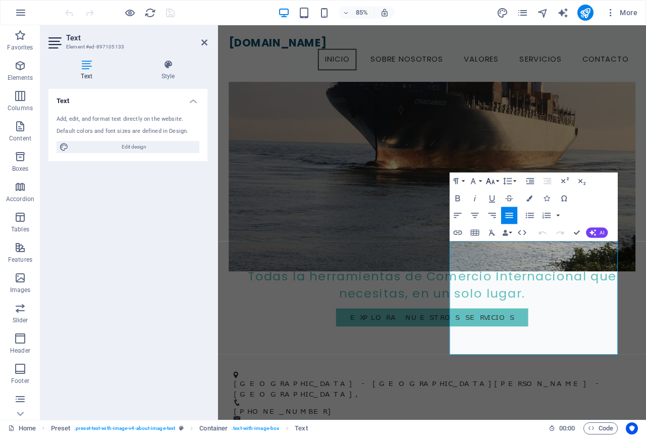
click at [499, 183] on button "Font Size" at bounding box center [492, 180] width 16 height 17
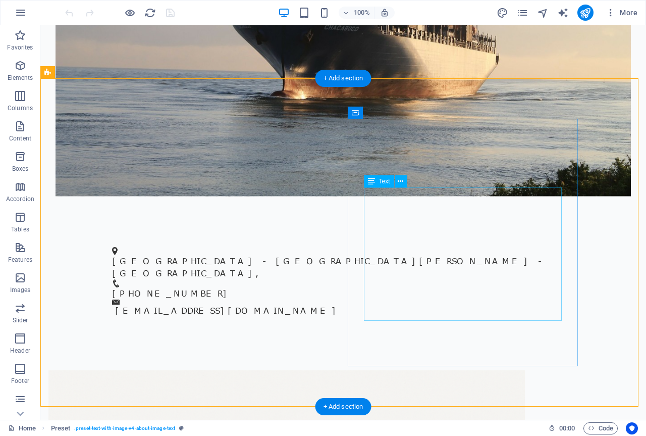
scroll to position [389, 0]
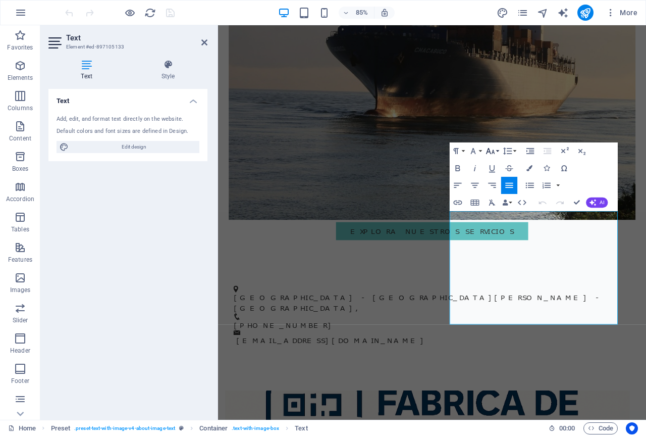
click at [497, 149] on button "Font Size" at bounding box center [492, 150] width 16 height 17
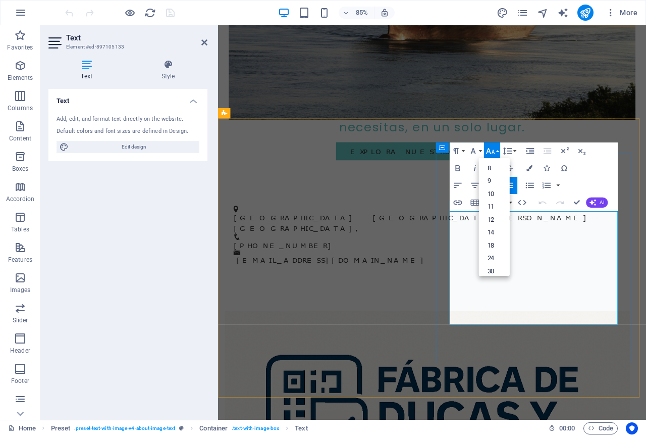
scroll to position [314, 0]
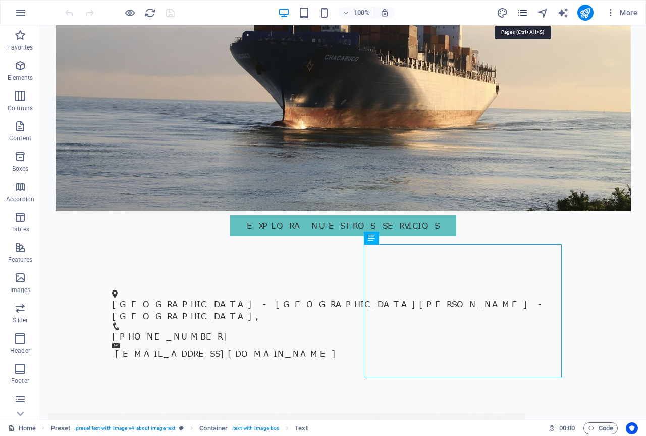
click at [526, 15] on icon "pages" at bounding box center [523, 13] width 12 height 12
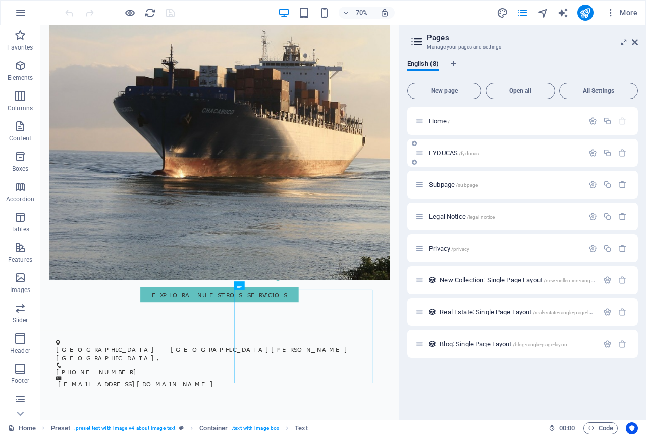
click at [460, 155] on span "/fyducas" at bounding box center [469, 153] width 20 height 6
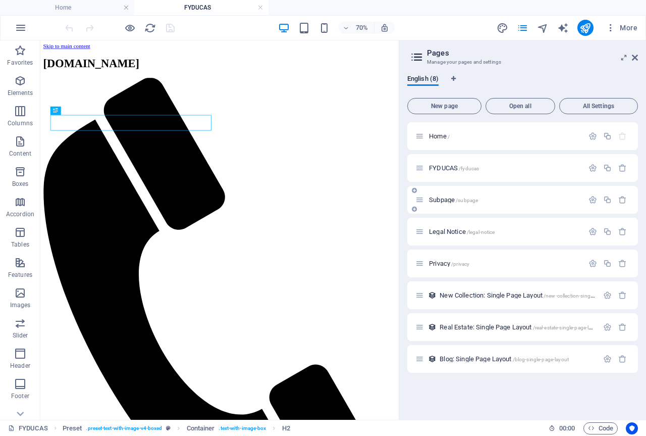
scroll to position [0, 0]
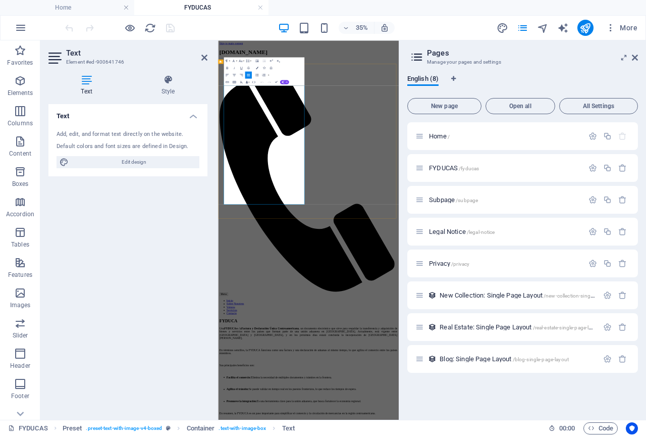
drag, startPoint x: 355, startPoint y: 497, endPoint x: 234, endPoint y: 155, distance: 362.5
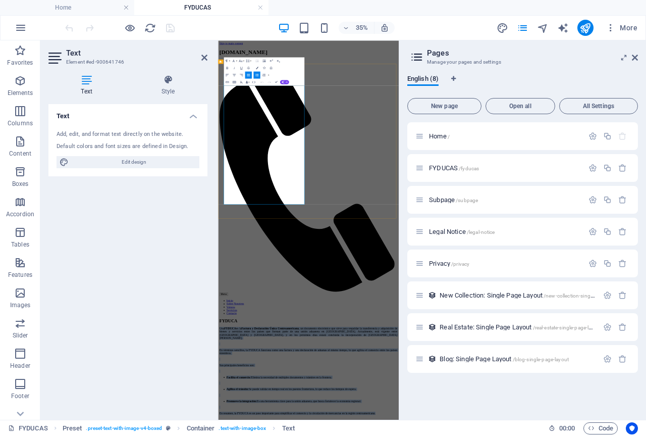
click at [166, 84] on icon at bounding box center [168, 80] width 79 height 10
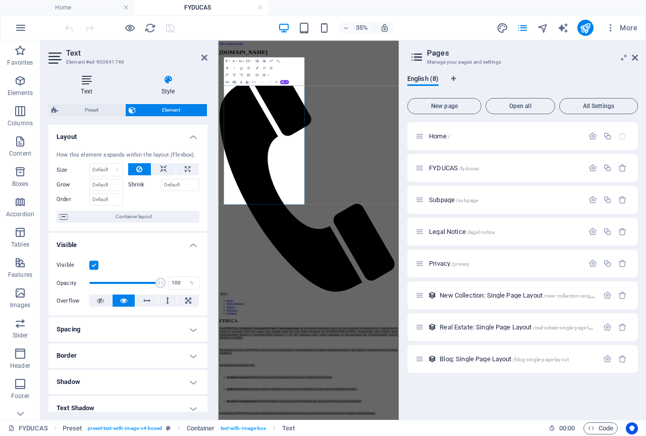
click at [86, 89] on h4 "Text" at bounding box center [88, 85] width 80 height 21
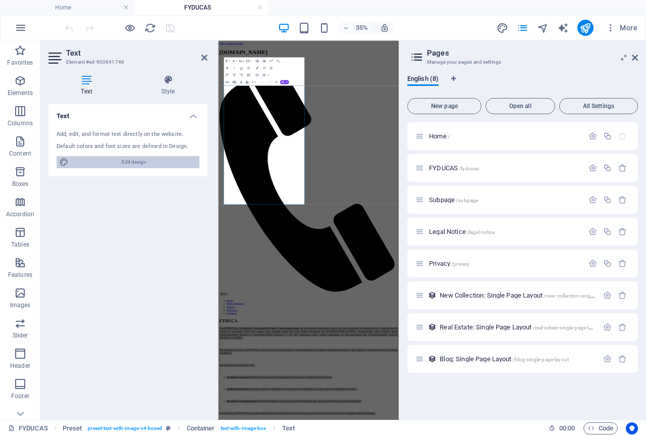
click at [123, 165] on span "Edit design" at bounding box center [134, 162] width 125 height 12
select select "px"
select select "200"
select select "px"
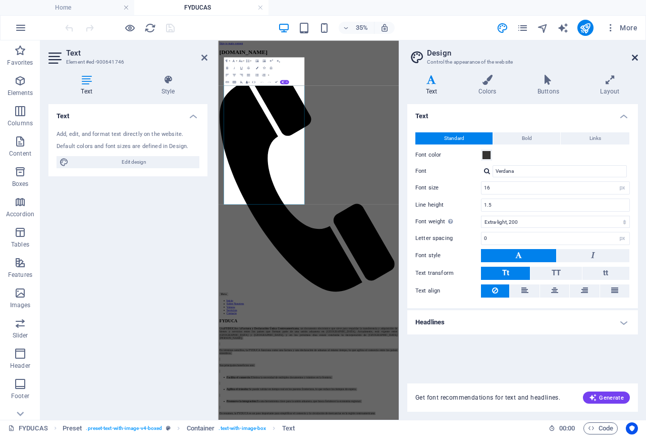
drag, startPoint x: 634, startPoint y: 55, endPoint x: 486, endPoint y: 39, distance: 148.7
click at [634, 55] on icon at bounding box center [635, 58] width 6 height 8
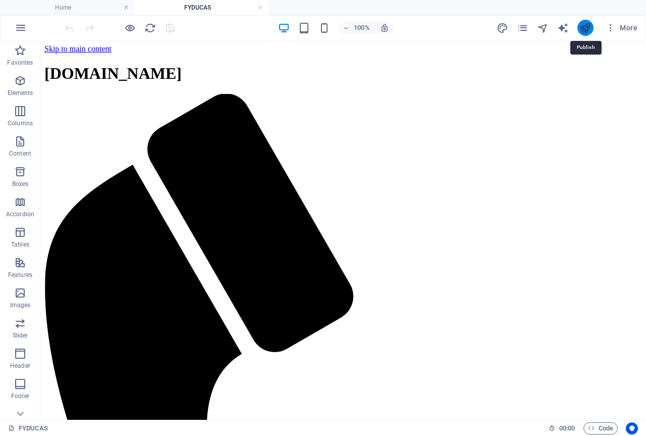
click at [585, 30] on icon "publish" at bounding box center [585, 28] width 12 height 12
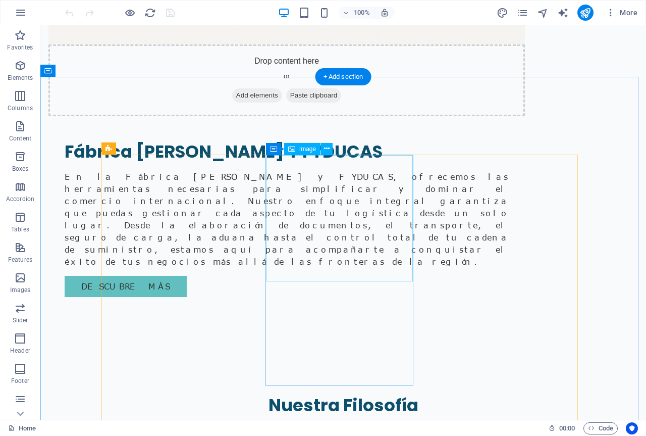
scroll to position [1009, 0]
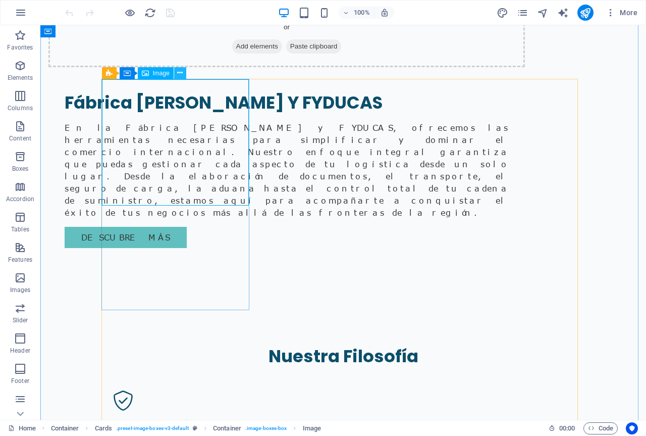
click at [181, 77] on icon at bounding box center [180, 73] width 6 height 11
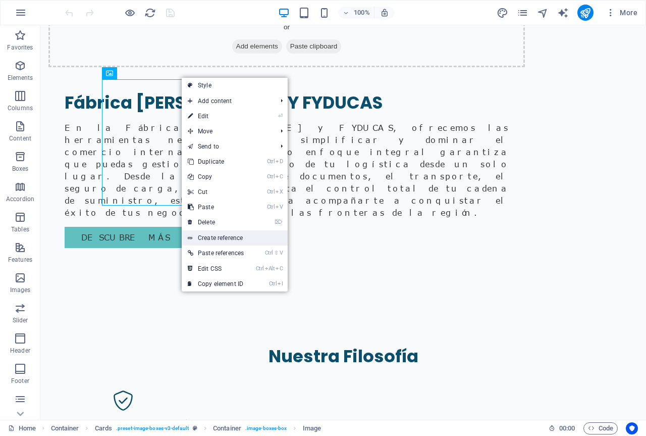
click at [208, 237] on link "Create reference" at bounding box center [235, 237] width 106 height 15
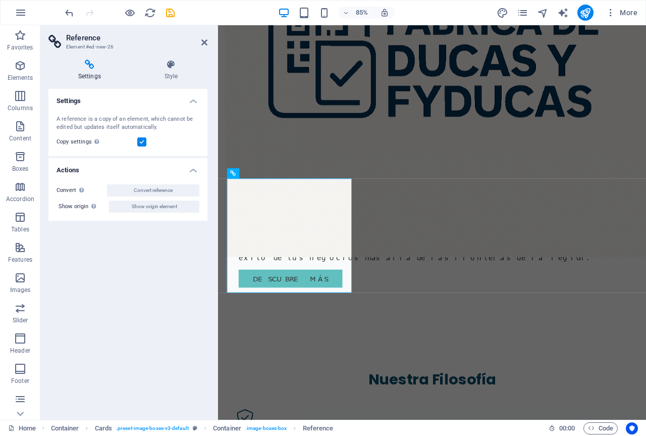
scroll to position [1084, 0]
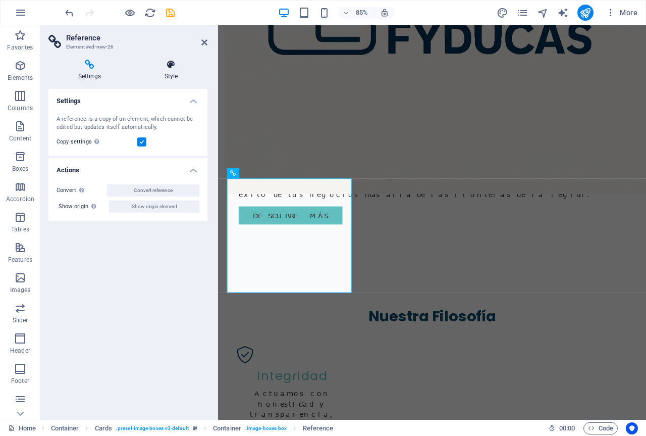
click at [172, 70] on h4 "Style" at bounding box center [171, 70] width 73 height 21
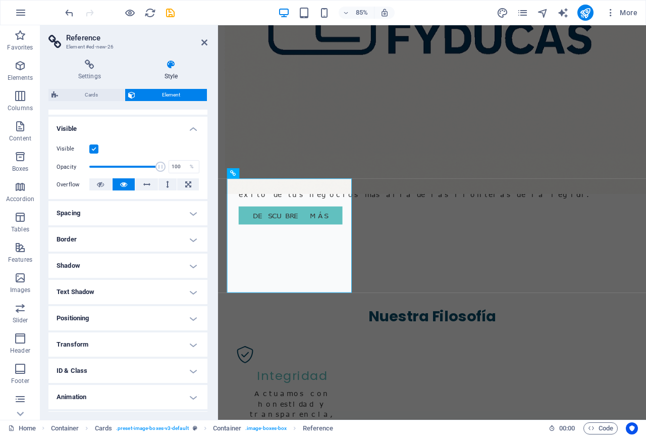
scroll to position [125, 0]
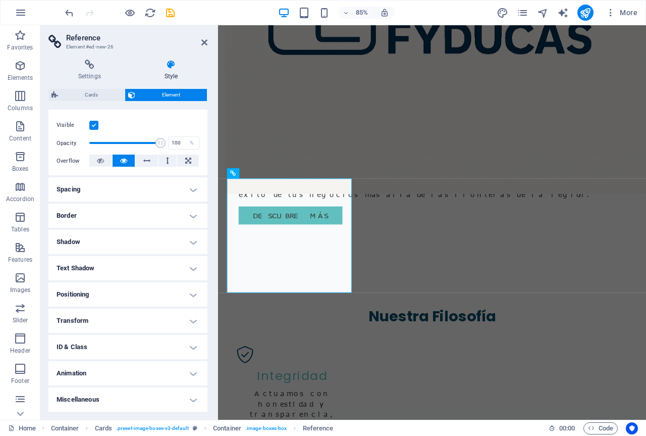
click at [203, 38] on h2 "Reference" at bounding box center [136, 37] width 141 height 9
click at [206, 39] on icon at bounding box center [204, 42] width 6 height 8
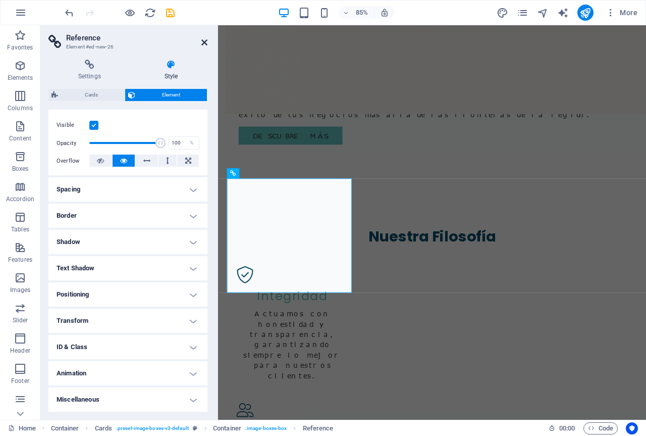
scroll to position [1009, 0]
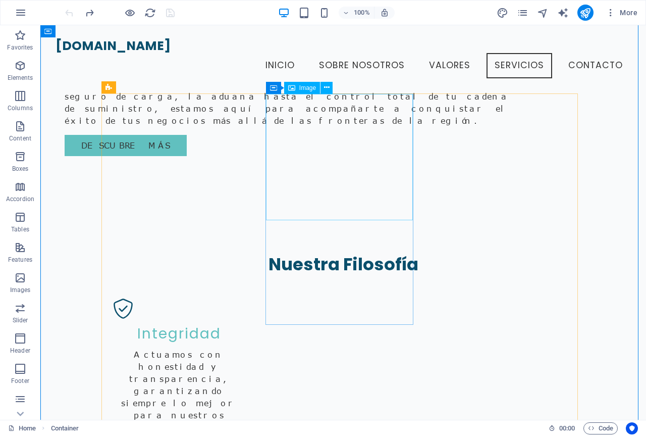
scroll to position [908, 0]
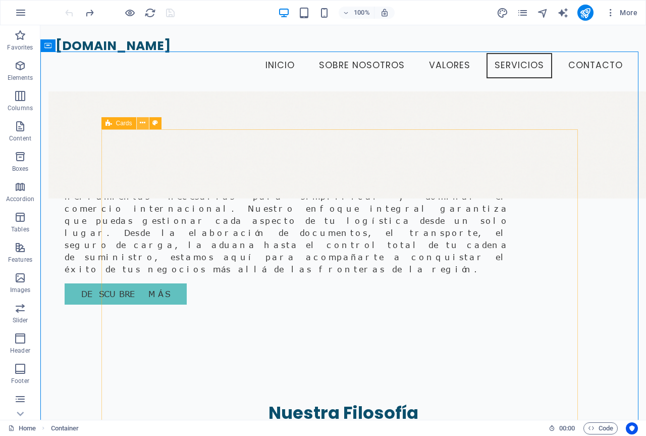
click at [140, 124] on icon at bounding box center [143, 123] width 6 height 11
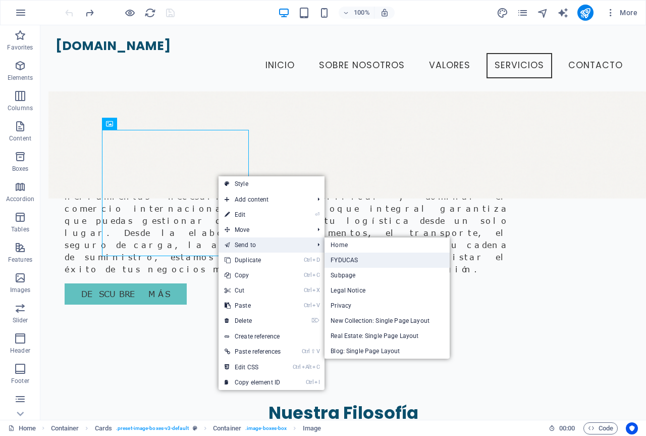
click at [352, 258] on link "FYDUCAS" at bounding box center [387, 259] width 125 height 15
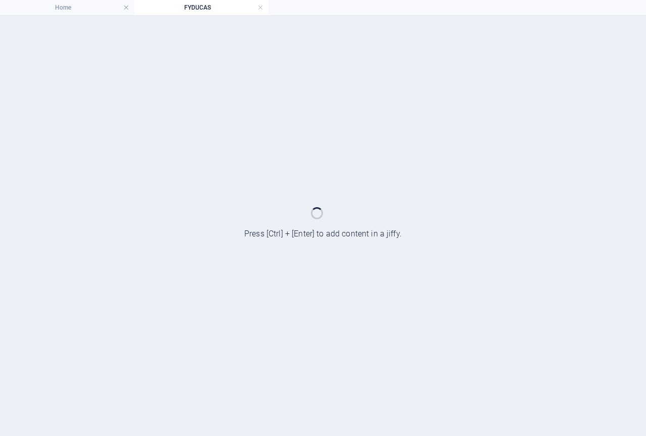
select select "vw"
select select "px"
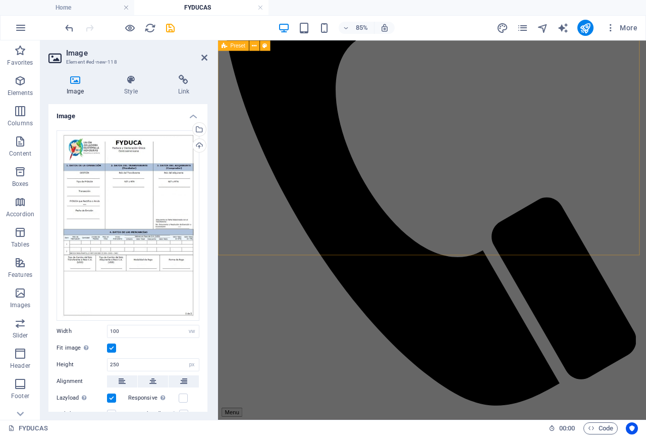
scroll to position [248, 0]
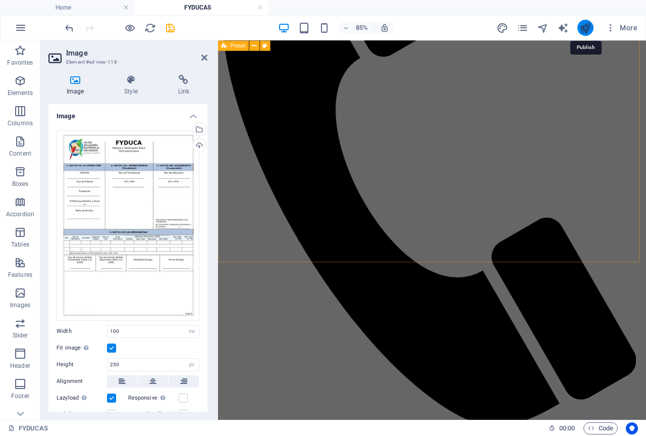
click at [585, 31] on icon "publish" at bounding box center [585, 28] width 12 height 12
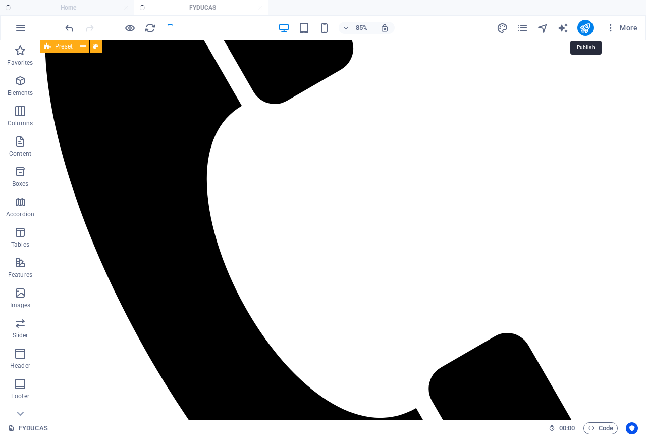
scroll to position [1713, 0]
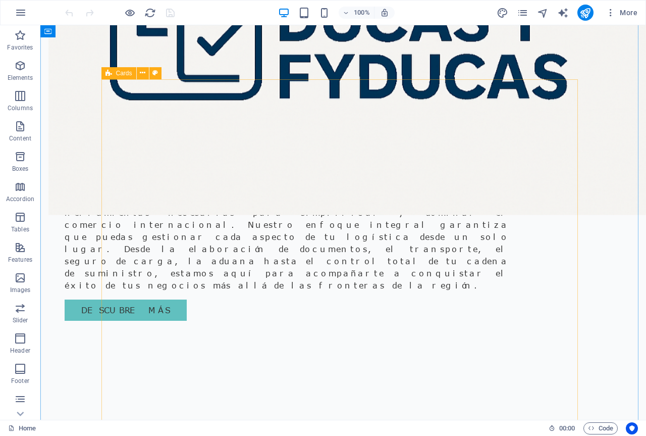
scroll to position [1009, 0]
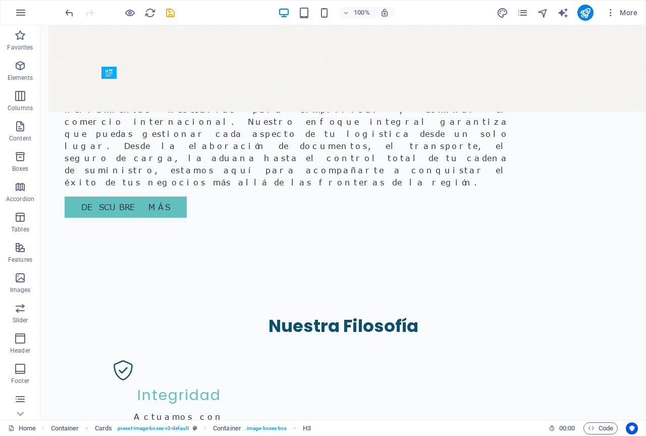
drag, startPoint x: 149, startPoint y: 93, endPoint x: 191, endPoint y: 230, distance: 142.9
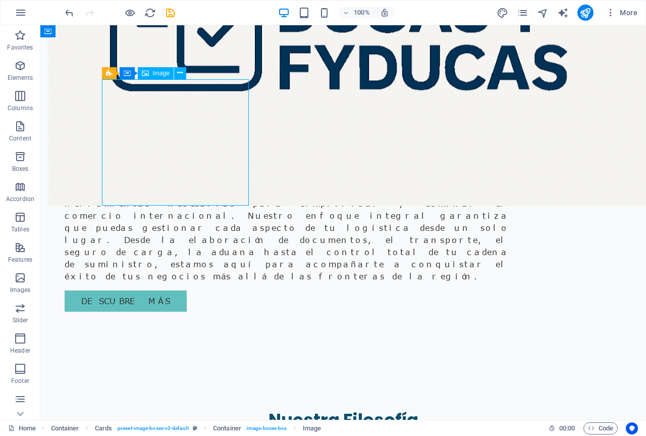
scroll to position [1084, 0]
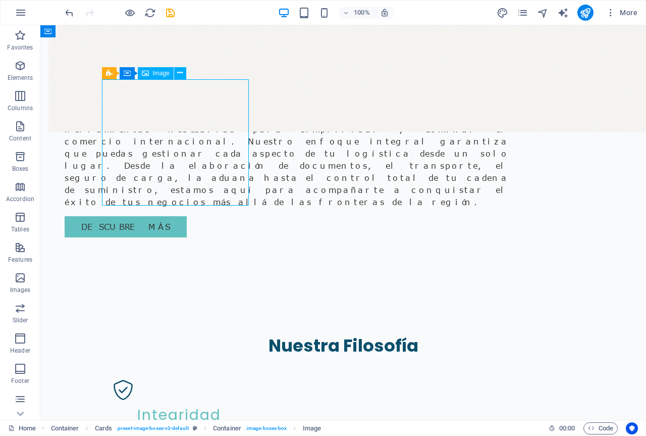
select select "vw"
select select "px"
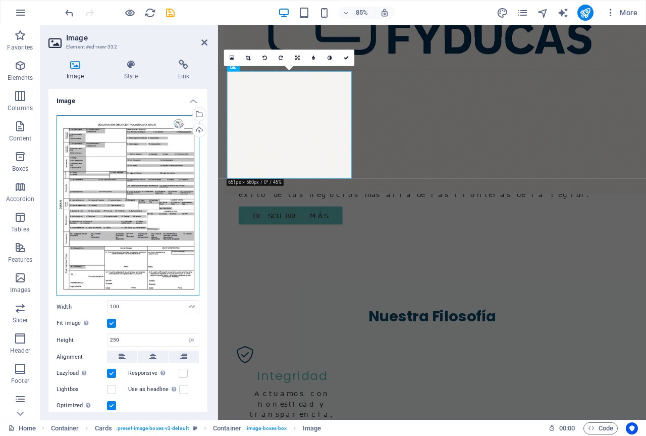
click at [152, 161] on div "Drag files here, click to choose files or select files from Files or our free s…" at bounding box center [128, 205] width 143 height 181
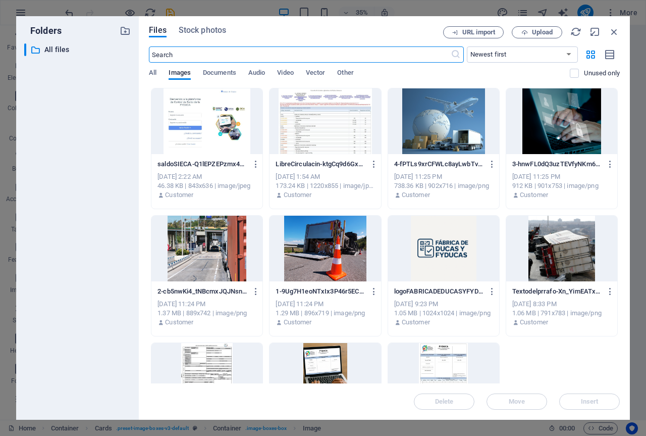
scroll to position [1583, 0]
click at [451, 373] on div at bounding box center [443, 376] width 111 height 66
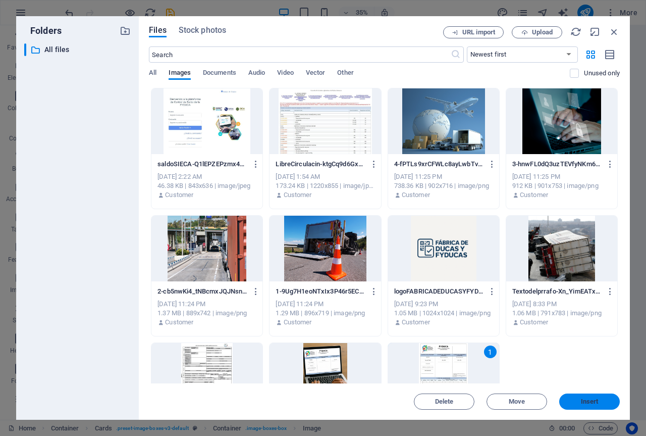
click at [584, 403] on span "Insert" at bounding box center [590, 401] width 18 height 6
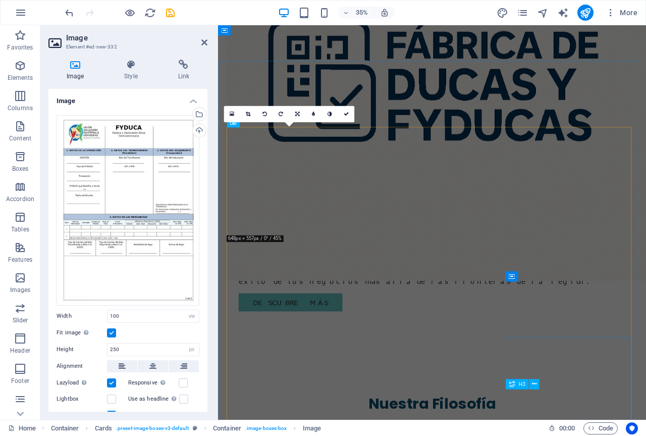
scroll to position [1084, 0]
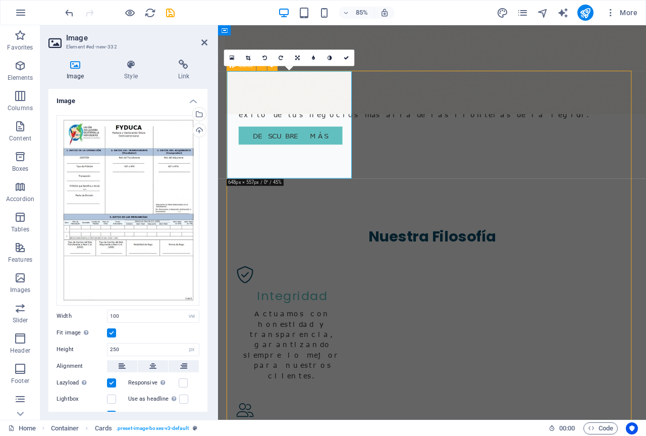
scroll to position [1009, 0]
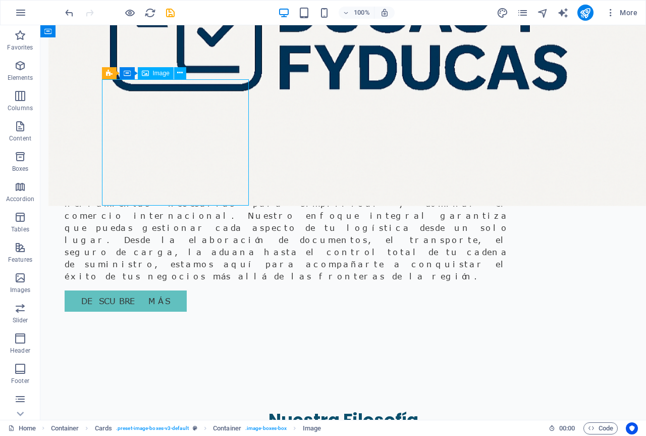
scroll to position [1084, 0]
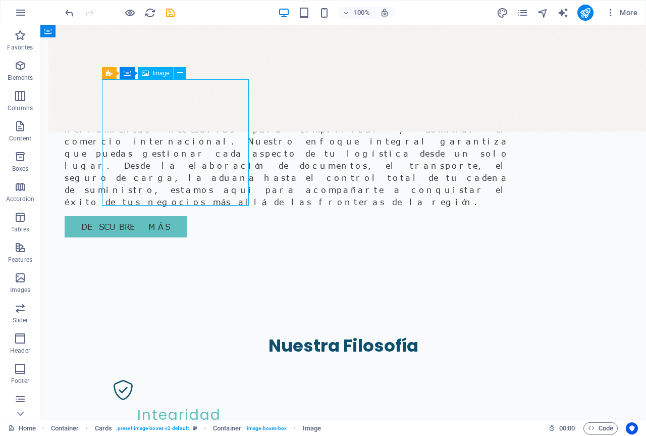
select select "vw"
select select "px"
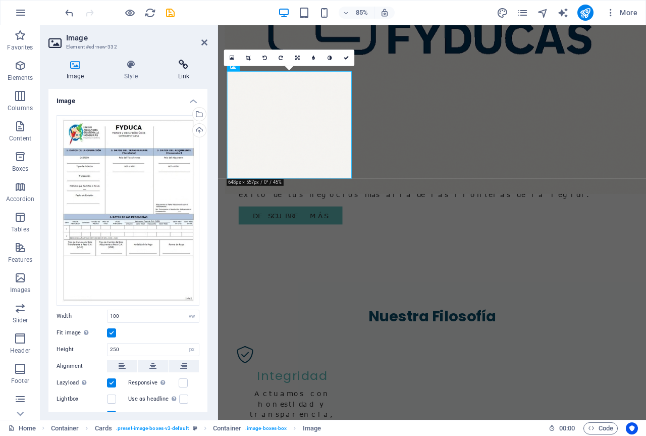
click at [185, 68] on icon at bounding box center [183, 65] width 47 height 10
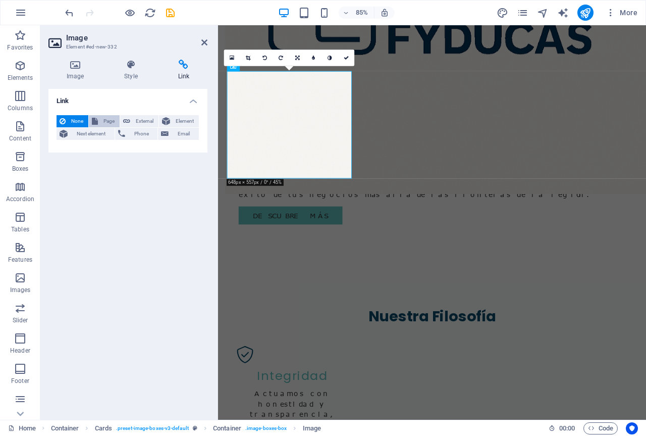
click at [104, 123] on span "Page" at bounding box center [109, 121] width 16 height 12
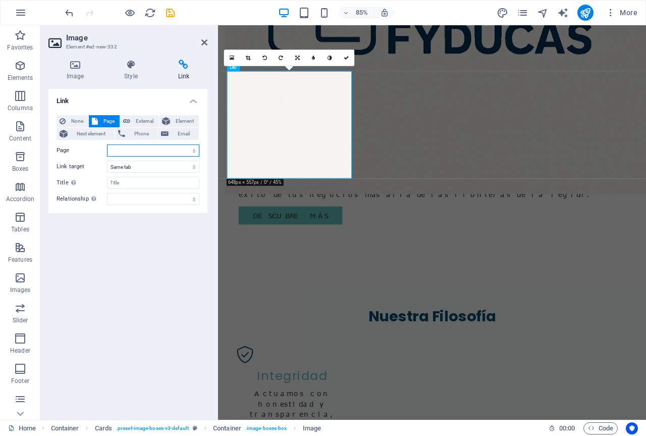
click at [144, 149] on select "Home FYDUCAS Subpage Legal Notice Privacy" at bounding box center [153, 150] width 92 height 12
select select "1"
click at [107, 144] on select "Home FYDUCAS Subpage Legal Notice Privacy" at bounding box center [153, 150] width 92 height 12
click at [152, 264] on div "Link None Page External Element Next element Phone Email Page Home FYDUCAS Subp…" at bounding box center [127, 250] width 159 height 323
drag, startPoint x: 204, startPoint y: 45, endPoint x: 164, endPoint y: 25, distance: 45.8
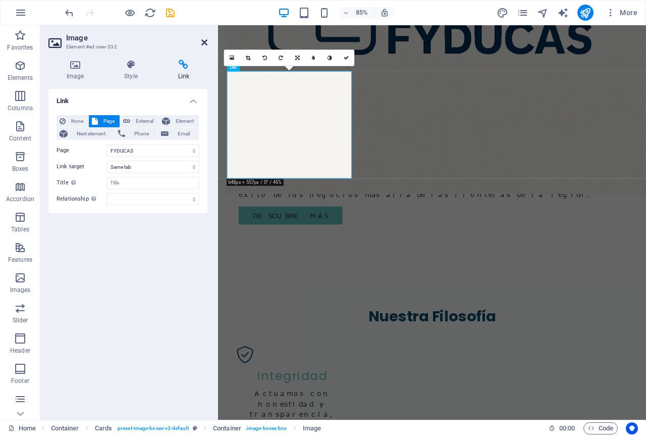
click at [204, 45] on icon at bounding box center [204, 42] width 6 height 8
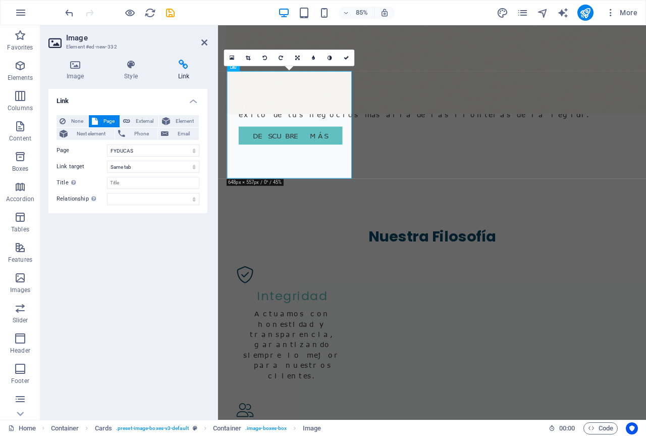
scroll to position [1009, 0]
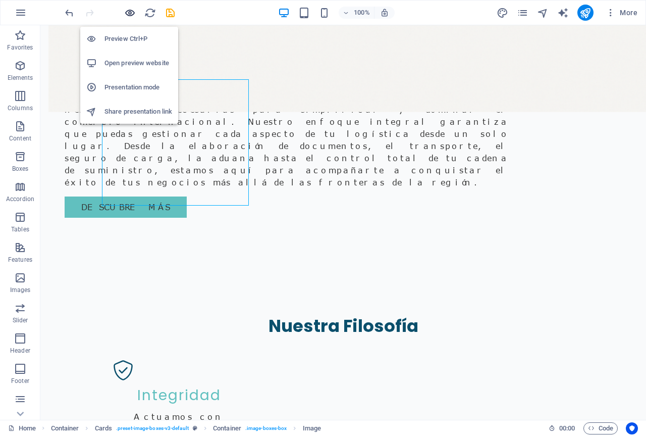
click at [130, 17] on icon "button" at bounding box center [130, 13] width 12 height 12
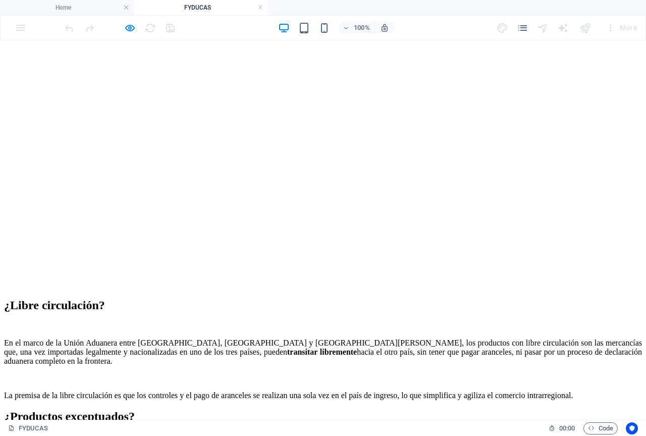
scroll to position [1339, 0]
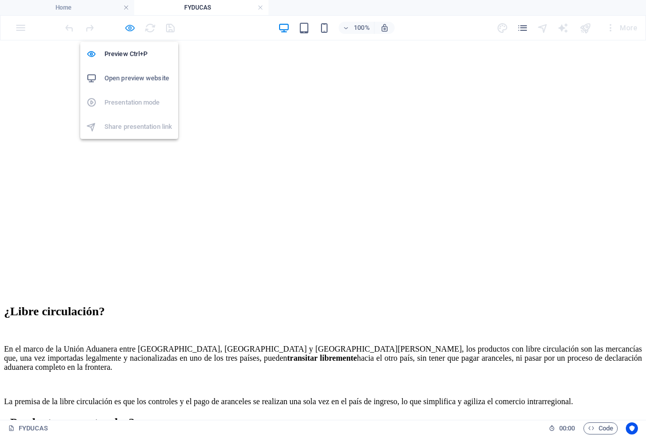
click at [131, 32] on icon "button" at bounding box center [130, 28] width 12 height 12
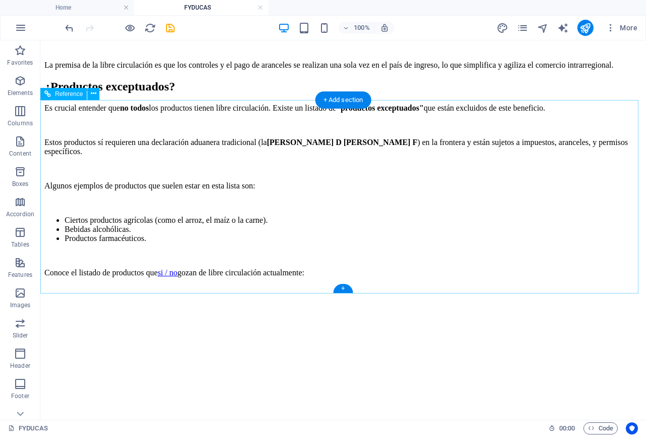
scroll to position [1713, 0]
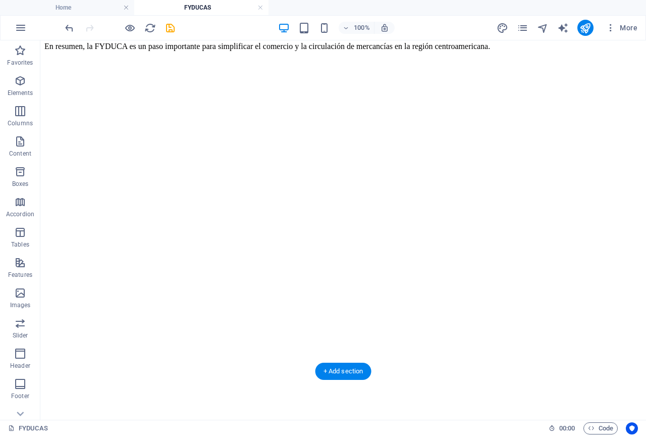
scroll to position [1133, 0]
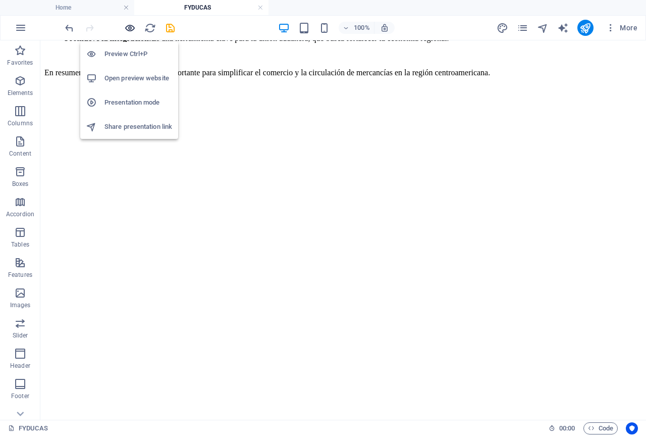
click at [130, 29] on icon "button" at bounding box center [130, 28] width 12 height 12
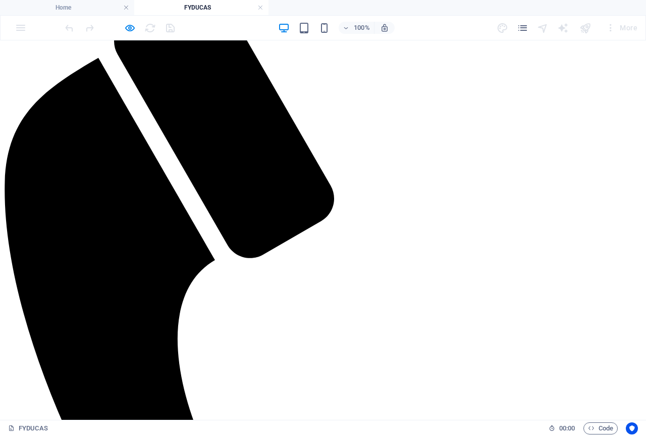
scroll to position [0, 0]
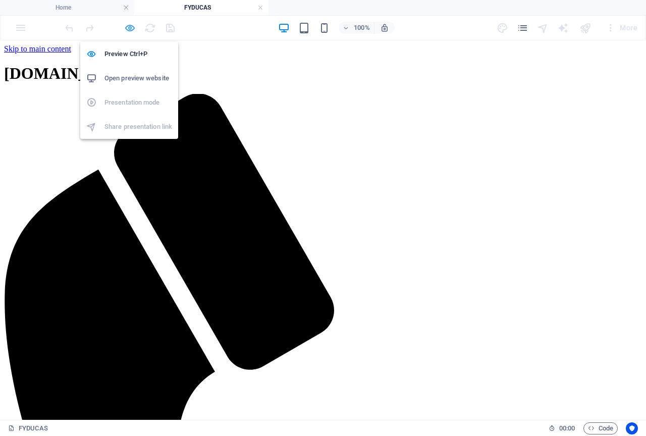
click at [131, 26] on icon "button" at bounding box center [130, 28] width 12 height 12
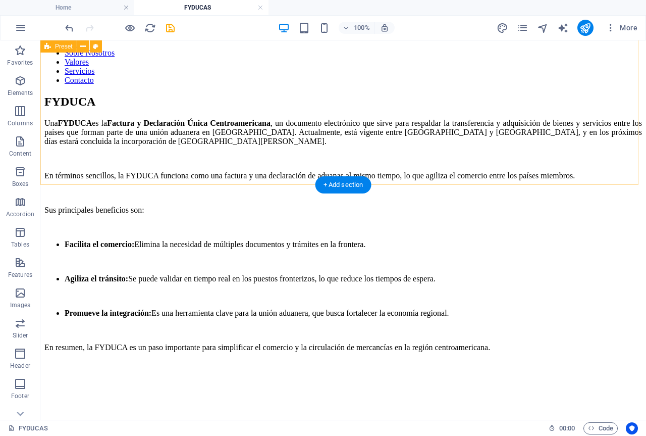
scroll to position [1110, 0]
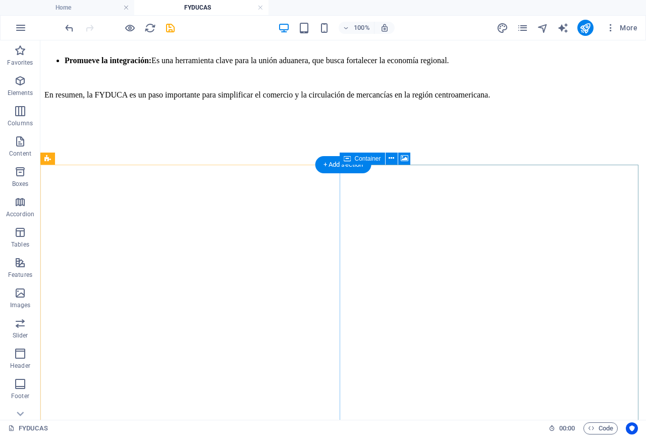
drag, startPoint x: 378, startPoint y: 207, endPoint x: 345, endPoint y: 194, distance: 35.3
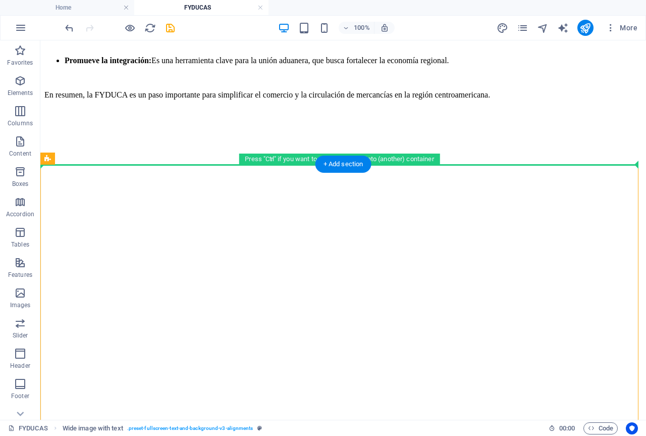
drag, startPoint x: 344, startPoint y: 207, endPoint x: 349, endPoint y: 135, distance: 72.4
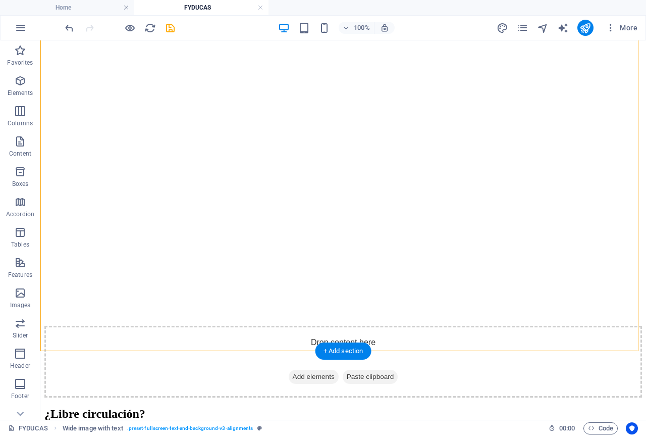
scroll to position [1161, 0]
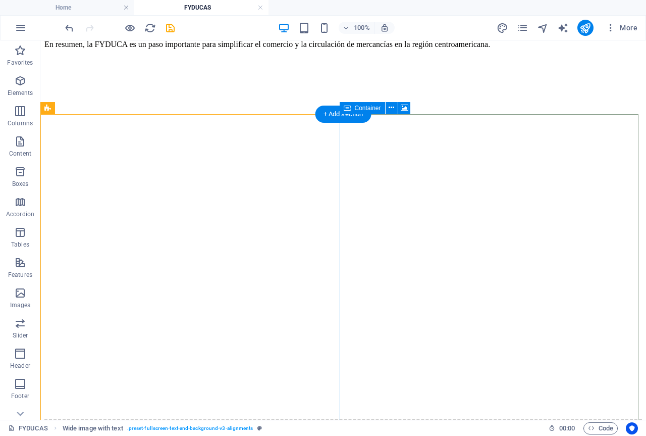
drag, startPoint x: 347, startPoint y: 217, endPoint x: 352, endPoint y: 179, distance: 38.7
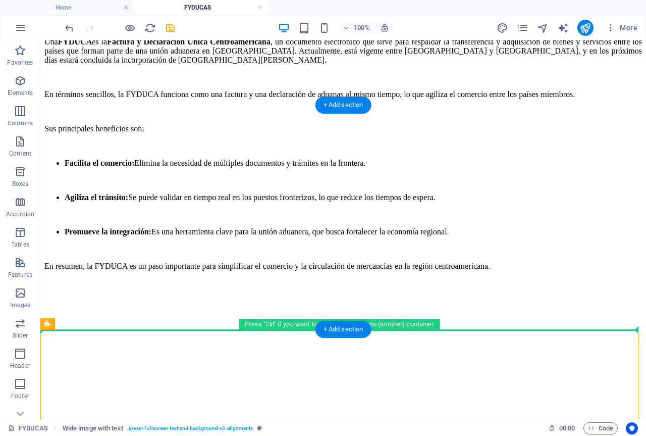
scroll to position [945, 0]
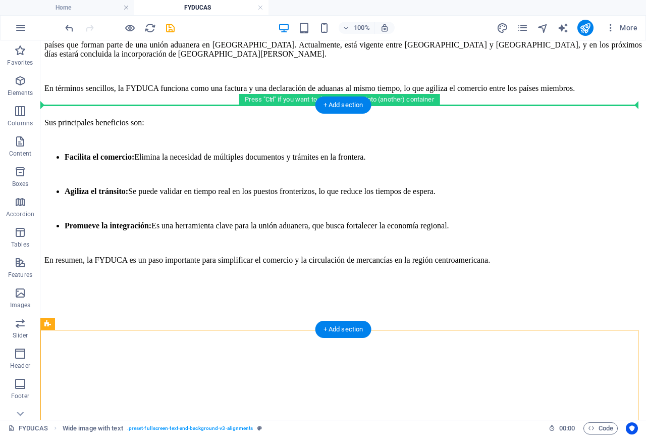
drag, startPoint x: 88, startPoint y: 400, endPoint x: 75, endPoint y: 173, distance: 227.5
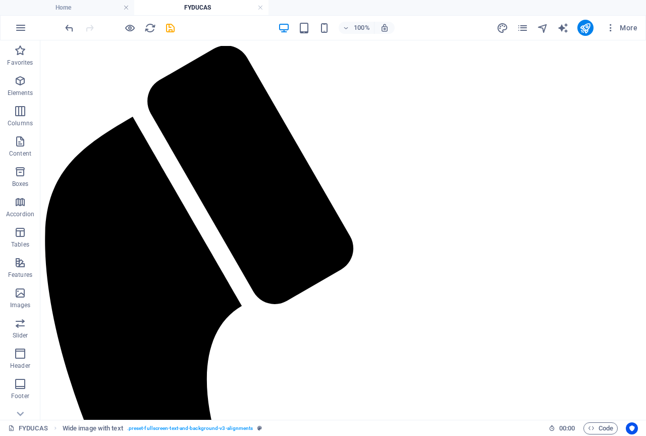
scroll to position [0, 0]
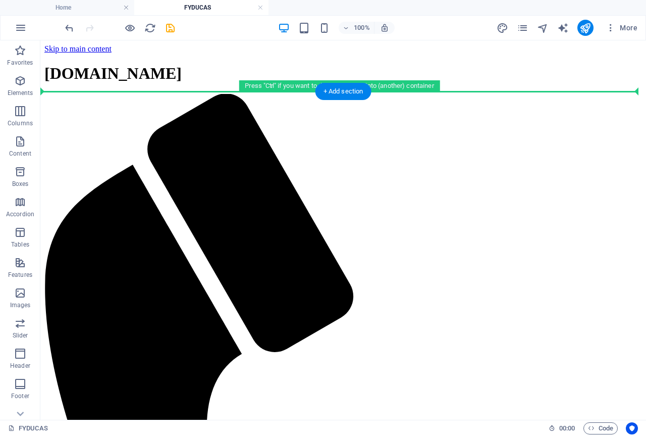
drag, startPoint x: 87, startPoint y: 394, endPoint x: 92, endPoint y: 129, distance: 265.0
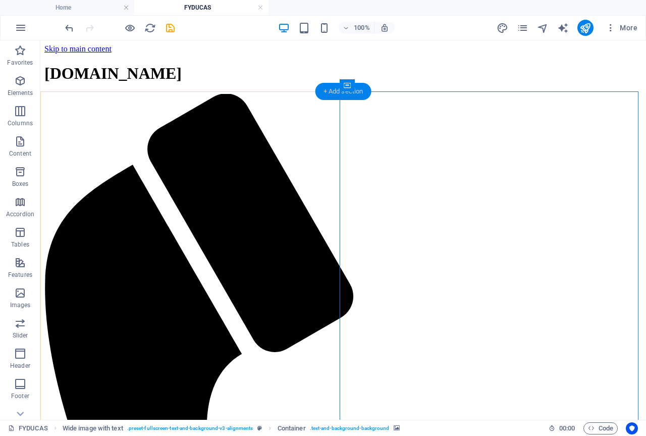
click at [357, 94] on div "+ Add section" at bounding box center [343, 91] width 56 height 17
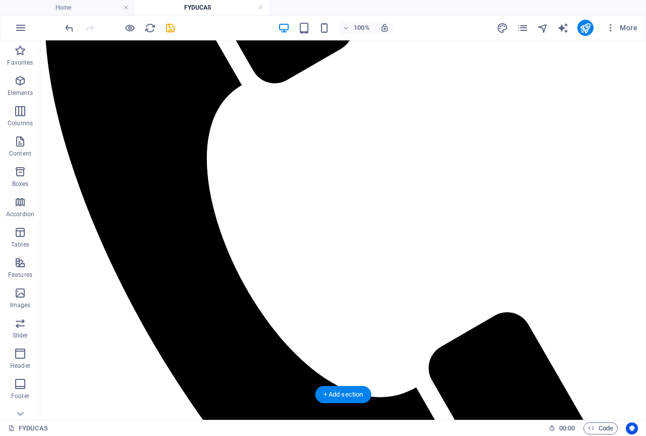
scroll to position [303, 0]
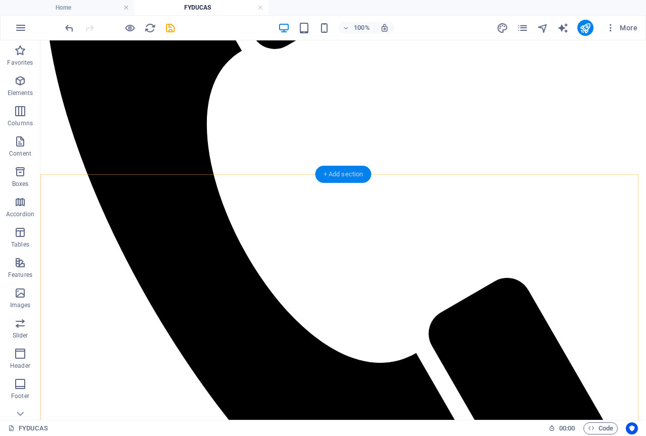
drag, startPoint x: 336, startPoint y: 176, endPoint x: 95, endPoint y: 235, distance: 247.8
click at [336, 176] on div "+ Add section" at bounding box center [343, 174] width 56 height 17
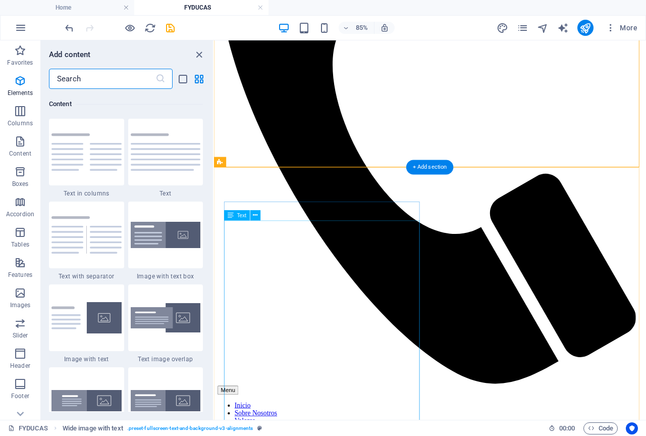
scroll to position [1766, 0]
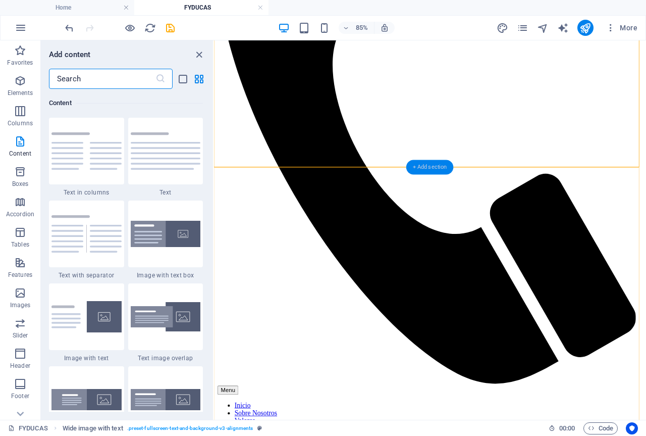
click at [433, 168] on div "+ Add section" at bounding box center [429, 166] width 47 height 15
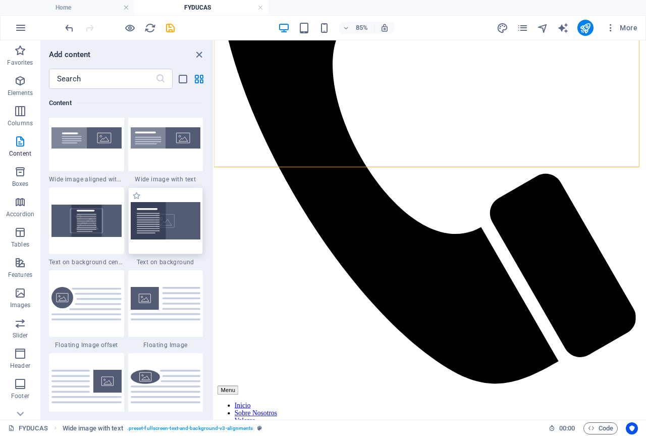
scroll to position [2120, 0]
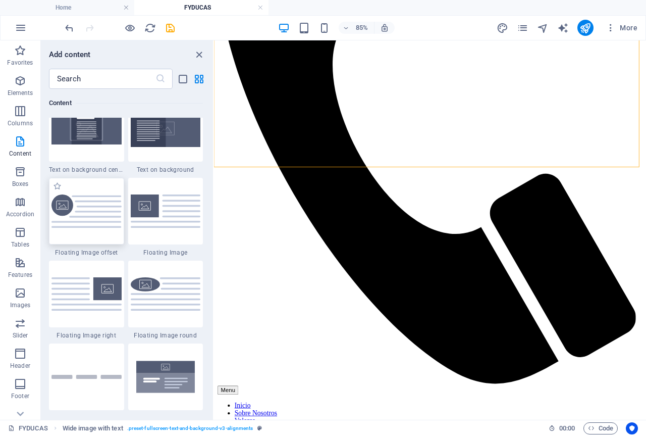
click at [86, 216] on img at bounding box center [86, 211] width 70 height 34
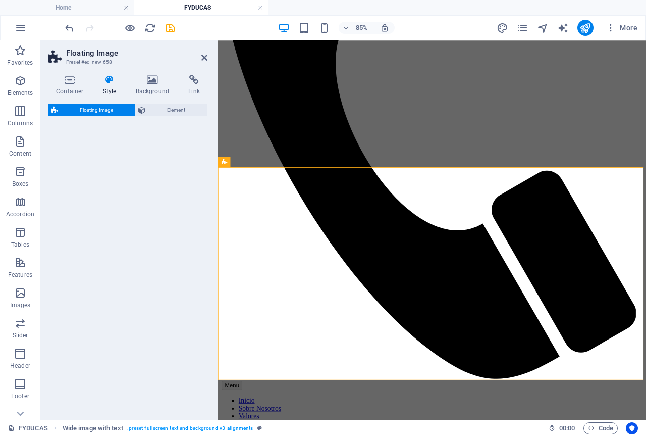
select select "%"
select select "rem"
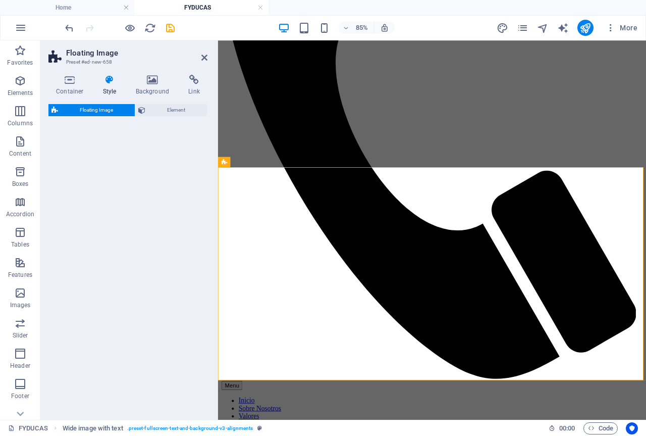
select select "%"
select select "preset-float-container-v3-custom"
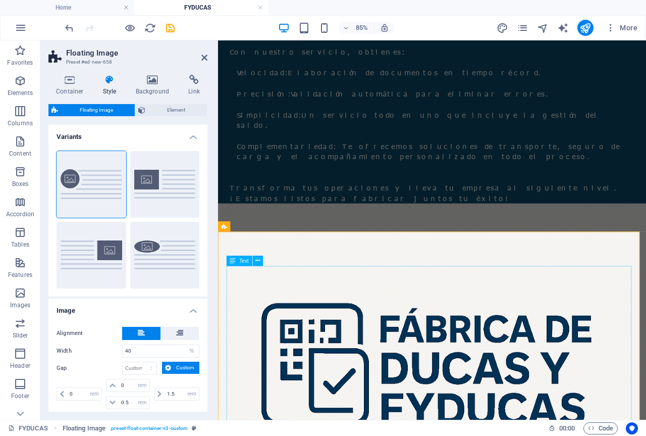
scroll to position [303, 0]
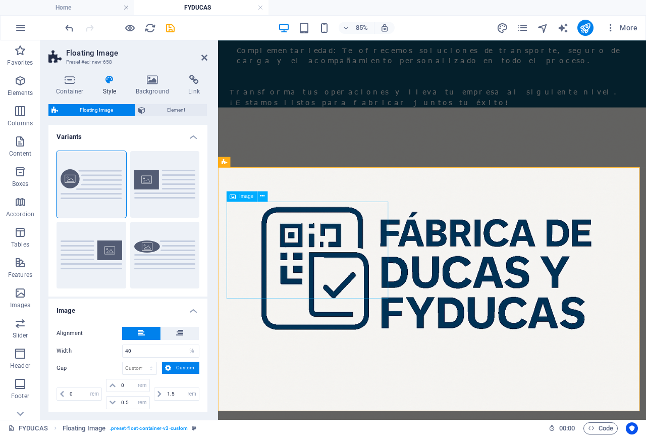
select select "%"
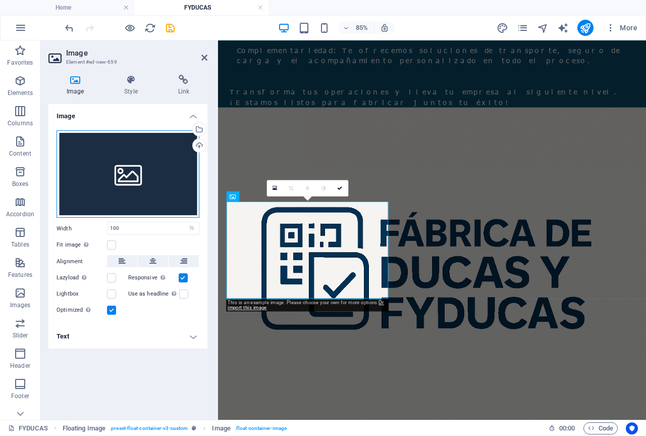
click at [129, 178] on div "Drag files here, click to choose files or select files from Files or our free s…" at bounding box center [128, 174] width 143 height 88
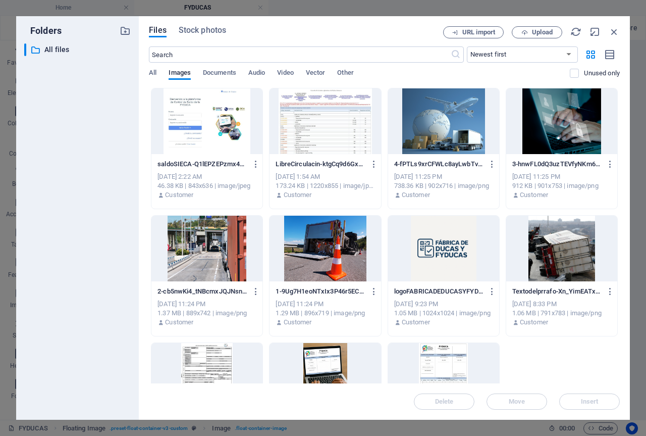
click at [436, 244] on div at bounding box center [443, 249] width 111 height 66
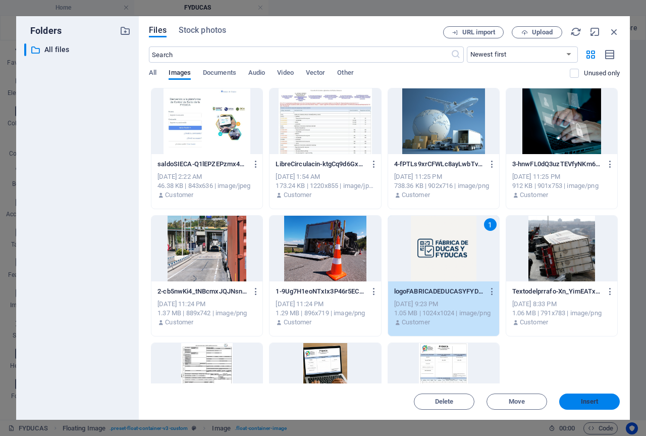
click at [582, 400] on span "Insert" at bounding box center [590, 401] width 18 height 6
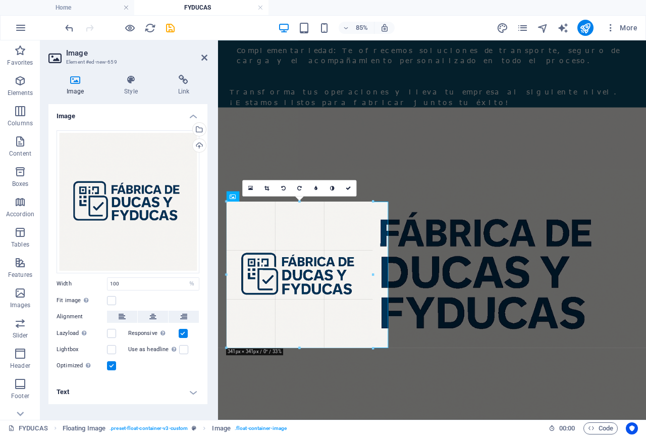
drag, startPoint x: 388, startPoint y: 363, endPoint x: 178, endPoint y: 355, distance: 210.6
type input "341"
select select "px"
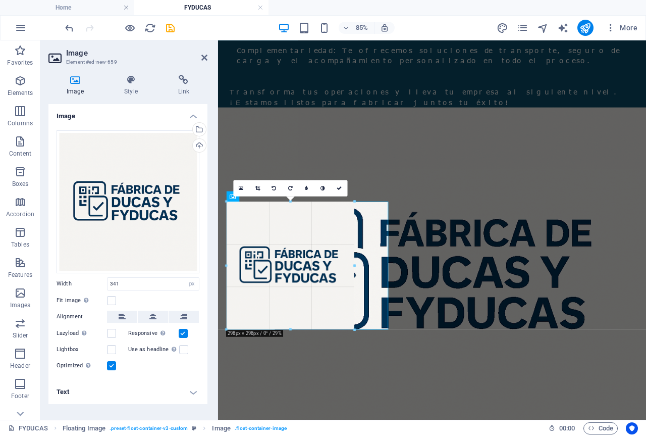
drag, startPoint x: 372, startPoint y: 347, endPoint x: 349, endPoint y: 319, distance: 36.2
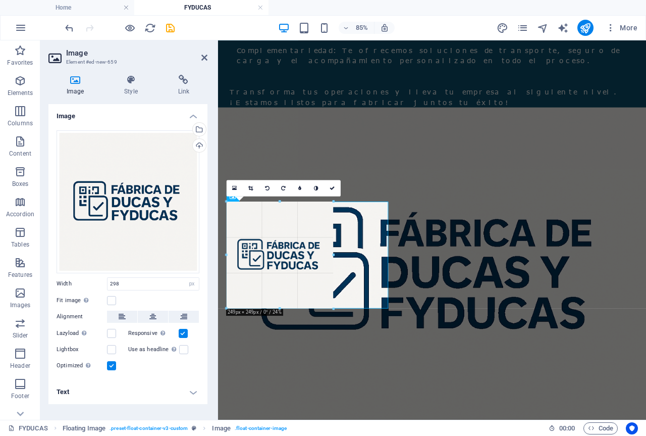
drag, startPoint x: 354, startPoint y: 329, endPoint x: 130, endPoint y: 302, distance: 225.2
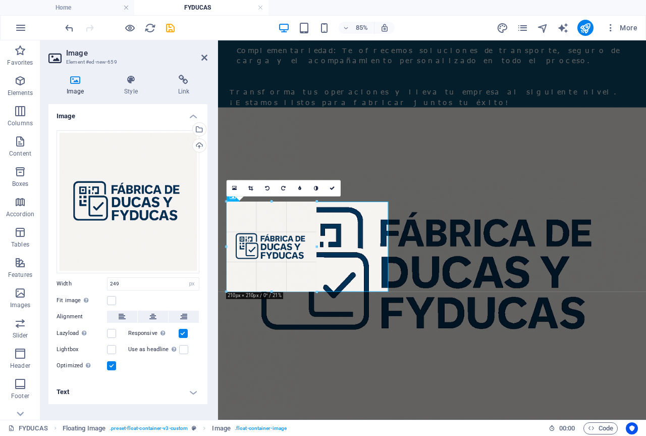
drag, startPoint x: 332, startPoint y: 307, endPoint x: 111, endPoint y: 277, distance: 223.1
type input "210"
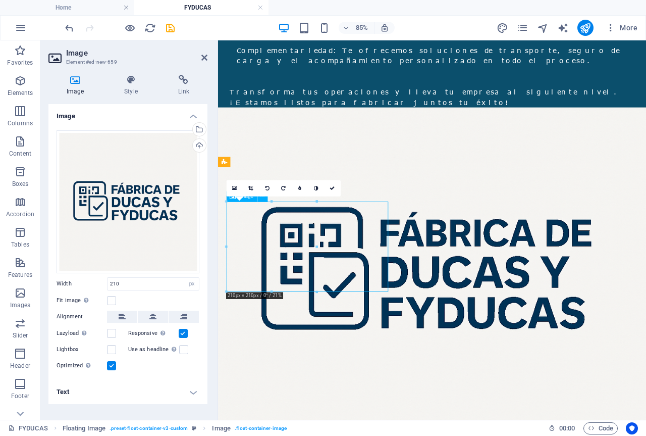
drag, startPoint x: 354, startPoint y: 295, endPoint x: 323, endPoint y: 295, distance: 31.3
drag, startPoint x: 294, startPoint y: 290, endPoint x: 310, endPoint y: 291, distance: 16.7
drag, startPoint x: 310, startPoint y: 291, endPoint x: 353, endPoint y: 293, distance: 42.4
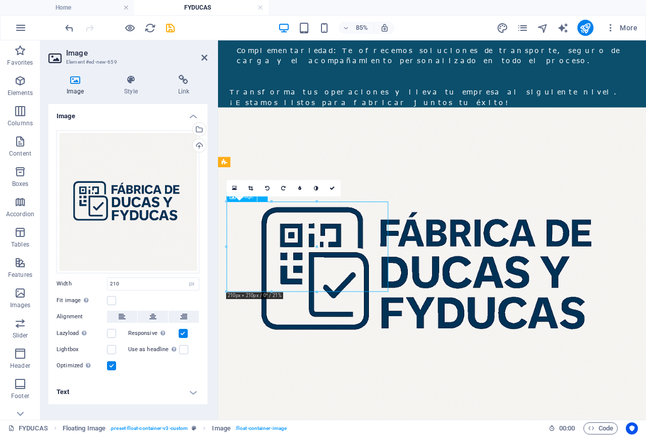
drag, startPoint x: 300, startPoint y: 294, endPoint x: 348, endPoint y: 297, distance: 48.0
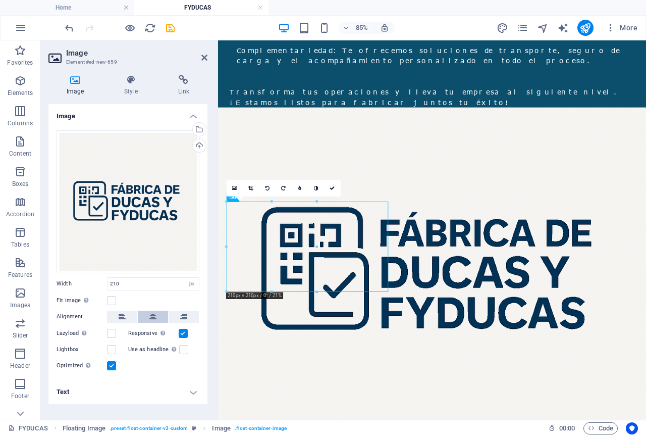
click at [150, 314] on icon at bounding box center [152, 316] width 7 height 12
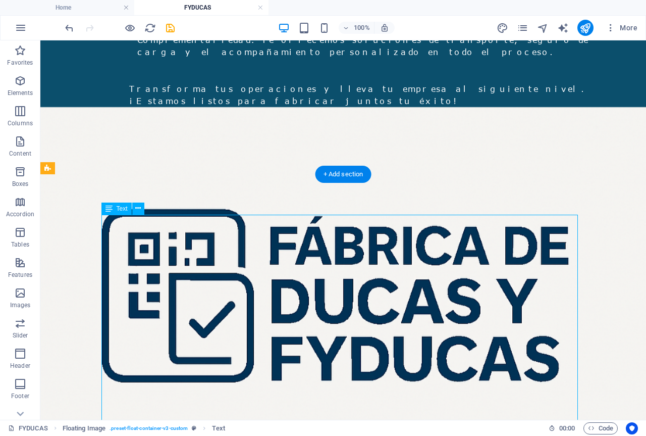
drag, startPoint x: 290, startPoint y: 318, endPoint x: 294, endPoint y: 324, distance: 7.3
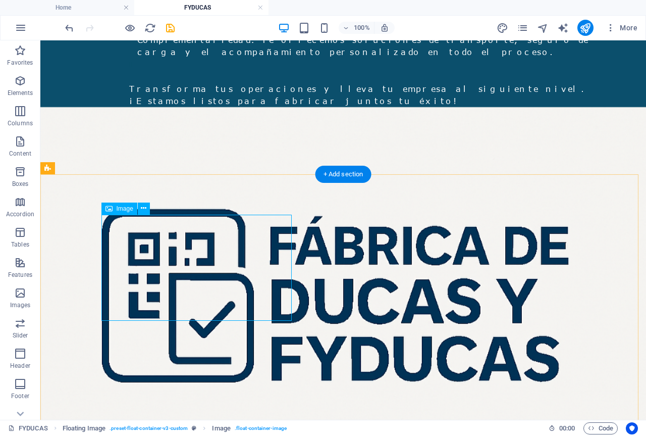
select select "px"
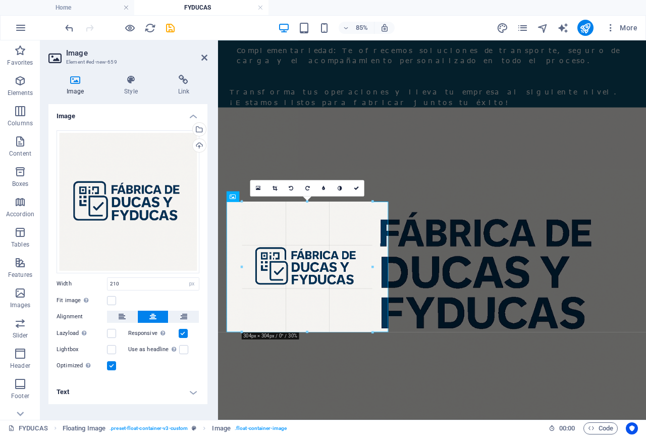
drag, startPoint x: 353, startPoint y: 291, endPoint x: 403, endPoint y: 321, distance: 57.9
type input "304"
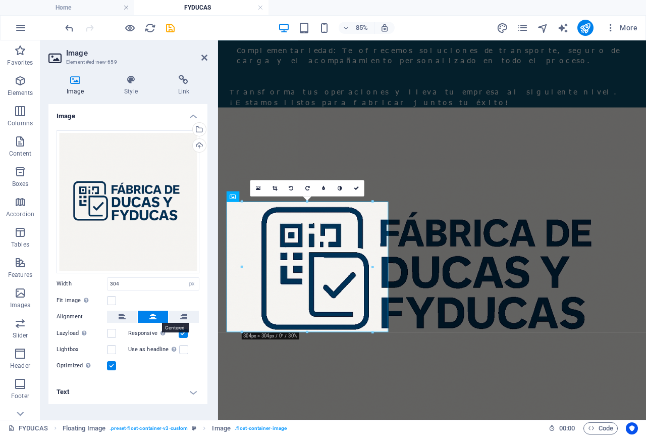
click at [153, 316] on icon at bounding box center [152, 316] width 7 height 12
click at [122, 317] on icon at bounding box center [122, 316] width 7 height 12
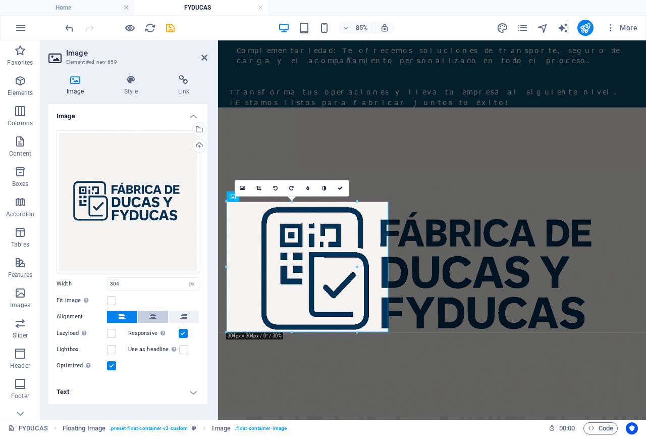
click at [155, 317] on icon at bounding box center [152, 316] width 7 height 12
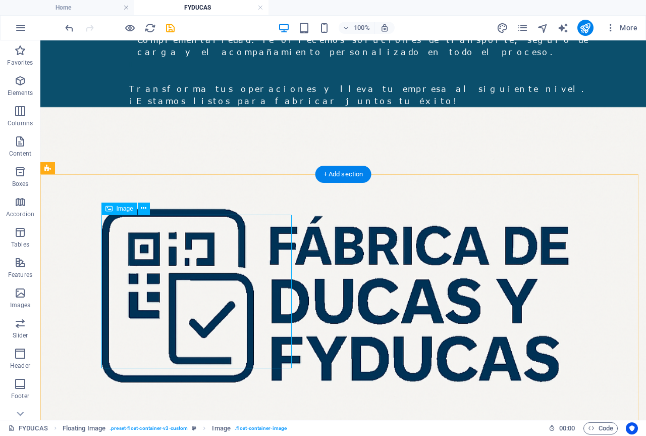
select select "px"
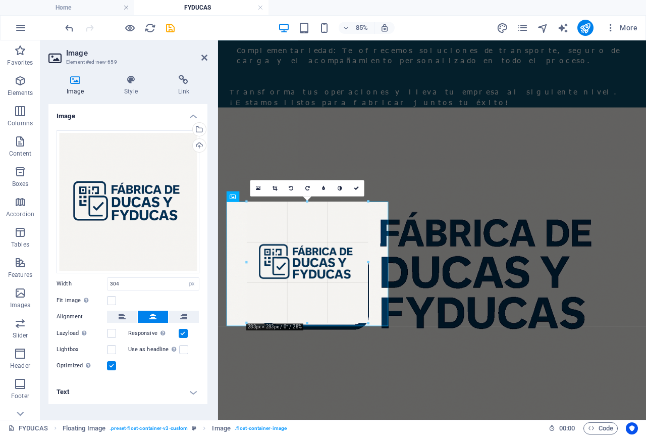
drag, startPoint x: 371, startPoint y: 332, endPoint x: 343, endPoint y: 318, distance: 31.2
type input "283"
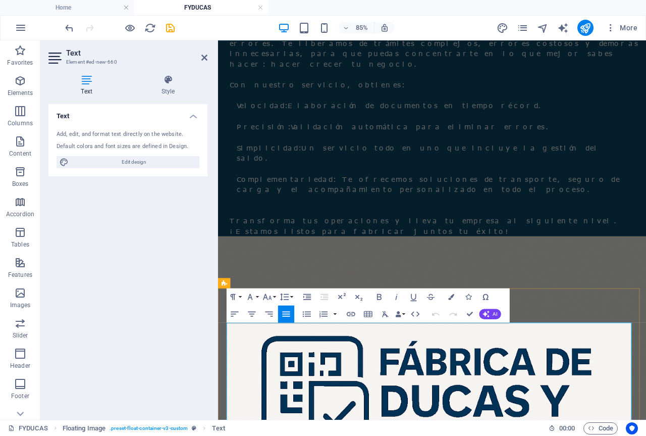
scroll to position [252, 0]
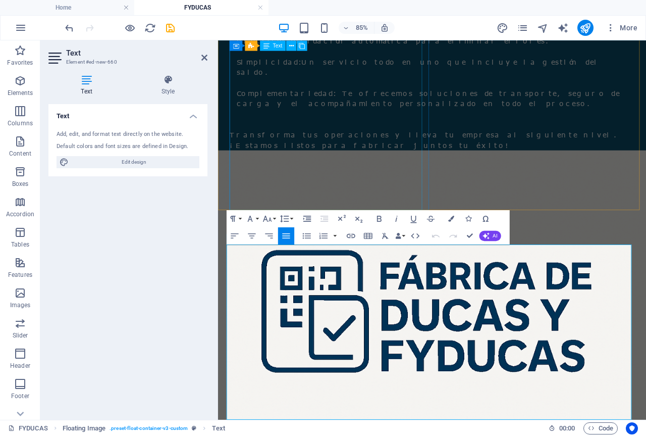
click at [330, 115] on div "En un mundo de negocios sin fronteras, la documentación aduanera puede ser un f…" at bounding box center [473, 22] width 482 height 293
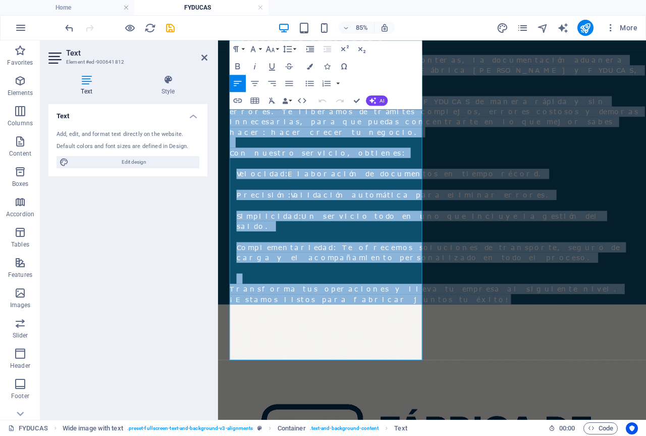
scroll to position [94, 0]
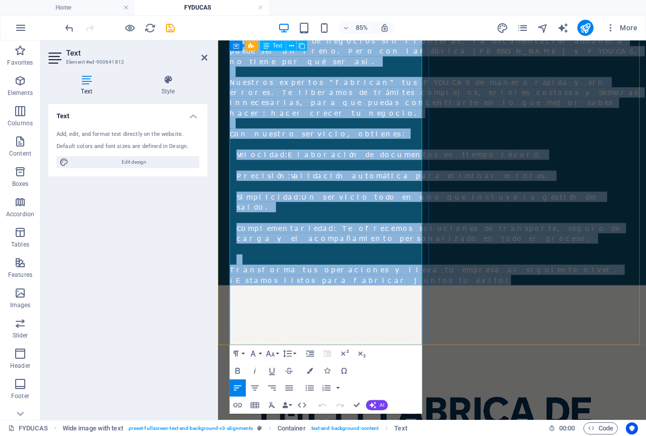
drag, startPoint x: 234, startPoint y: 135, endPoint x: 278, endPoint y: 396, distance: 264.6
click at [278, 328] on div "En un mundo de negocios sin fronteras, la documentación aduanera puede ser un f…" at bounding box center [473, 181] width 482 height 293
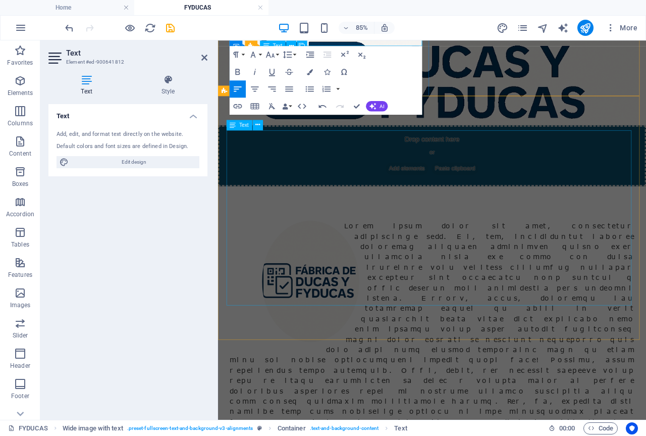
click at [479, 273] on div at bounding box center [470, 415] width 476 height 327
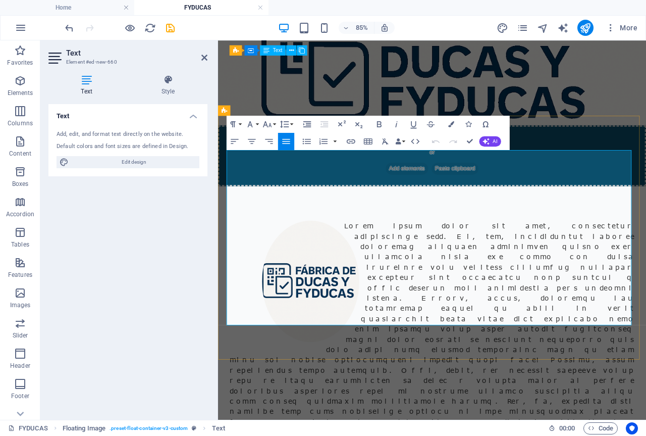
scroll to position [0, 0]
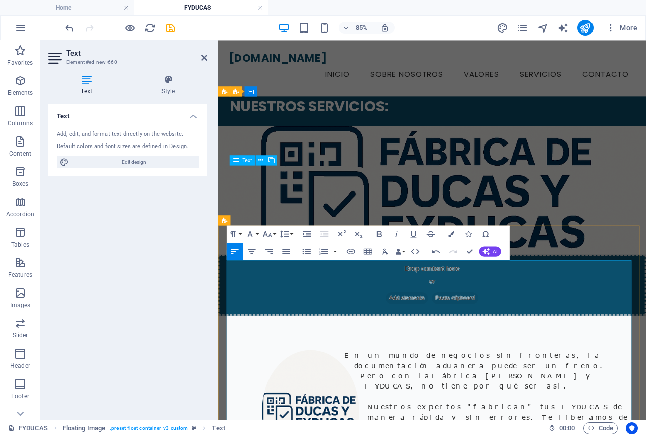
click at [363, 404] on p "En un mundo de negocios sin fronteras, la documentación aduanera puede ser un f…" at bounding box center [470, 428] width 476 height 48
click at [366, 141] on div at bounding box center [473, 135] width 482 height 12
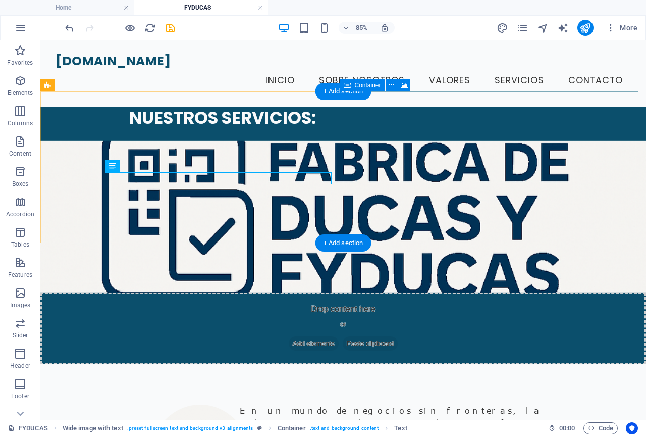
click at [344, 292] on div "Drop content here or Add elements Paste clipboard" at bounding box center [343, 328] width 606 height 72
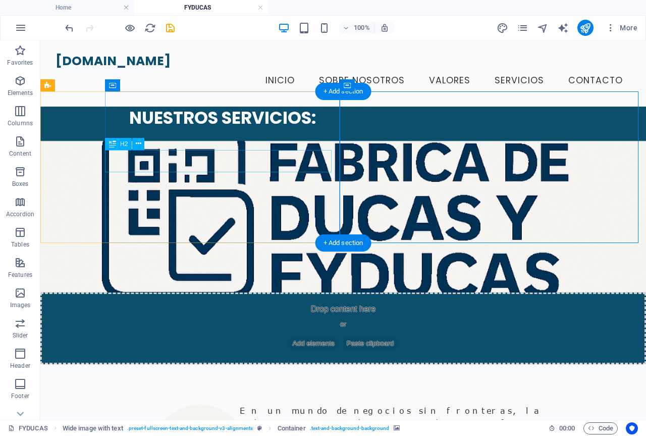
click at [265, 129] on div "NUESTROS SERVICIOS:" at bounding box center [371, 117] width 485 height 22
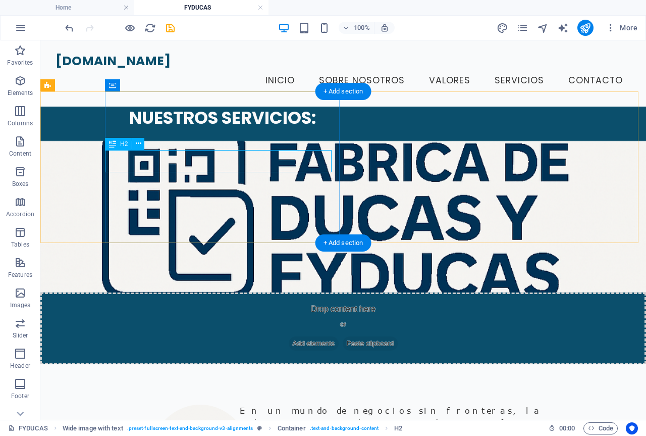
click at [280, 129] on div "NUESTROS SERVICIOS:" at bounding box center [371, 117] width 485 height 22
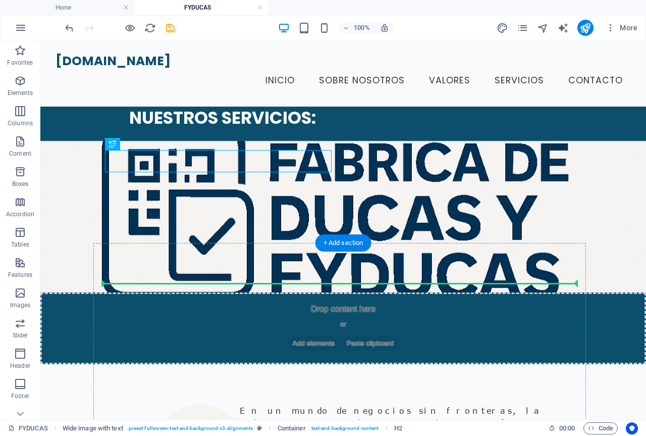
drag, startPoint x: 280, startPoint y: 164, endPoint x: 275, endPoint y: 294, distance: 130.8
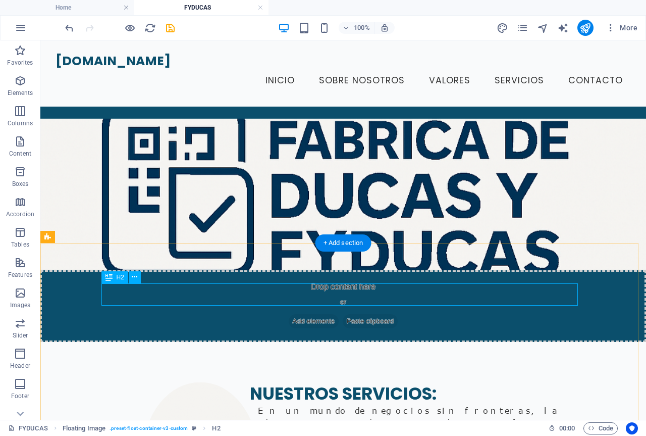
click at [349, 382] on div "NUESTROS SERVICIOS:" at bounding box center [343, 393] width 476 height 22
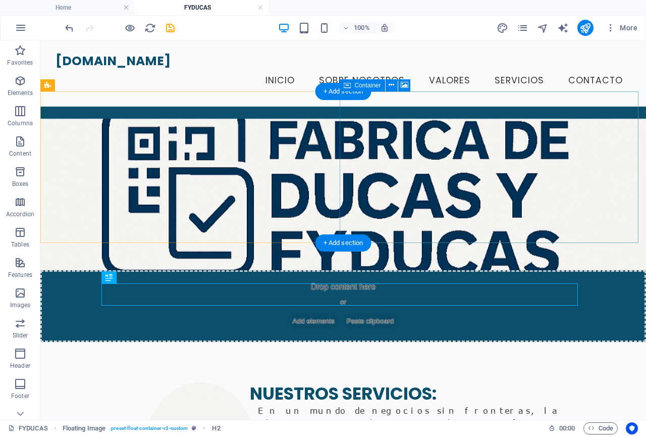
click at [344, 270] on div "Drop content here or Add elements Paste clipboard" at bounding box center [343, 306] width 606 height 72
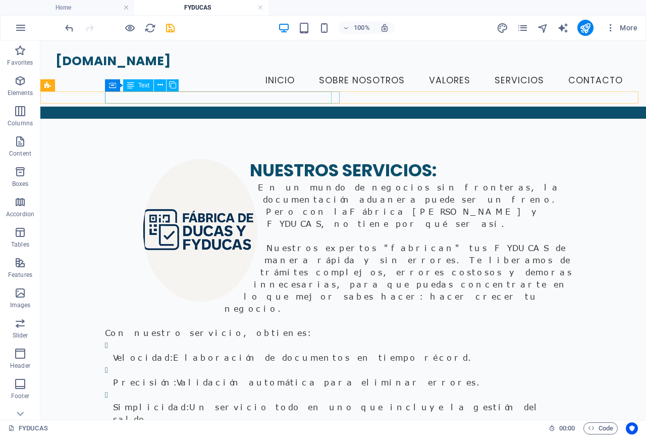
click at [207, 106] on div at bounding box center [371, 112] width 485 height 12
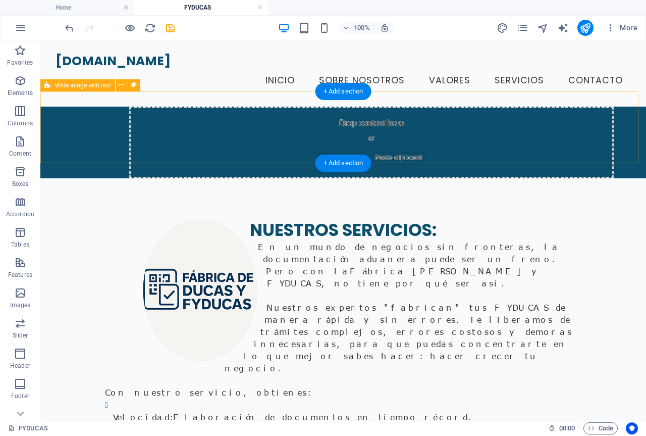
click at [66, 121] on div "Drop content here or Add elements Paste clipboard" at bounding box center [343, 142] width 606 height 72
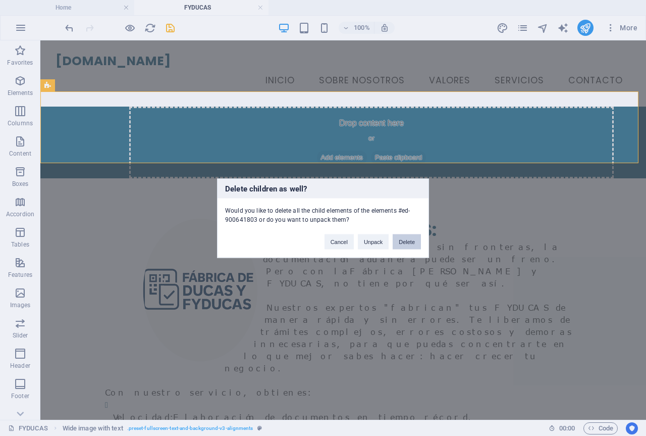
click at [401, 241] on button "Delete" at bounding box center [407, 241] width 28 height 15
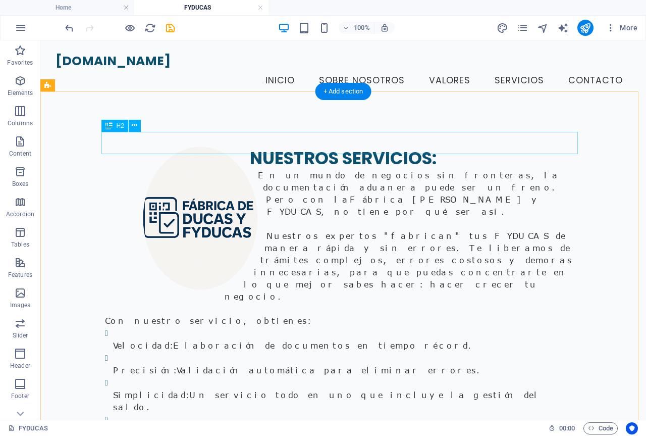
click at [299, 147] on div "NUESTROS SERVICIOS:" at bounding box center [343, 158] width 476 height 22
click at [341, 147] on div "NUESTROS SERVICIOS:" at bounding box center [343, 158] width 476 height 22
click at [278, 147] on div "NUESTROS SERVICIOS:" at bounding box center [343, 158] width 476 height 22
click at [133, 128] on icon at bounding box center [135, 125] width 6 height 11
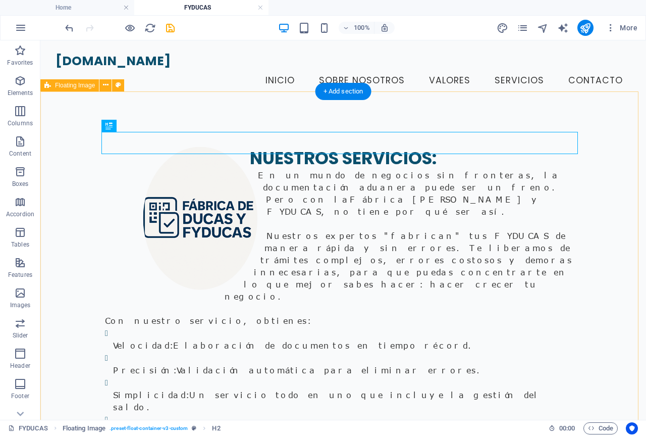
click at [592, 290] on div "NUESTROS SERVICIOS: En un mundo de negocios sin fronteras, la documentación adu…" at bounding box center [343, 322] width 606 height 433
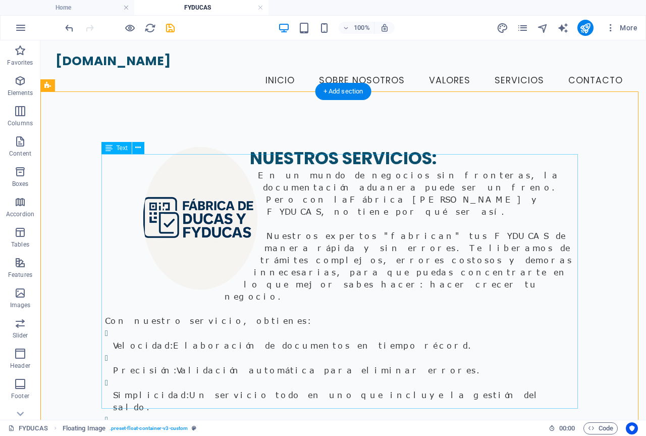
click at [260, 169] on div "En un mundo de negocios sin fronteras, la documentación aduanera puede ser un f…" at bounding box center [343, 334] width 476 height 330
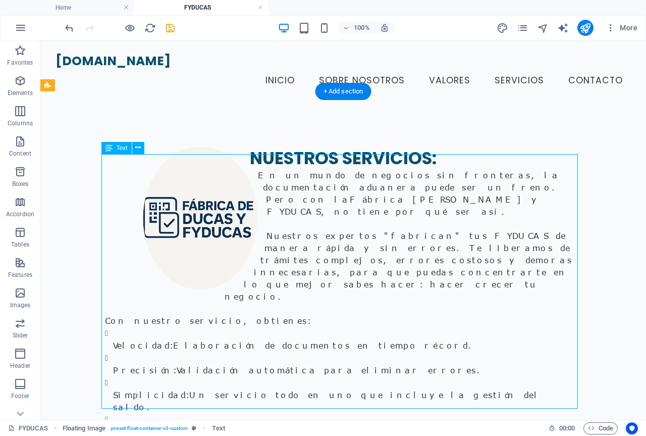
click at [253, 169] on div "En un mundo de negocios sin fronteras, la documentación aduanera puede ser un f…" at bounding box center [343, 334] width 476 height 330
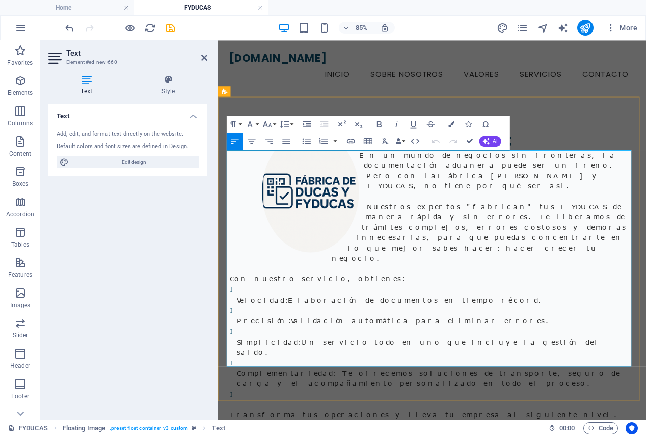
click at [377, 173] on p "En un mundo de negocios sin fronteras, la documentación aduanera puede ser un f…" at bounding box center [470, 193] width 476 height 48
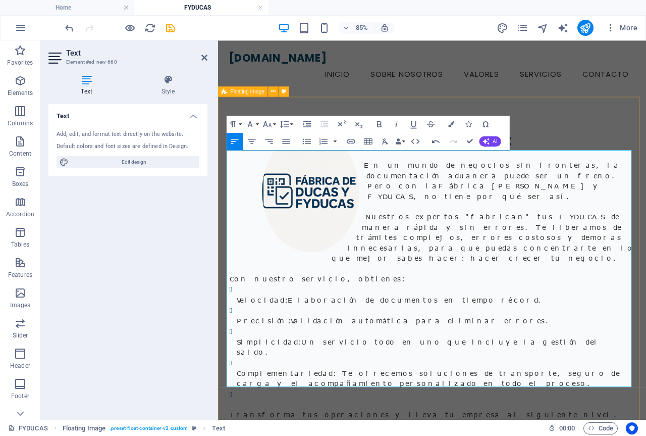
click at [646, 136] on div "NUESTROS SERVICIOS: En un mundo de negocios sin fronteras, la documentación adu…" at bounding box center [470, 322] width 504 height 433
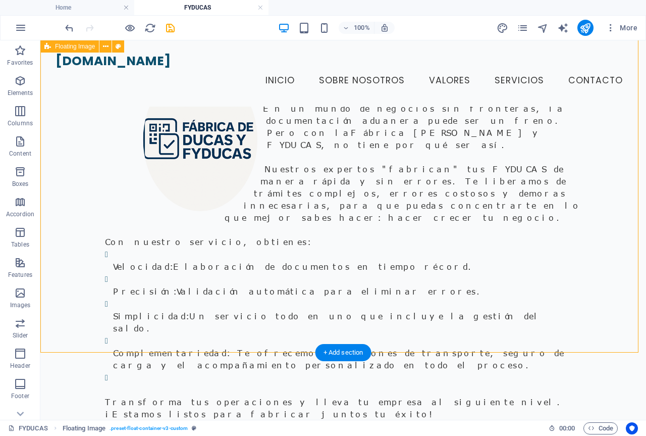
scroll to position [50, 0]
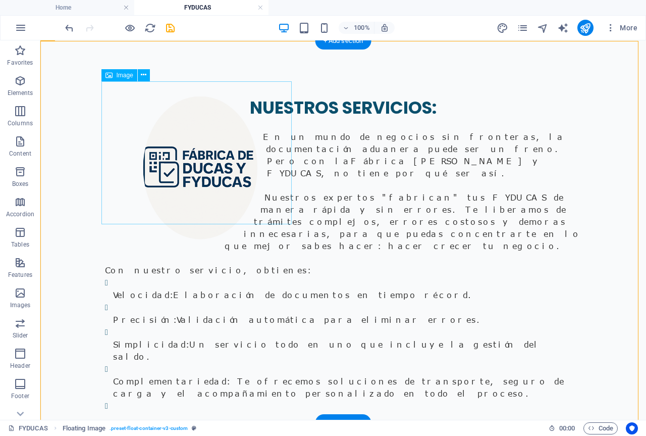
click at [202, 165] on figure at bounding box center [200, 167] width 191 height 143
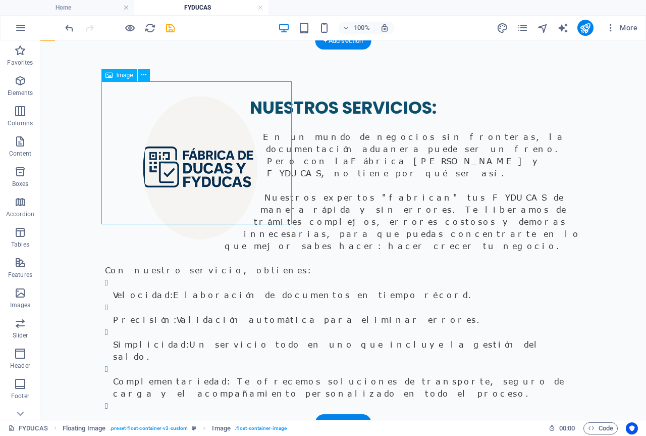
click at [202, 165] on figure at bounding box center [200, 167] width 191 height 143
select select "px"
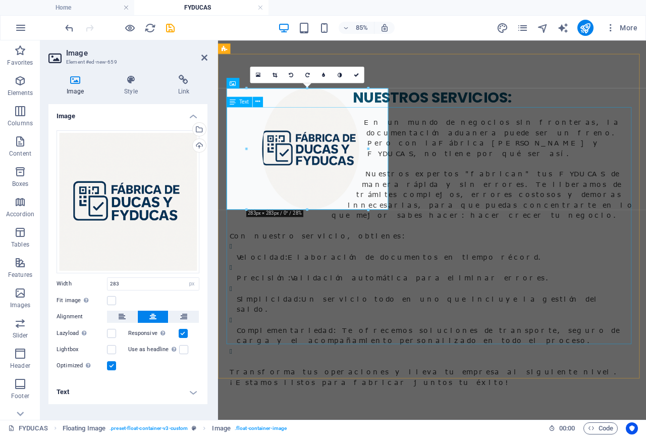
click at [557, 312] on div "En un mundo de negocios sin fronteras, la documentación aduanera puede ser un f…" at bounding box center [470, 284] width 476 height 330
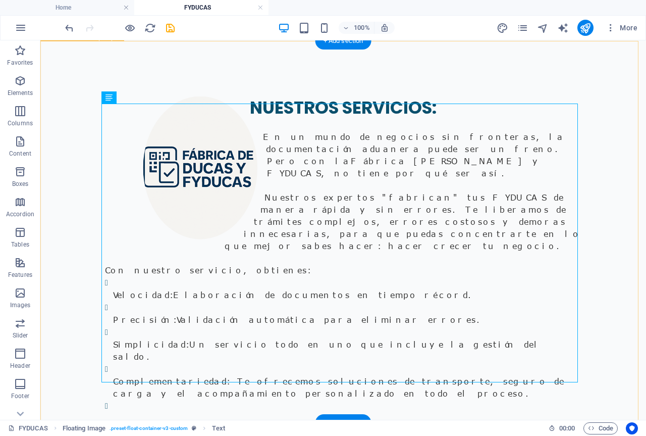
click at [608, 239] on div "NUESTROS SERVICIOS: En un mundo de negocios sin fronteras, la documentación adu…" at bounding box center [343, 272] width 606 height 433
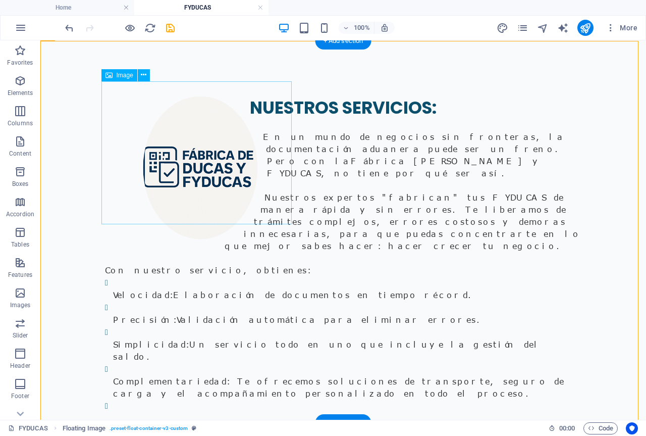
click at [173, 155] on figure at bounding box center [200, 167] width 191 height 143
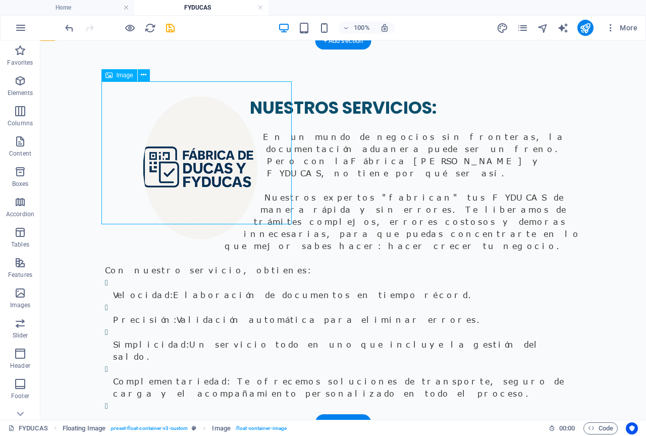
click at [173, 156] on figure at bounding box center [200, 167] width 191 height 143
select select "px"
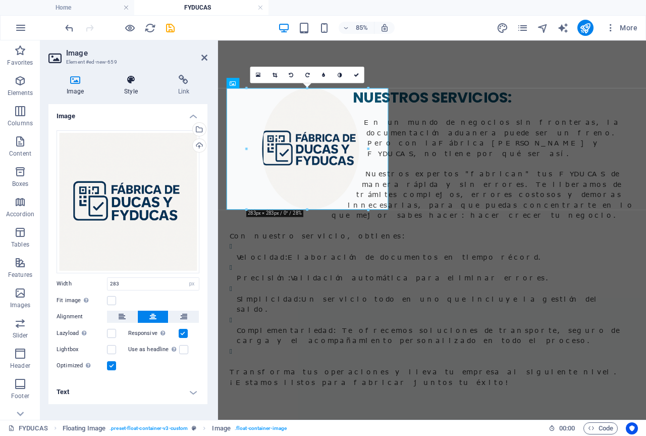
click at [122, 93] on h4 "Style" at bounding box center [133, 85] width 54 height 21
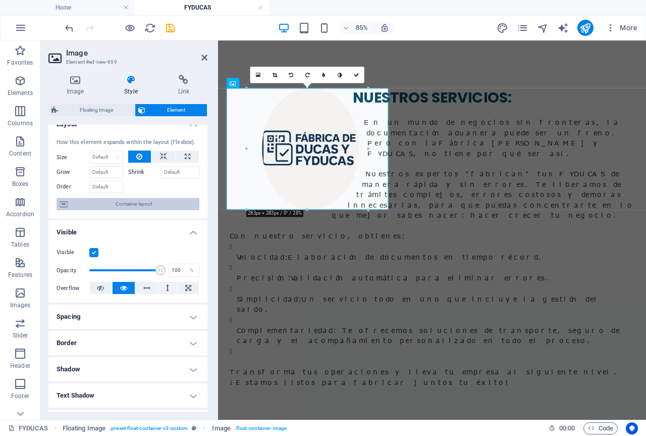
scroll to position [0, 0]
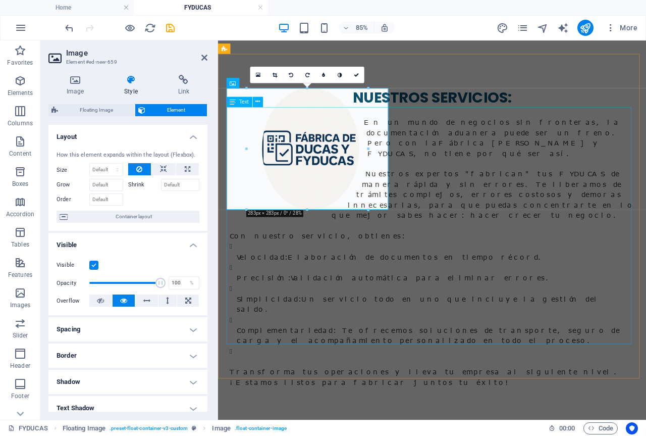
click at [591, 294] on div "En un mundo de negocios sin fronteras, la documentación aduanera puede ser un f…" at bounding box center [470, 284] width 476 height 330
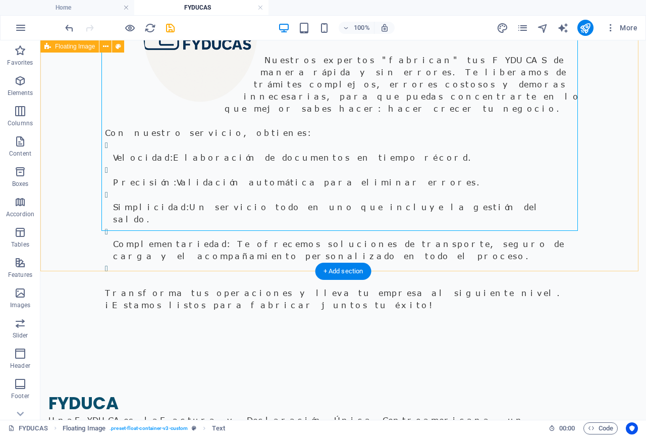
scroll to position [202, 0]
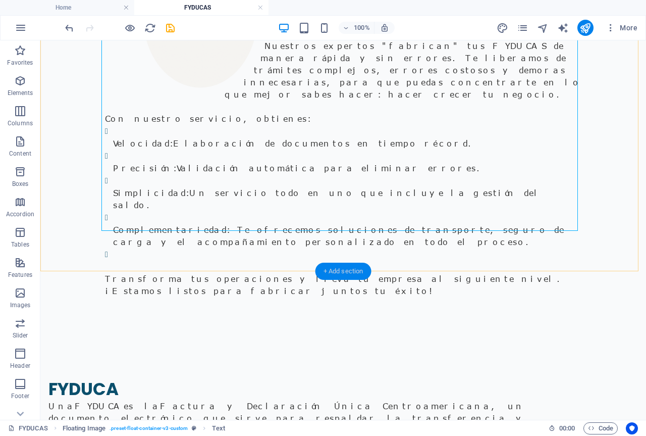
click at [343, 266] on div "+ Add section" at bounding box center [343, 270] width 56 height 17
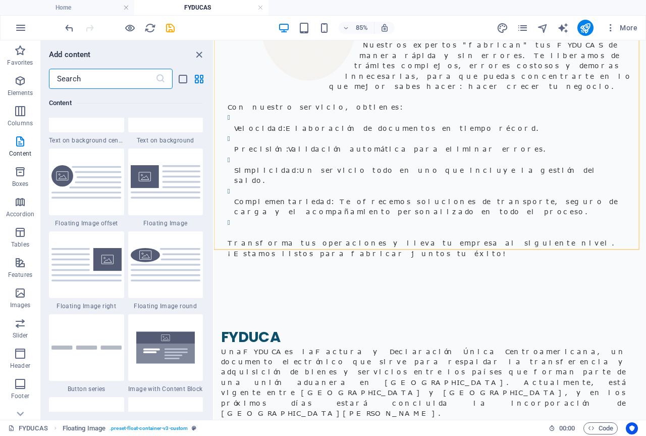
scroll to position [2170, 0]
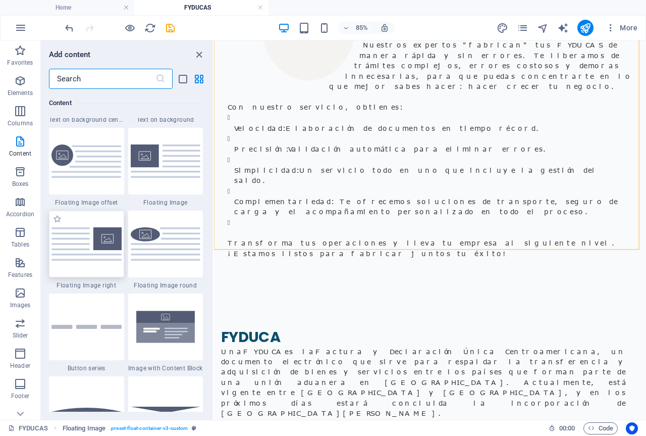
click at [108, 245] on img at bounding box center [86, 243] width 70 height 33
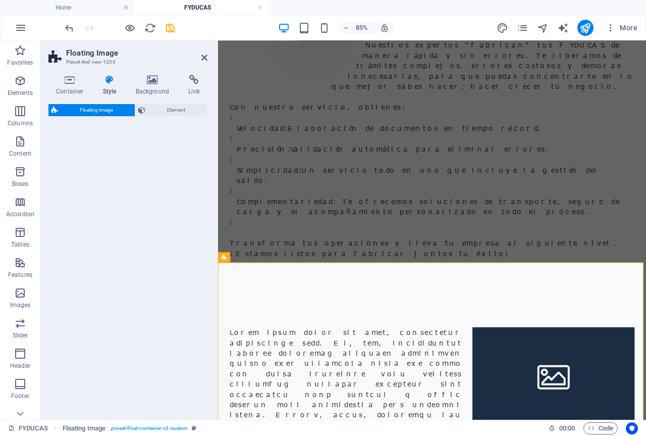
scroll to position [187, 0]
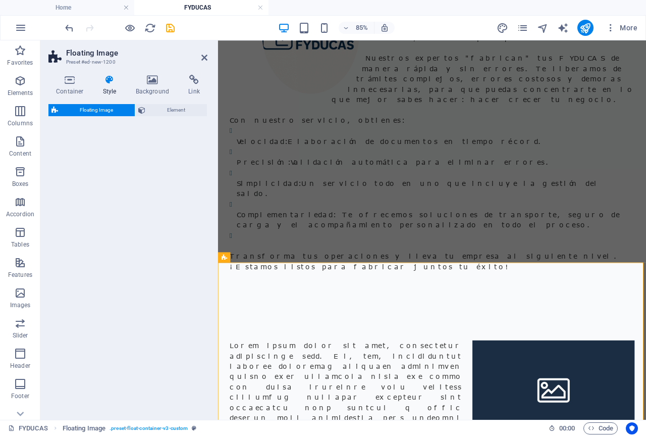
select select "%"
select select "rem"
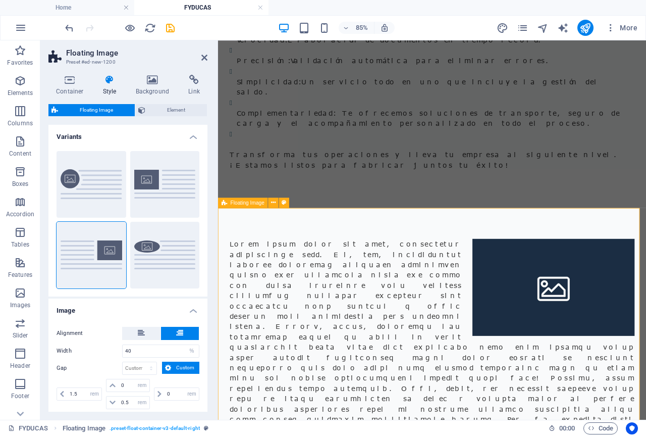
scroll to position [338, 0]
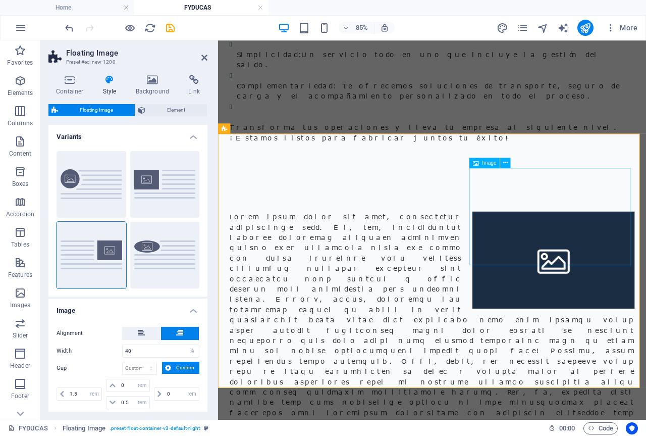
click at [553, 266] on figure at bounding box center [612, 298] width 191 height 115
click at [539, 241] on figure at bounding box center [612, 298] width 191 height 115
select select "%"
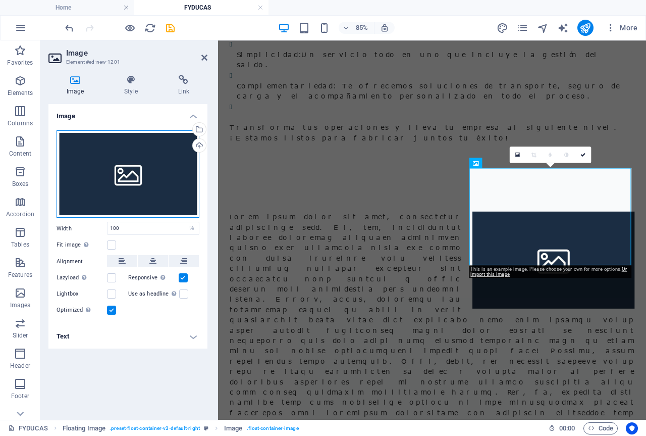
click at [112, 194] on div "Drag files here, click to choose files or select files from Files or our free s…" at bounding box center [128, 174] width 143 height 88
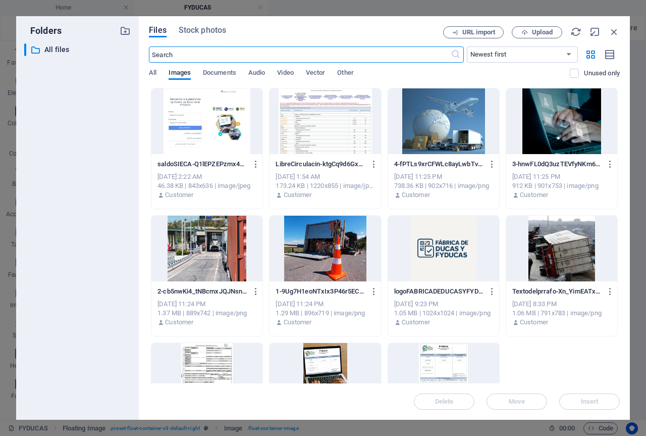
click at [462, 256] on div at bounding box center [443, 249] width 111 height 66
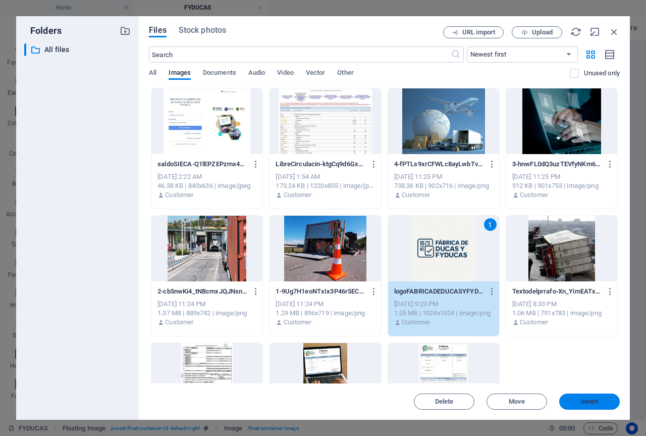
click at [590, 401] on span "Insert" at bounding box center [590, 401] width 18 height 6
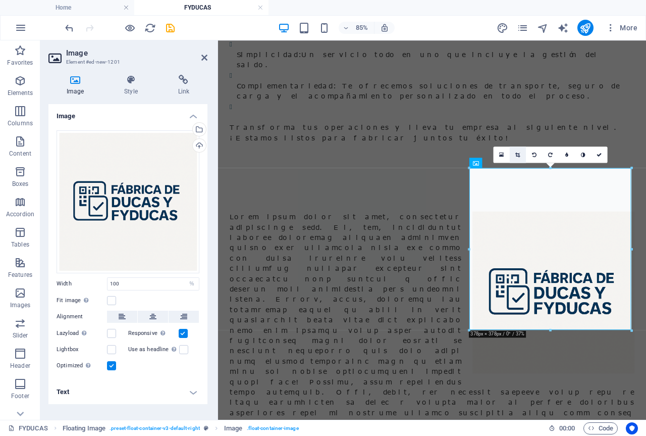
click at [517, 157] on icon at bounding box center [517, 154] width 5 height 5
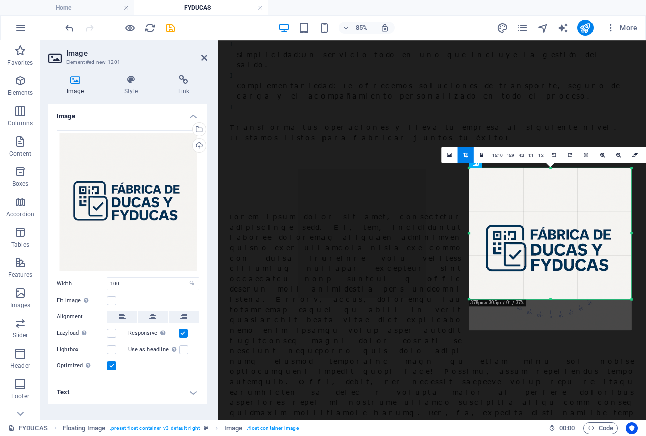
drag, startPoint x: 551, startPoint y: 330, endPoint x: 549, endPoint y: 293, distance: 36.9
click at [549, 293] on div "180 170 160 150 140 130 120 110 100 90 80 70 60 50 40 30 20 10 0 -10 -20 -30 -4…" at bounding box center [550, 233] width 162 height 131
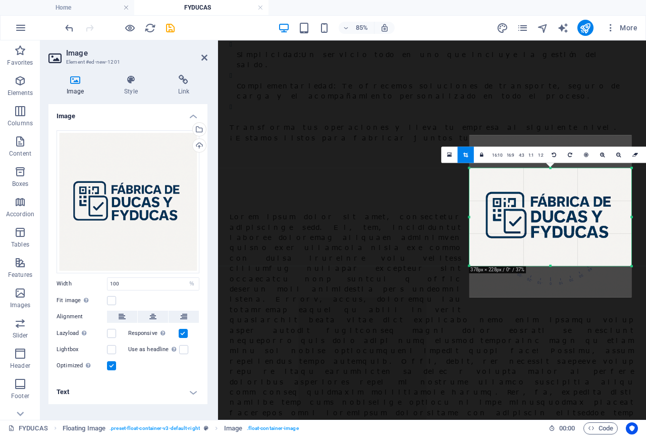
drag, startPoint x: 550, startPoint y: 168, endPoint x: 556, endPoint y: 206, distance: 39.3
click at [556, 206] on div "180 170 160 150 140 130 120 110 100 90 80 70 60 50 40 30 20 10 0 -10 -20 -30 -4…" at bounding box center [550, 217] width 162 height 98
click at [552, 261] on div "180 170 160 150 140 130 120 110 100 90 80 70 60 50 40 30 20 10 0 -10 -20 -30 -4…" at bounding box center [550, 216] width 162 height 96
click at [596, 407] on div at bounding box center [470, 404] width 476 height 327
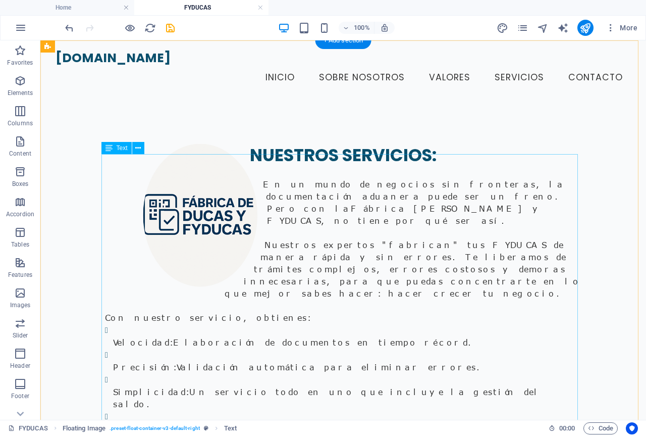
scroll to position [0, 0]
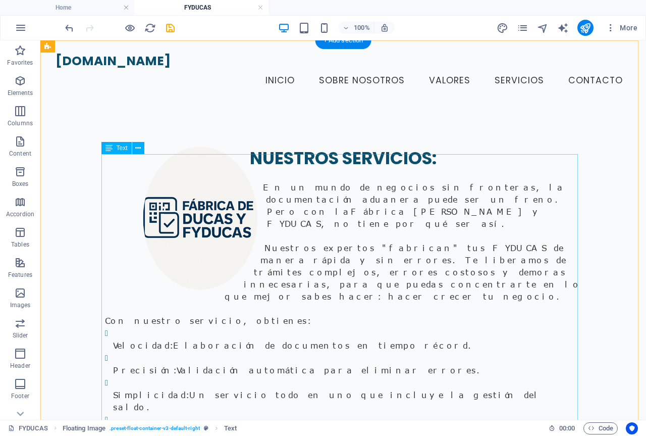
click at [301, 256] on div "En un mundo de negocios sin fronteras, la documentación aduanera puede ser un f…" at bounding box center [343, 334] width 476 height 330
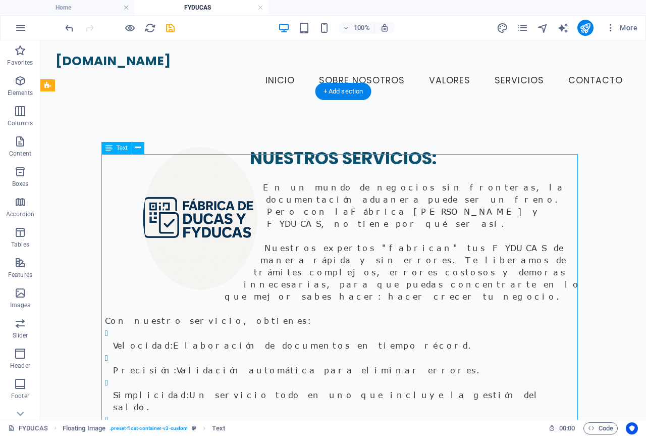
click at [301, 256] on div "En un mundo de negocios sin fronteras, la documentación aduanera puede ser un f…" at bounding box center [343, 334] width 476 height 330
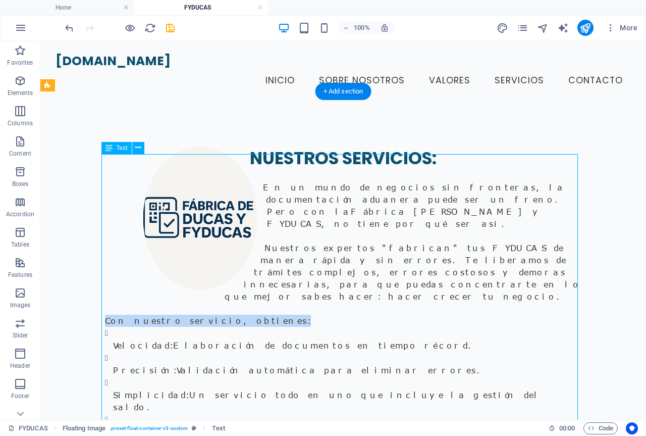
click at [138, 314] on p "Con nuestro servicio, obtienes:" at bounding box center [343, 320] width 476 height 12
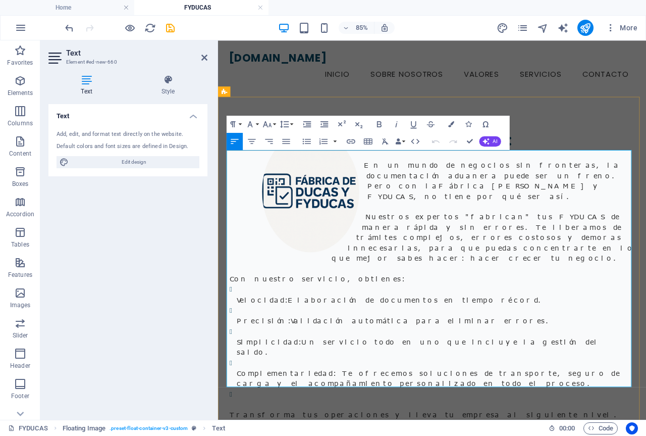
click at [395, 200] on p "En un mundo de negocios sin fronteras, la documentación aduanera puede ser un f…" at bounding box center [470, 205] width 476 height 48
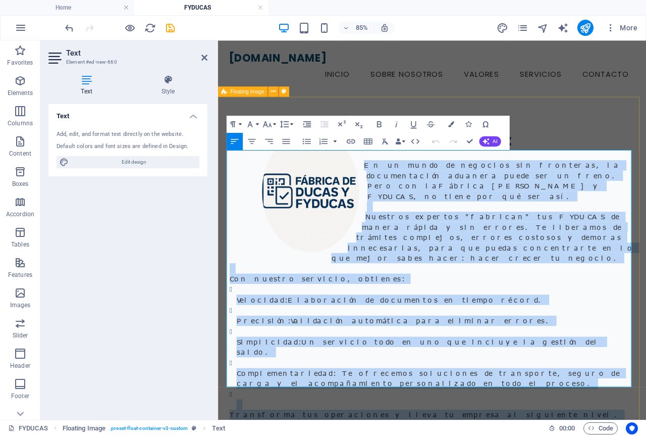
drag, startPoint x: 387, startPoint y: 186, endPoint x: 691, endPoint y: 452, distance: 404.5
click at [646, 435] on div "NUESTROS SERVICIOS: En un mundo de negocios sin fronteras, la documentación adu…" at bounding box center [470, 322] width 504 height 433
copy div "En un mundo de negocios sin fronteras, la documentación aduanera puede ser un f…"
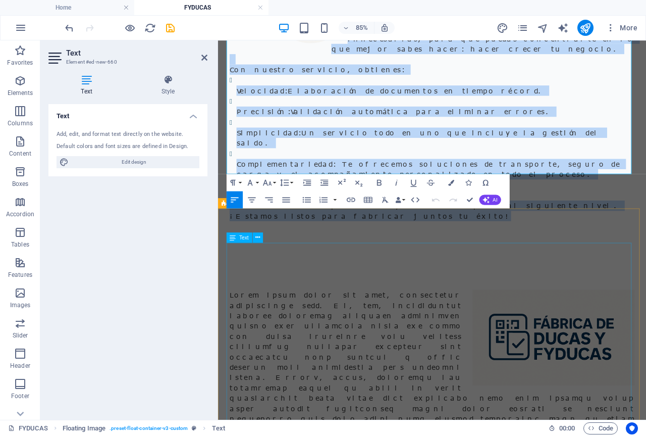
scroll to position [252, 0]
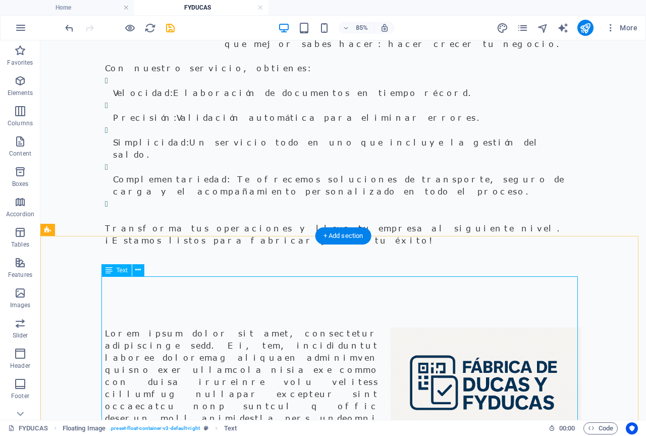
scroll to position [237, 0]
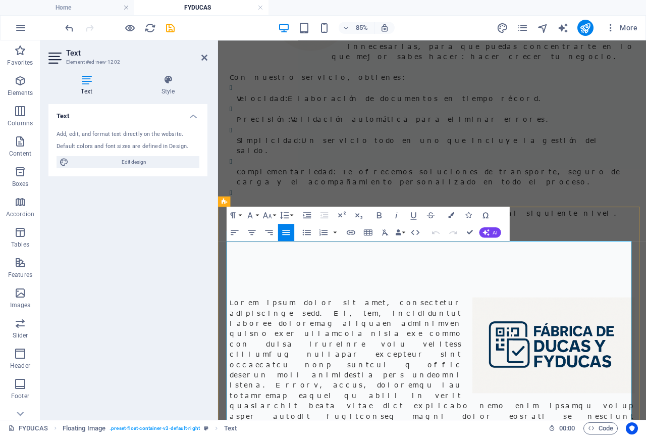
scroll to position [252, 0]
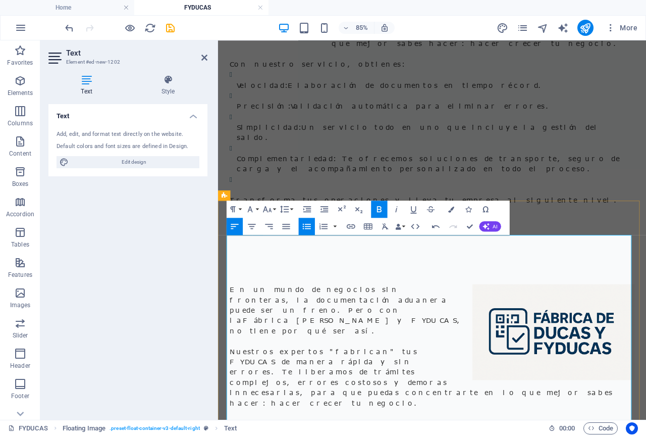
scroll to position [353, 0]
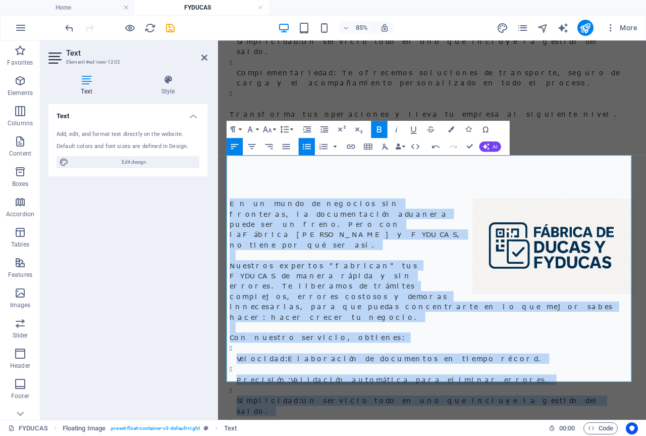
drag, startPoint x: 681, startPoint y: 433, endPoint x: 435, endPoint y: 202, distance: 337.5
click at [287, 148] on icon "button" at bounding box center [286, 146] width 10 height 10
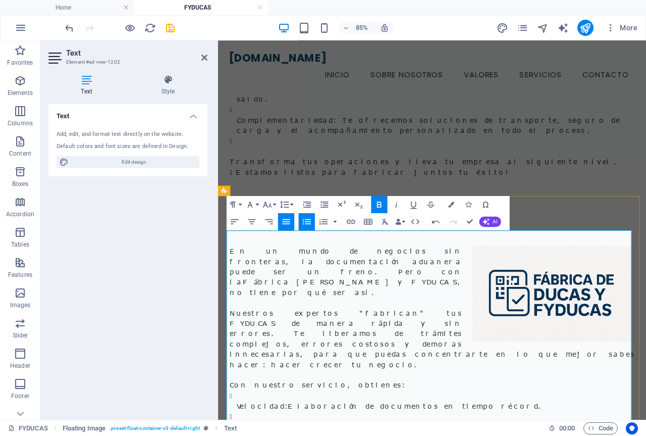
scroll to position [252, 0]
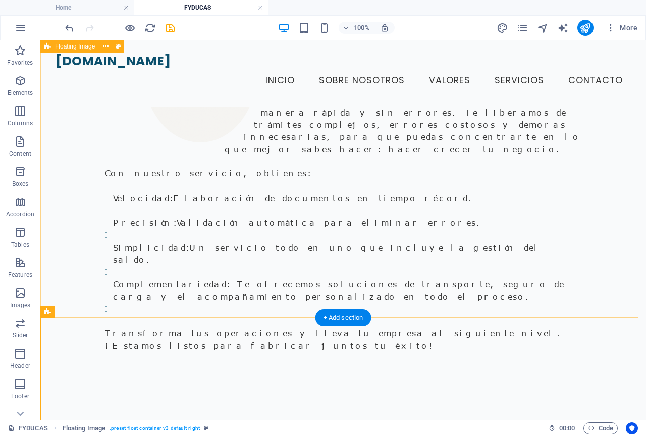
scroll to position [101, 0]
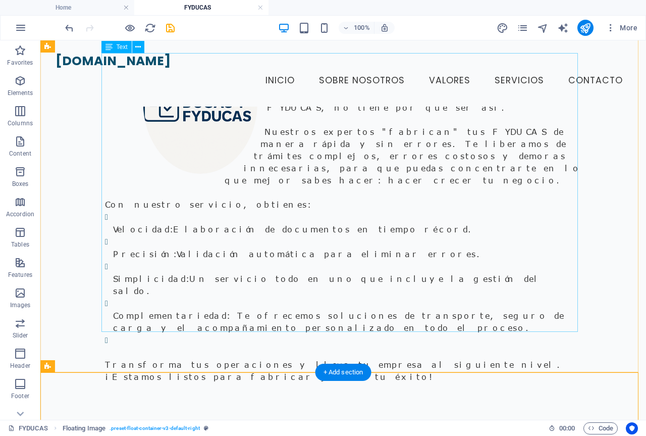
click at [494, 247] on div "En un mundo de negocios sin fronteras, la documentación aduanera puede ser un f…" at bounding box center [343, 218] width 476 height 330
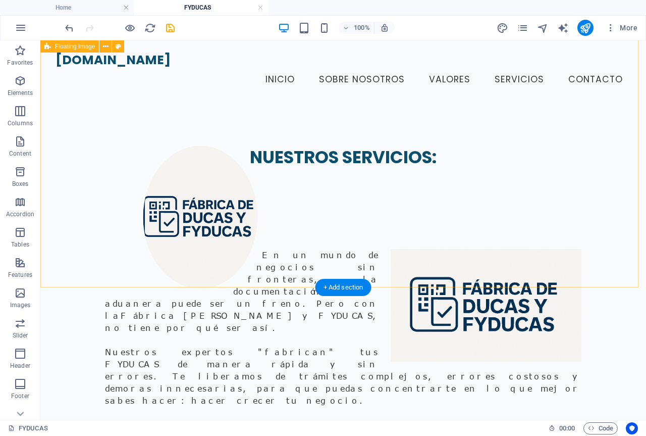
scroll to position [0, 0]
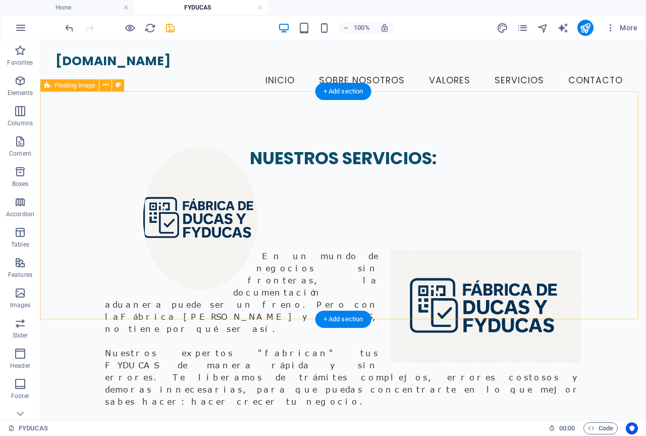
click at [233, 203] on figure at bounding box center [200, 218] width 191 height 143
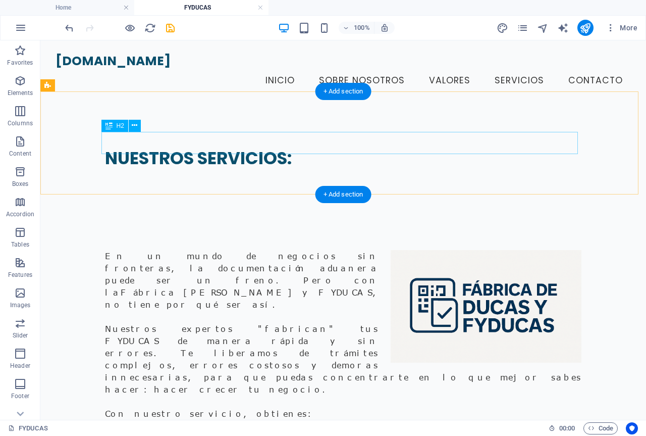
click at [211, 150] on div "NUESTROS SERVICIOS:" at bounding box center [343, 158] width 476 height 22
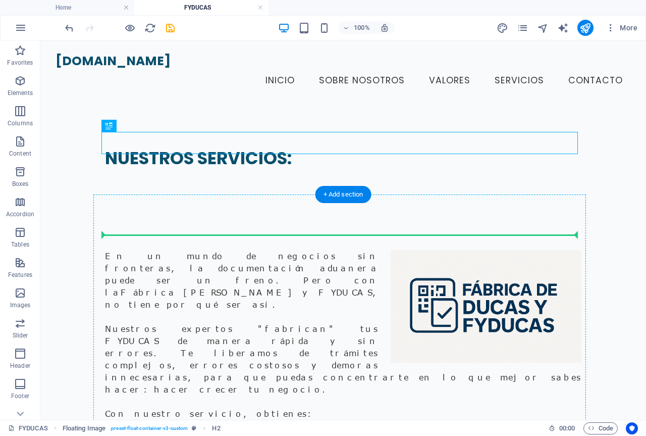
drag, startPoint x: 217, startPoint y: 144, endPoint x: 172, endPoint y: 251, distance: 116.0
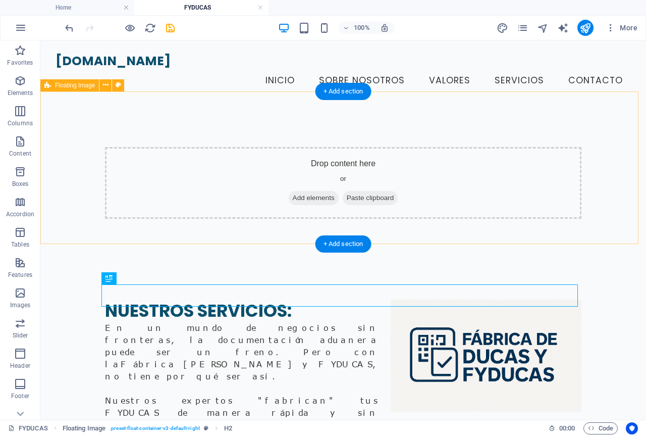
click at [225, 172] on div "Drop content here or Add elements Paste clipboard" at bounding box center [343, 183] width 476 height 72
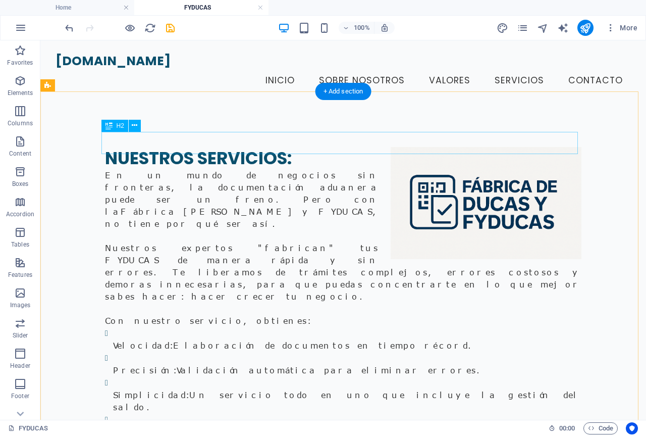
click at [166, 147] on div "NUESTROS SERVICIOS:" at bounding box center [343, 158] width 476 height 22
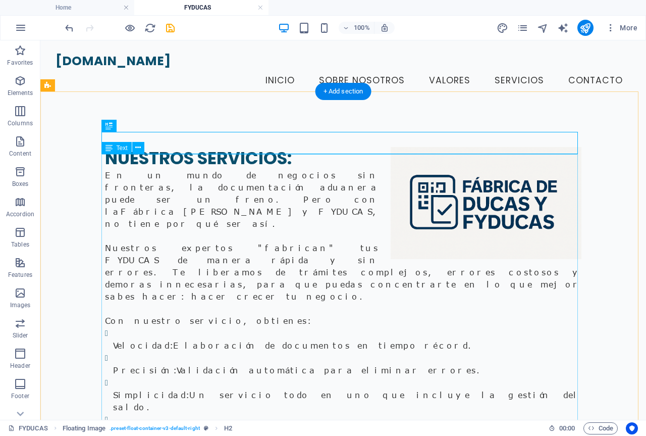
click at [170, 169] on div "En un mundo de negocios sin fronteras, la documentación aduanera puede ser un f…" at bounding box center [343, 334] width 476 height 330
click at [107, 169] on div "En un mundo de negocios sin fronteras, la documentación aduanera puede ser un f…" at bounding box center [343, 334] width 476 height 330
click at [105, 169] on div "En un mundo de negocios sin fronteras, la documentación aduanera puede ser un f…" at bounding box center [343, 334] width 476 height 330
click at [113, 169] on div "En un mundo de negocios sin fronteras, la documentación aduanera puede ser un f…" at bounding box center [343, 334] width 476 height 330
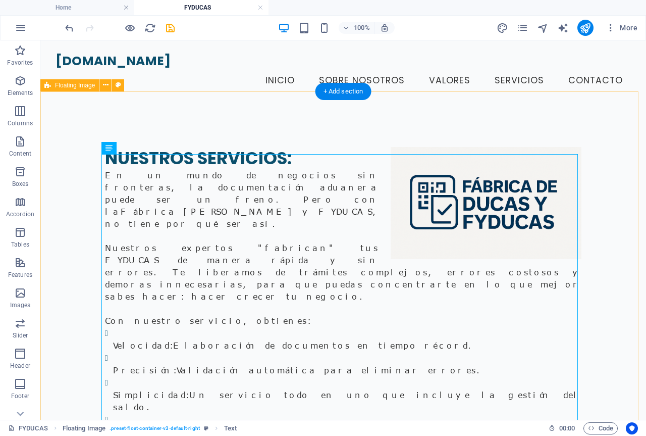
click at [625, 181] on div "NUESTROS SERVICIOS: En un mundo de negocios sin fronteras, la documentación adu…" at bounding box center [343, 322] width 606 height 433
click at [186, 186] on div "En un mundo de negocios sin fronteras, la documentación aduanera puede ser un f…" at bounding box center [343, 334] width 476 height 330
click at [119, 169] on div "En un mundo de negocios sin fronteras, la documentación aduanera puede ser un f…" at bounding box center [343, 334] width 476 height 330
click at [116, 169] on div "En un mundo de negocios sin fronteras, la documentación aduanera puede ser un f…" at bounding box center [343, 334] width 476 height 330
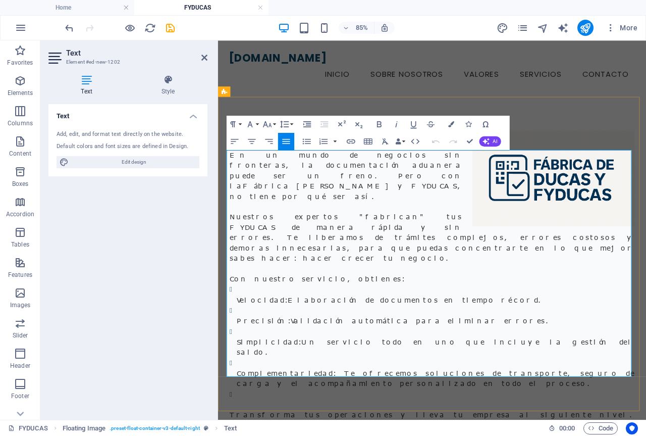
click at [232, 176] on p "En un mundo de negocios sin fronteras, la documentación aduanera puede ser un f…" at bounding box center [470, 199] width 476 height 61
click at [637, 142] on div "NUESTROS SERVICIOS: En un mundo de negocios sin fronteras, la documentación adu…" at bounding box center [470, 322] width 504 height 433
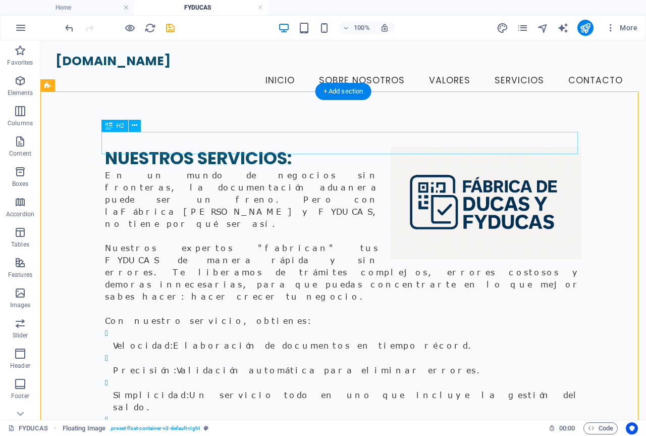
click at [361, 149] on div "NUESTROS SERVICIOS:" at bounding box center [343, 158] width 476 height 22
click at [134, 127] on icon at bounding box center [135, 125] width 6 height 11
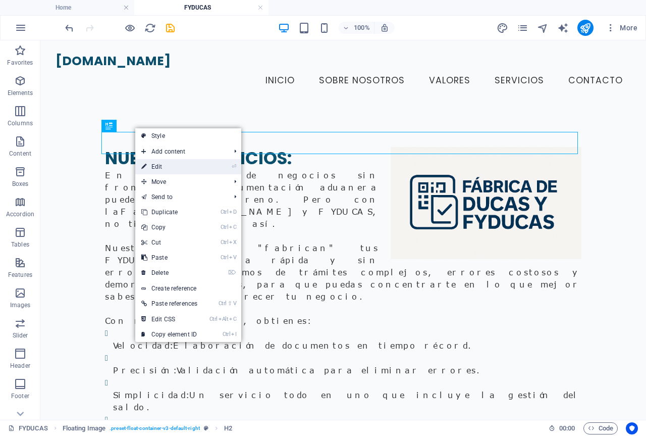
click at [160, 164] on link "⏎ Edit" at bounding box center [169, 166] width 68 height 15
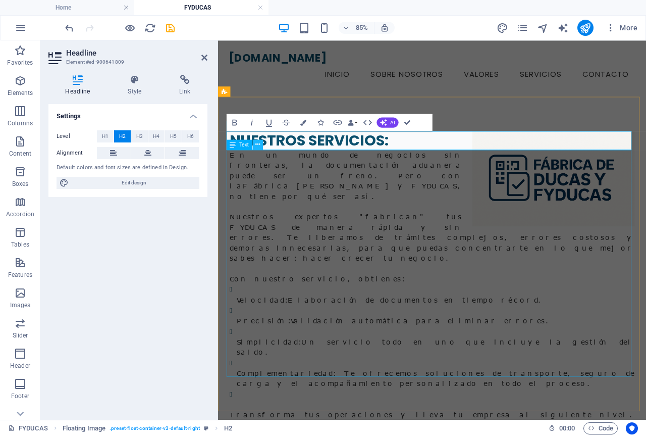
click at [258, 147] on icon at bounding box center [257, 144] width 5 height 9
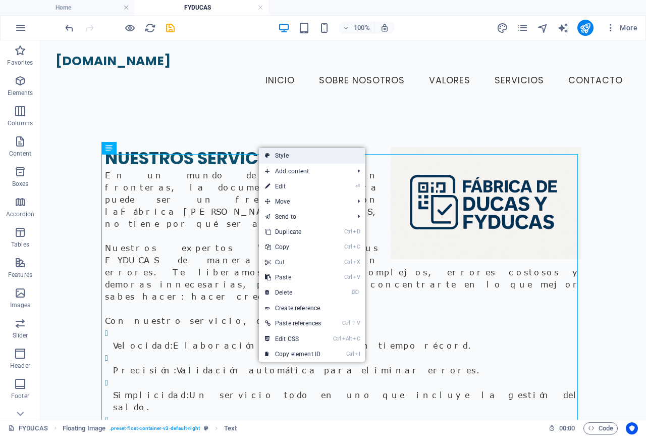
click at [284, 157] on link "Style" at bounding box center [312, 155] width 106 height 15
select select "%"
select select "rem"
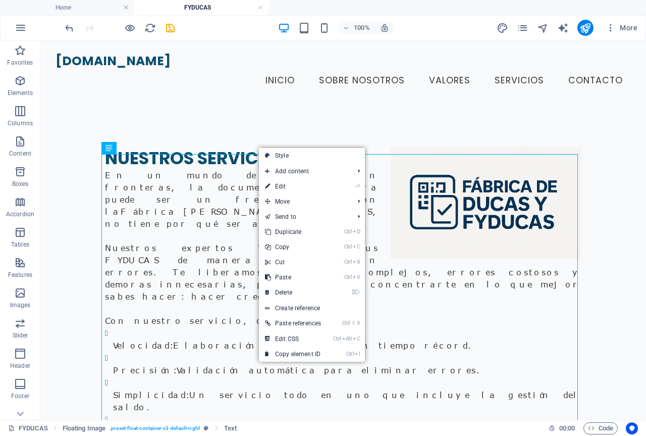
select select "rem"
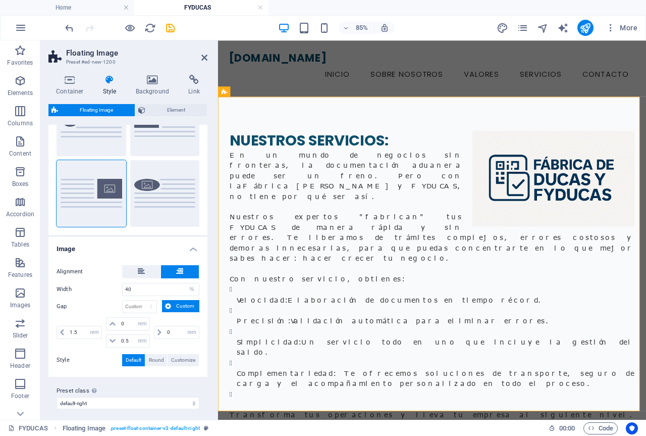
scroll to position [67, 0]
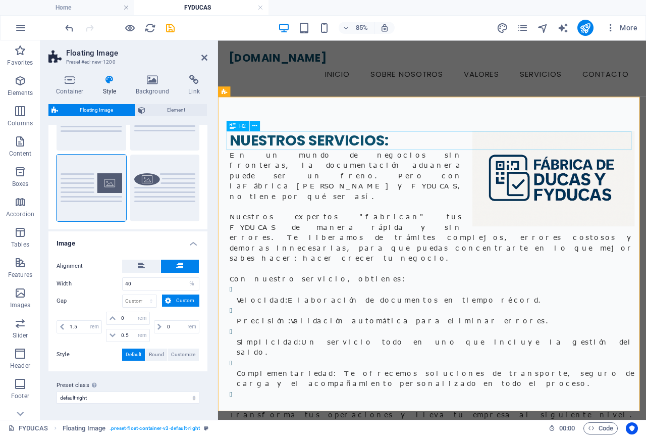
click at [344, 161] on div "NUESTROS SERVICIOS:" at bounding box center [470, 158] width 476 height 22
click at [330, 161] on div "NUESTROS SERVICIOS:" at bounding box center [470, 158] width 476 height 22
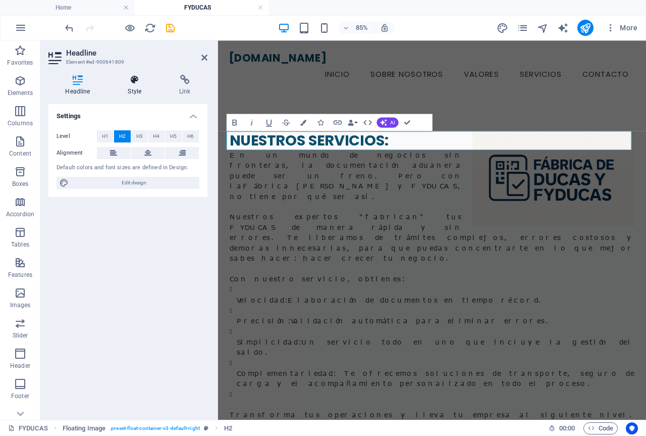
click at [133, 87] on h4 "Style" at bounding box center [136, 85] width 51 height 21
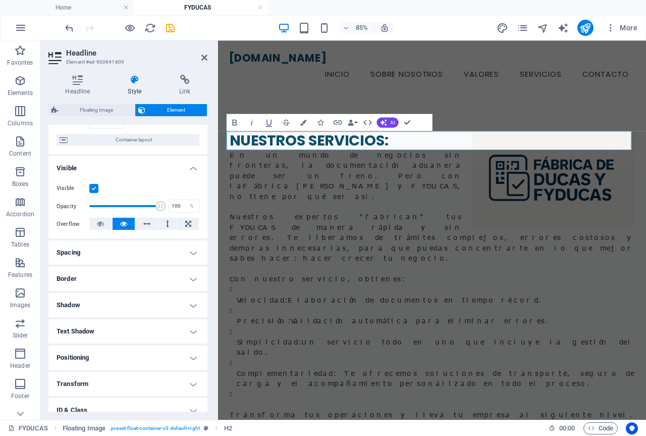
scroll to position [101, 0]
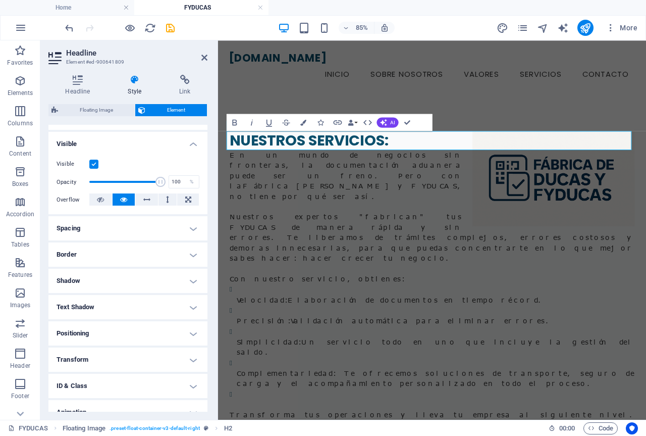
click at [191, 226] on h4 "Spacing" at bounding box center [127, 228] width 159 height 24
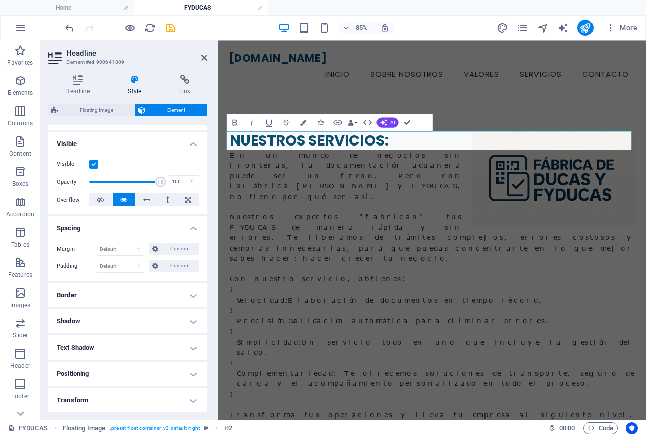
click at [75, 249] on label "Margin" at bounding box center [77, 249] width 40 height 12
click at [98, 249] on select "Default auto px % rem vw vh Custom" at bounding box center [120, 249] width 46 height 12
click at [78, 249] on label "Margin" at bounding box center [77, 249] width 40 height 12
click at [186, 229] on h4 "Spacing" at bounding box center [127, 225] width 159 height 18
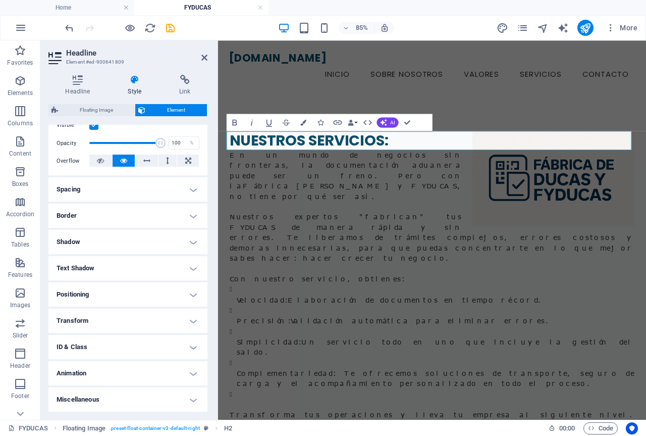
scroll to position [89, 0]
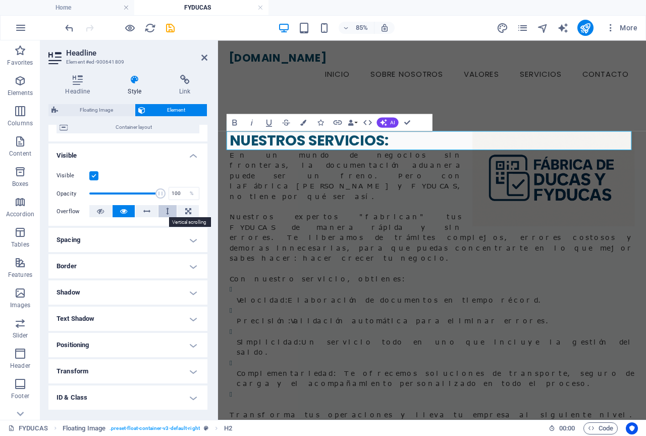
click at [168, 214] on button at bounding box center [167, 211] width 19 height 12
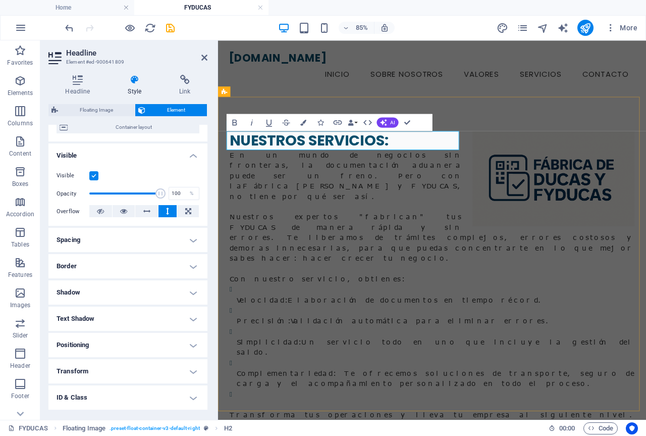
scroll to position [1, 0]
click at [123, 211] on icon at bounding box center [123, 211] width 7 height 12
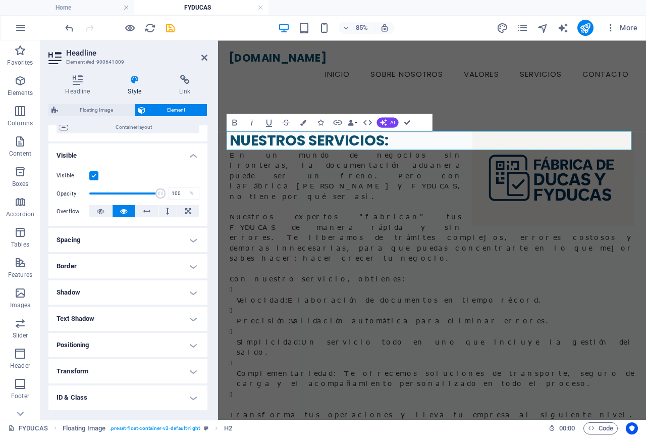
click at [189, 238] on h4 "Spacing" at bounding box center [127, 240] width 159 height 24
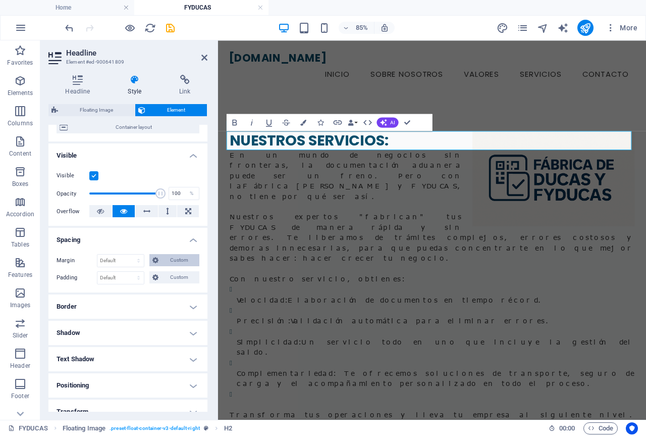
click at [189, 260] on span "Custom" at bounding box center [179, 260] width 35 height 12
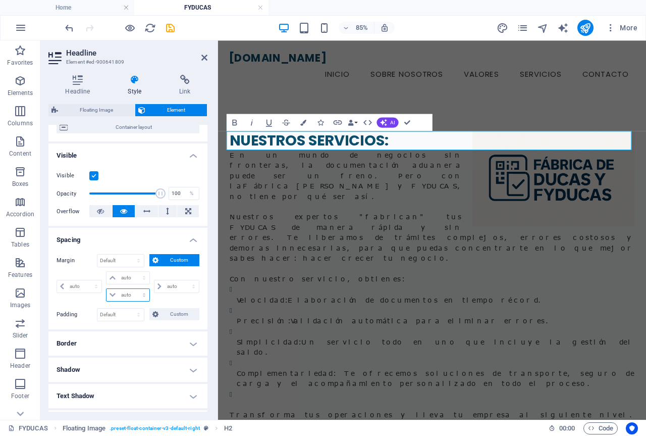
click at [120, 294] on select "auto px % rem vw vh" at bounding box center [127, 295] width 42 height 12
click at [121, 294] on select "auto px % rem vw vh" at bounding box center [127, 295] width 42 height 12
click at [122, 297] on select "auto px % rem vw vh" at bounding box center [127, 295] width 42 height 12
click at [132, 289] on select "auto px % rem vw vh" at bounding box center [127, 295] width 42 height 12
click at [205, 60] on icon at bounding box center [204, 58] width 6 height 8
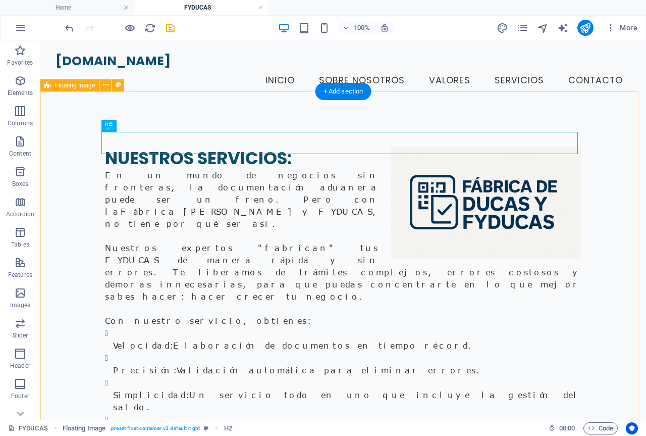
click at [612, 219] on div "NUESTROS SERVICIOS: En un mundo de negocios sin fronteras, la documentación adu…" at bounding box center [343, 322] width 606 height 433
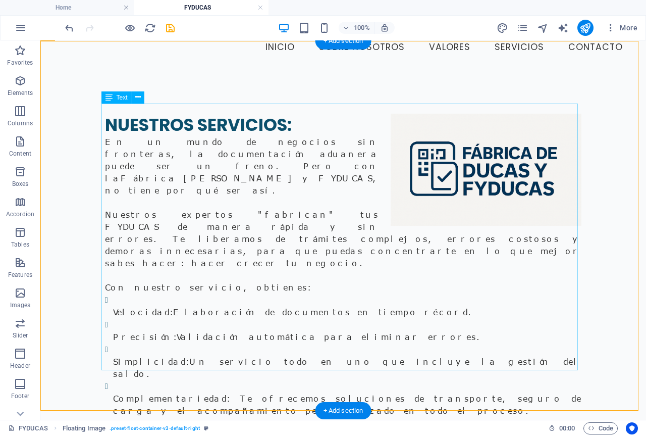
scroll to position [50, 0]
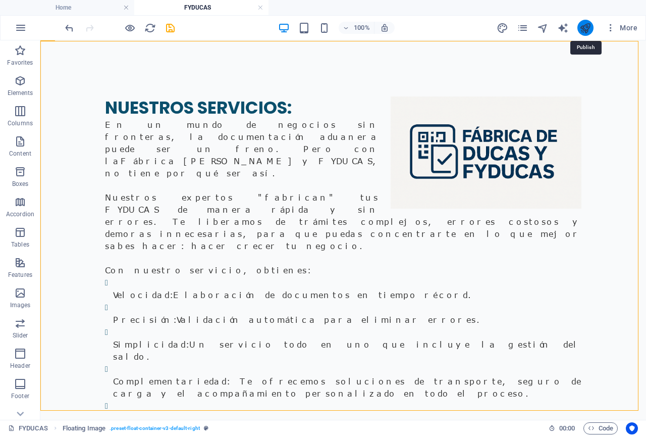
click at [586, 28] on icon "publish" at bounding box center [585, 28] width 12 height 12
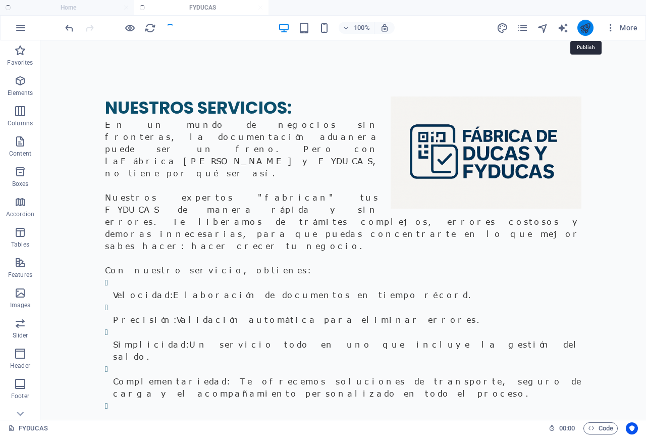
click at [583, 29] on icon "publish" at bounding box center [585, 28] width 12 height 12
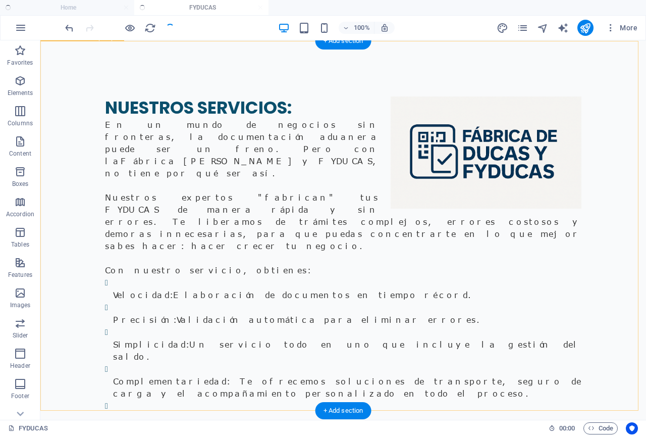
click at [595, 122] on div "NUESTROS SERVICIOS: En un mundo de negocios sin fronteras, la documentación adu…" at bounding box center [343, 272] width 606 height 433
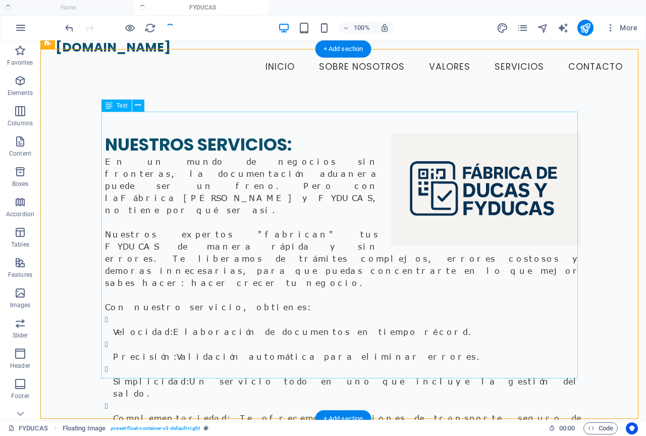
scroll to position [0, 0]
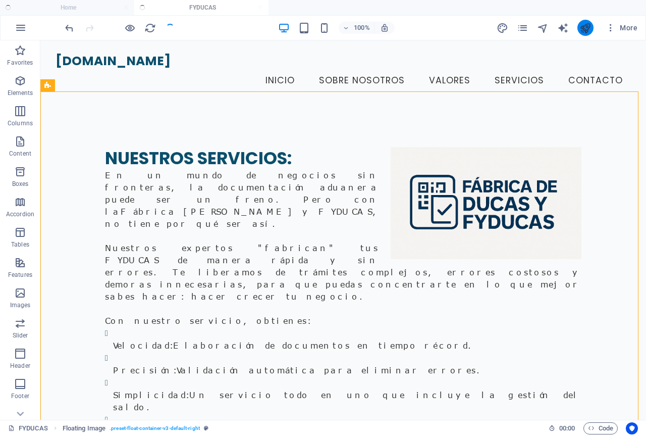
click at [583, 28] on icon "publish" at bounding box center [585, 28] width 12 height 12
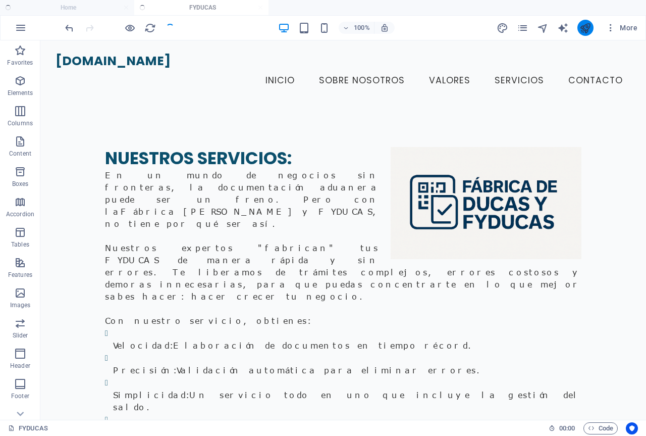
click at [588, 23] on icon "publish" at bounding box center [585, 28] width 12 height 12
click at [147, 27] on icon "reload" at bounding box center [150, 28] width 12 height 12
